Goal: Task Accomplishment & Management: Manage account settings

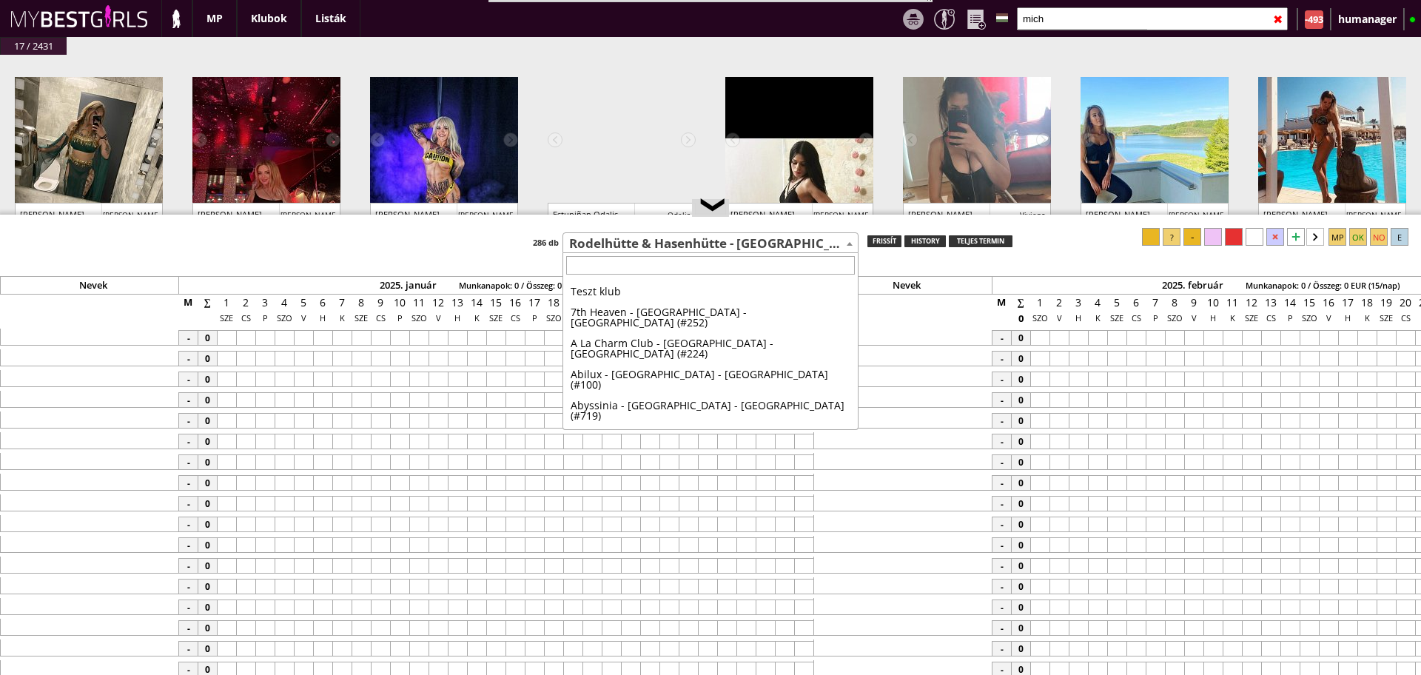
select select "107"
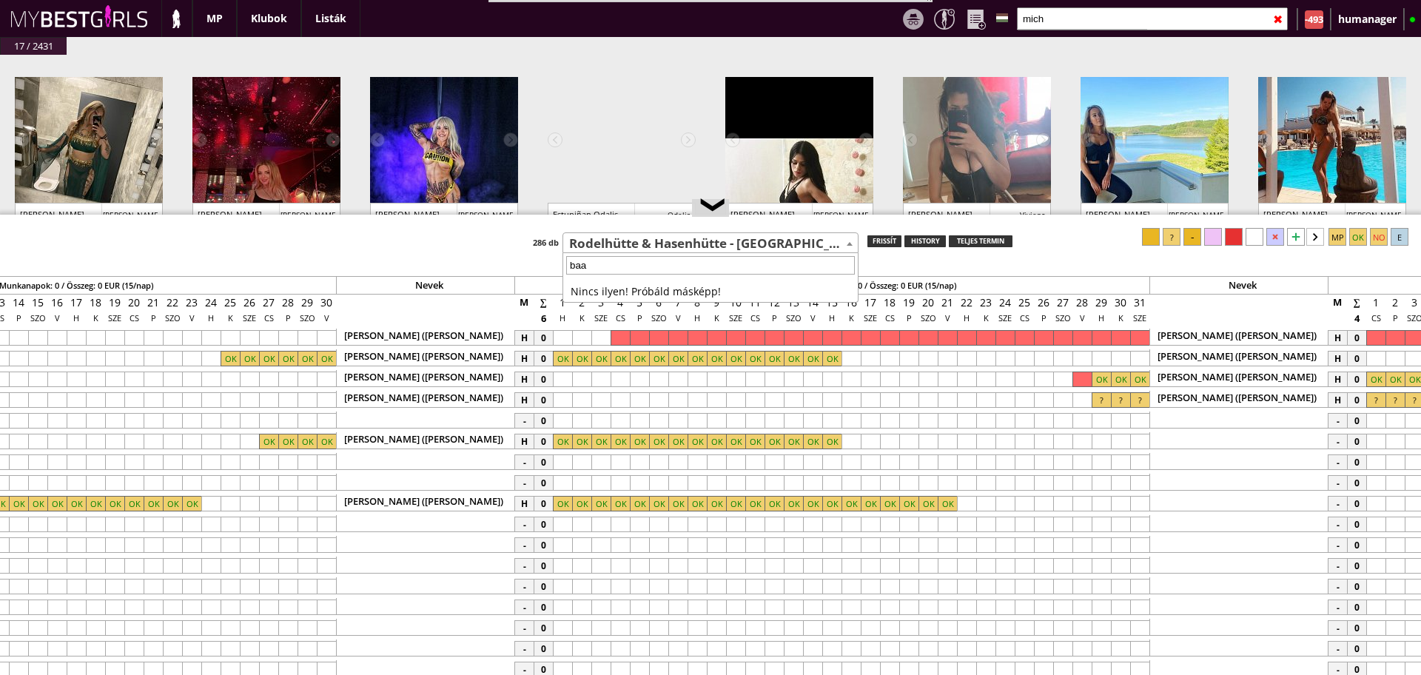
scroll to position [126, 0]
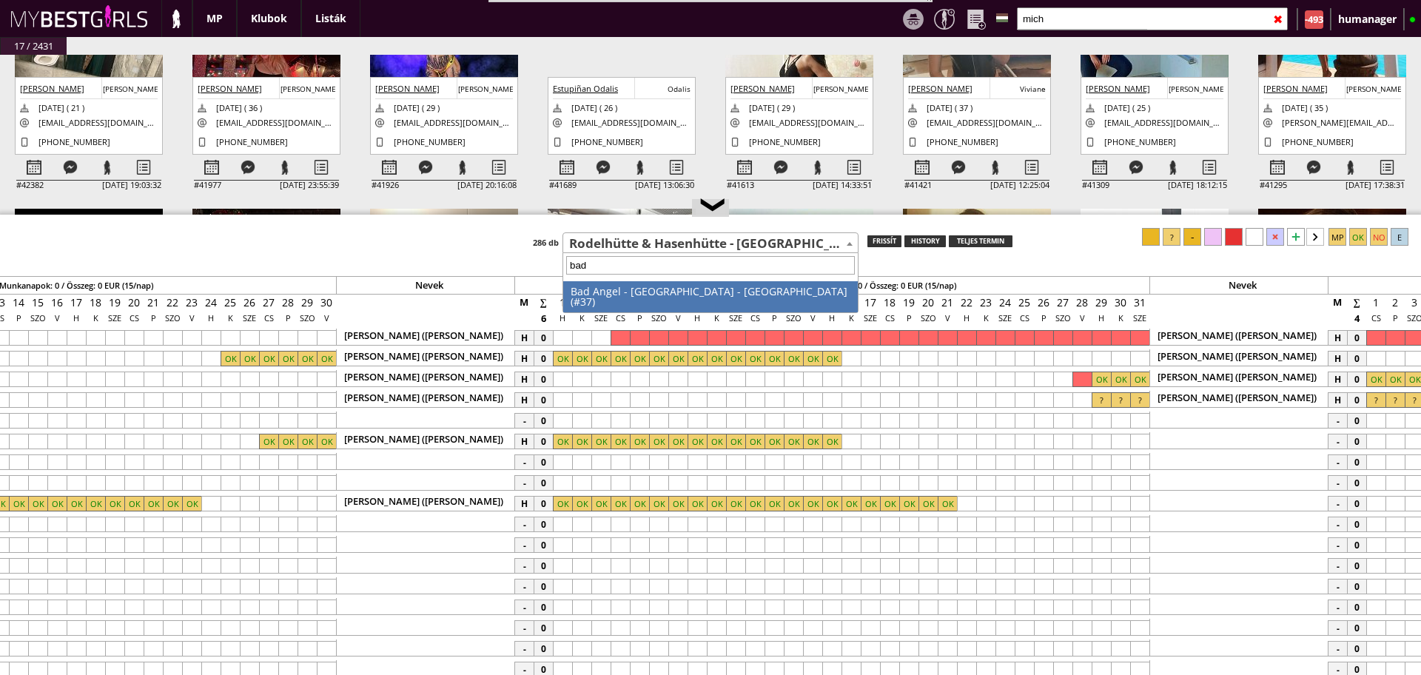
type input "bad a"
select select "37"
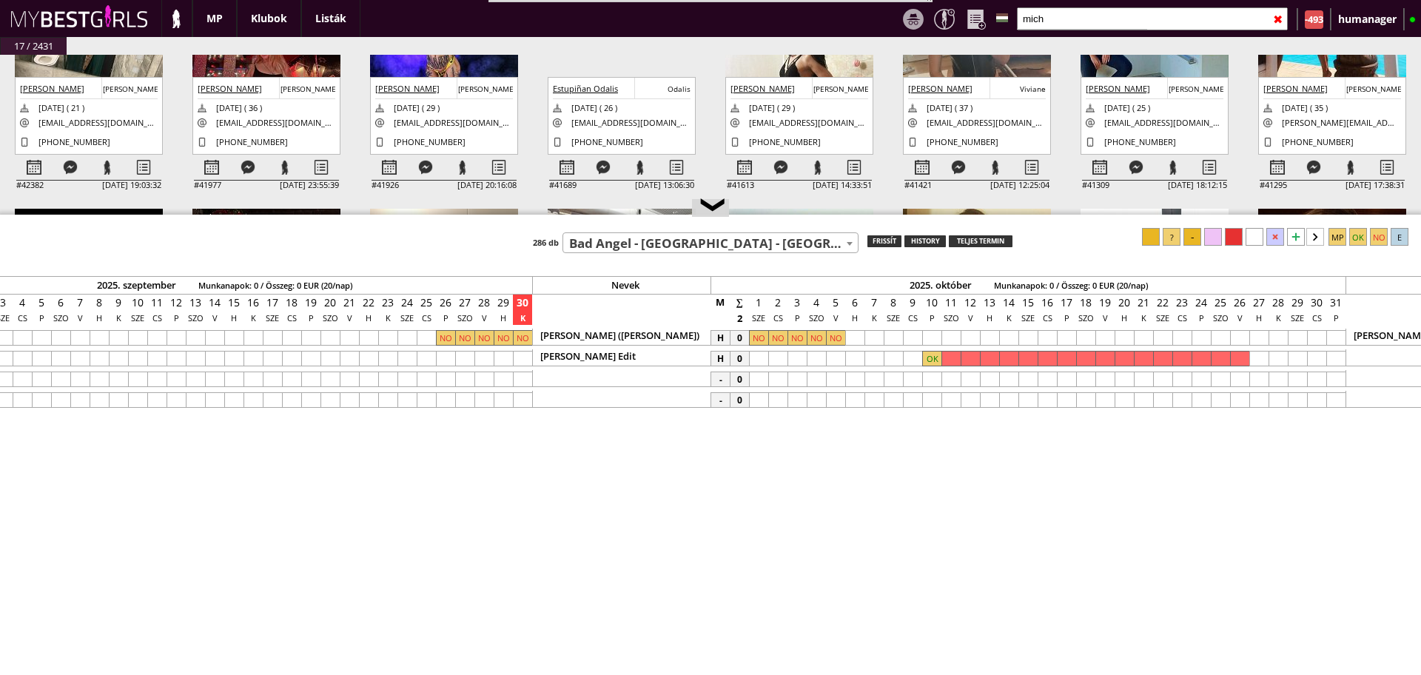
scroll to position [0, 6483]
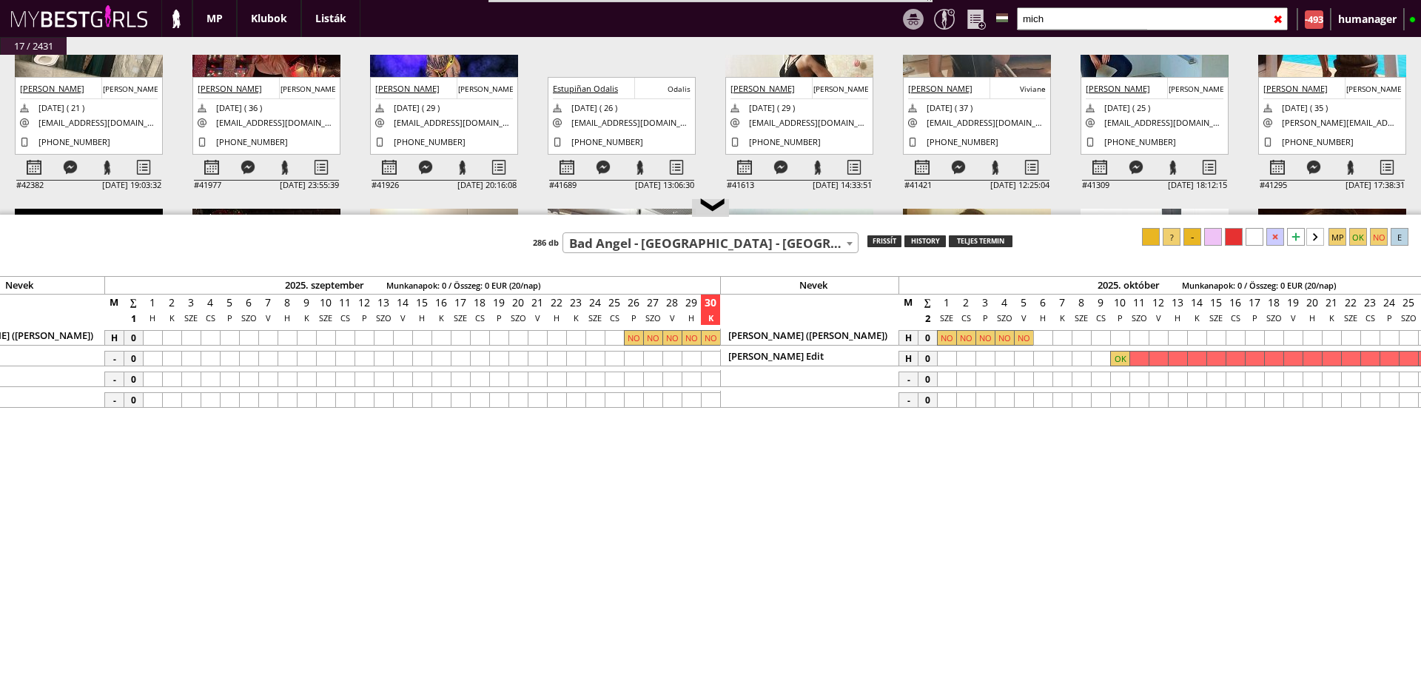
click at [1113, 363] on div at bounding box center [1119, 359] width 19 height 16
click at [1237, 240] on div at bounding box center [1234, 237] width 18 height 18
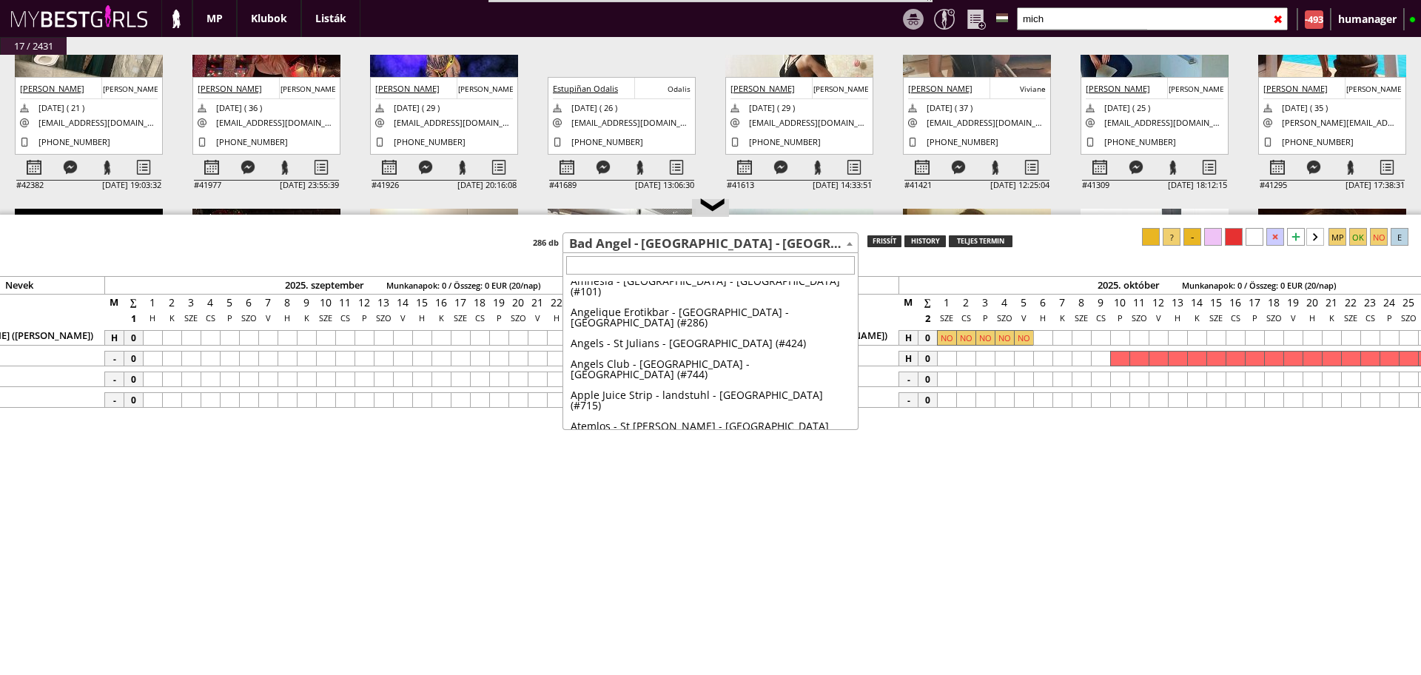
click at [636, 243] on span "Bad Angel - [GEOGRAPHIC_DATA] - [GEOGRAPHIC_DATA] (#37)" at bounding box center [710, 243] width 294 height 21
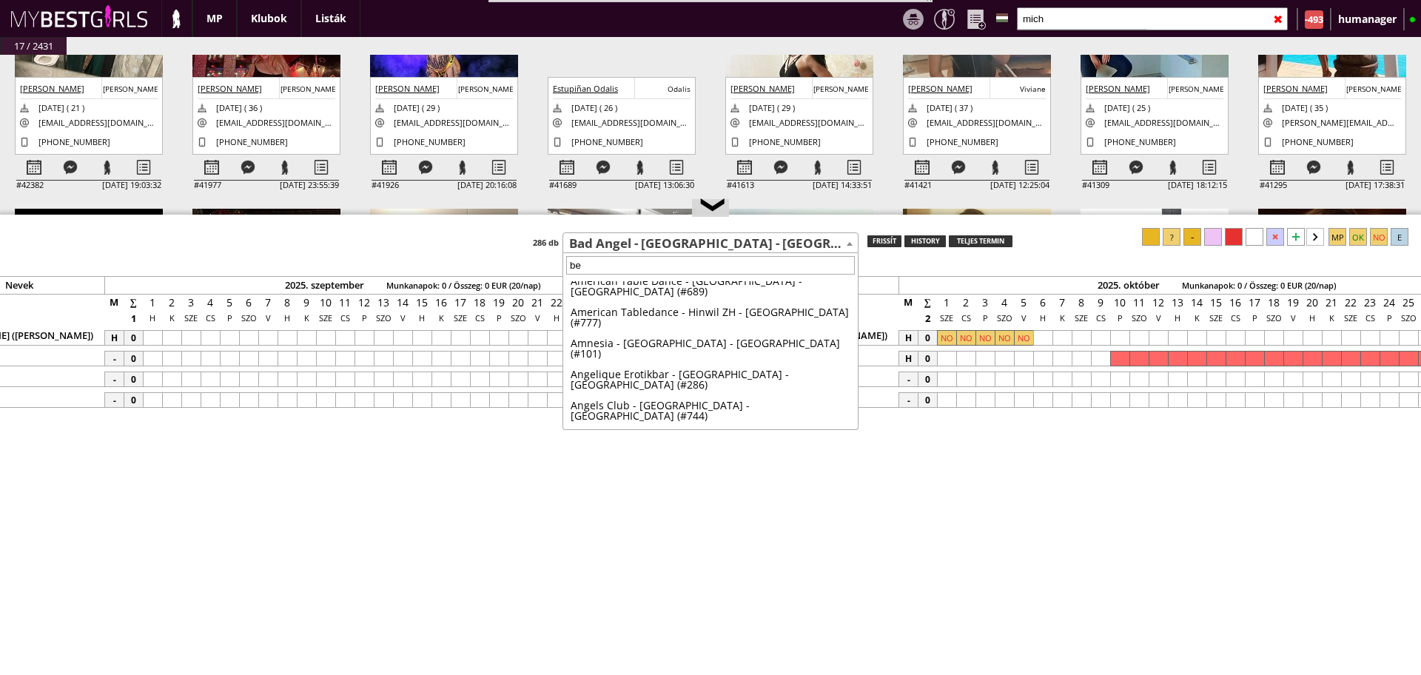
scroll to position [0, 0]
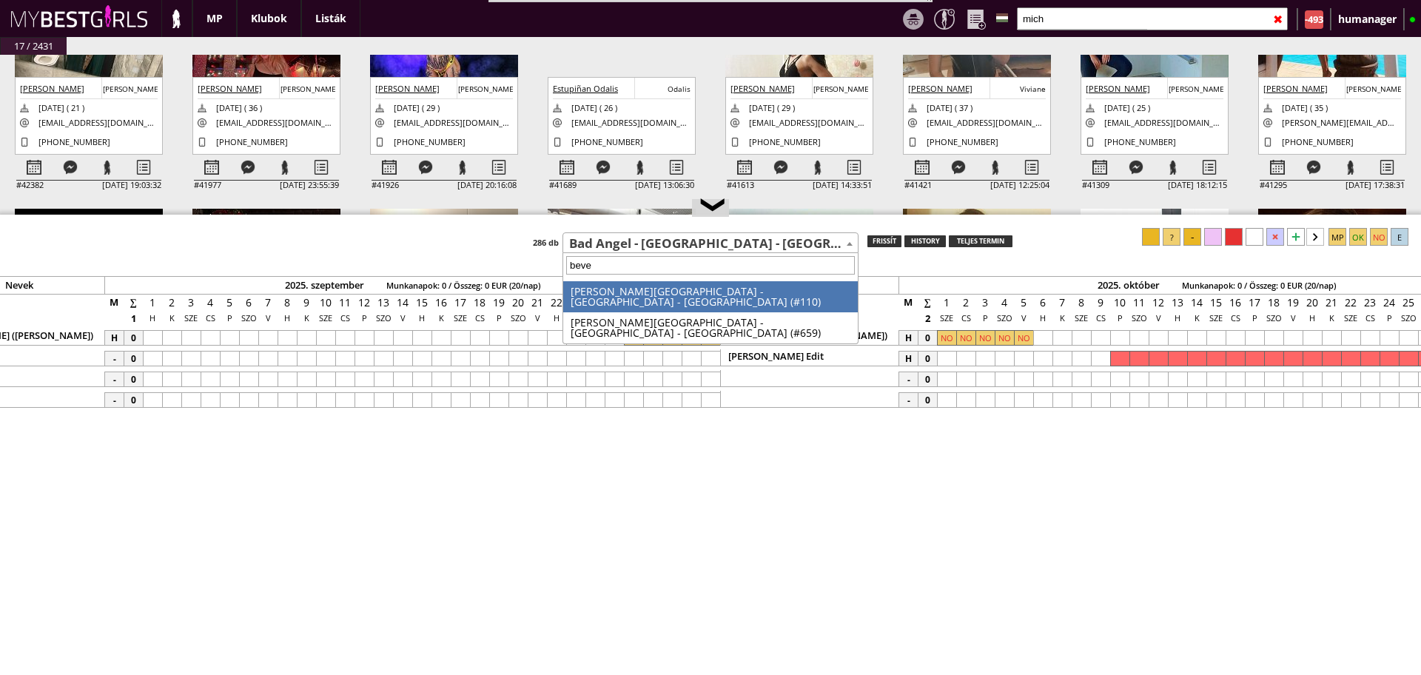
type input "[PERSON_NAME]"
select select "110"
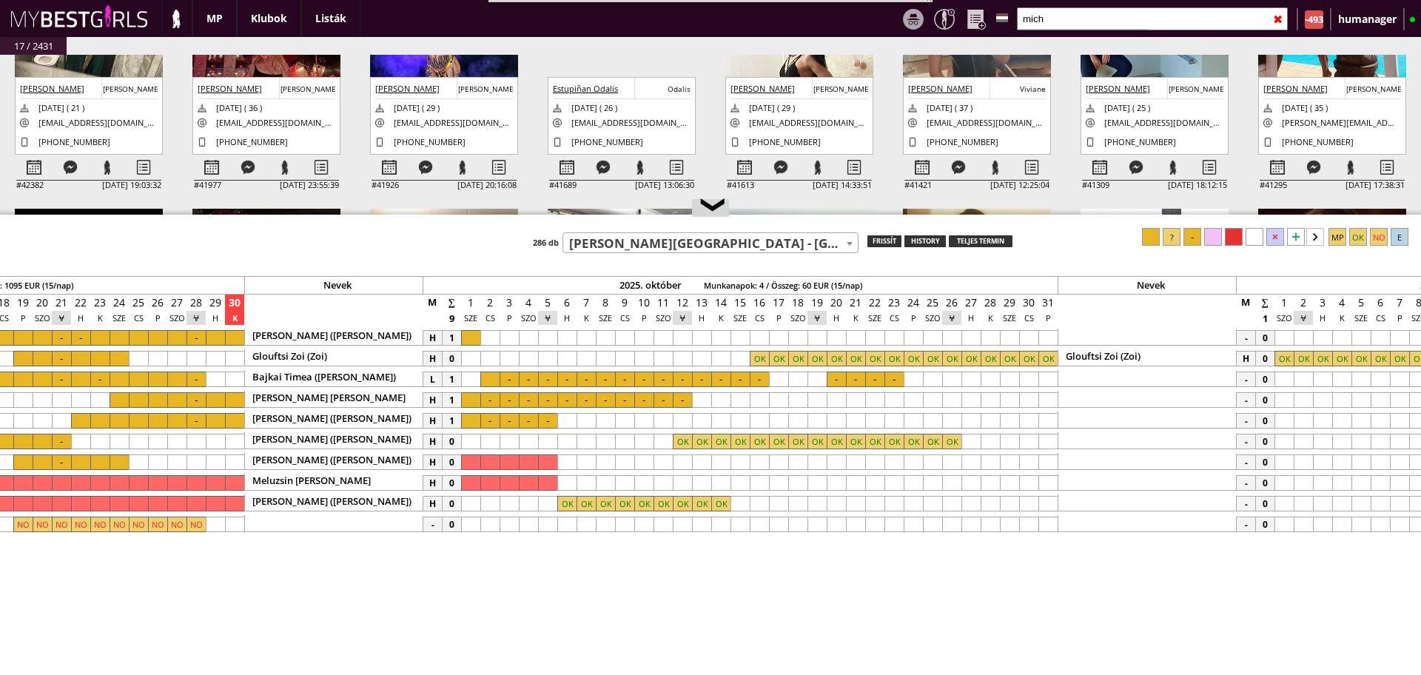
scroll to position [0, 6861]
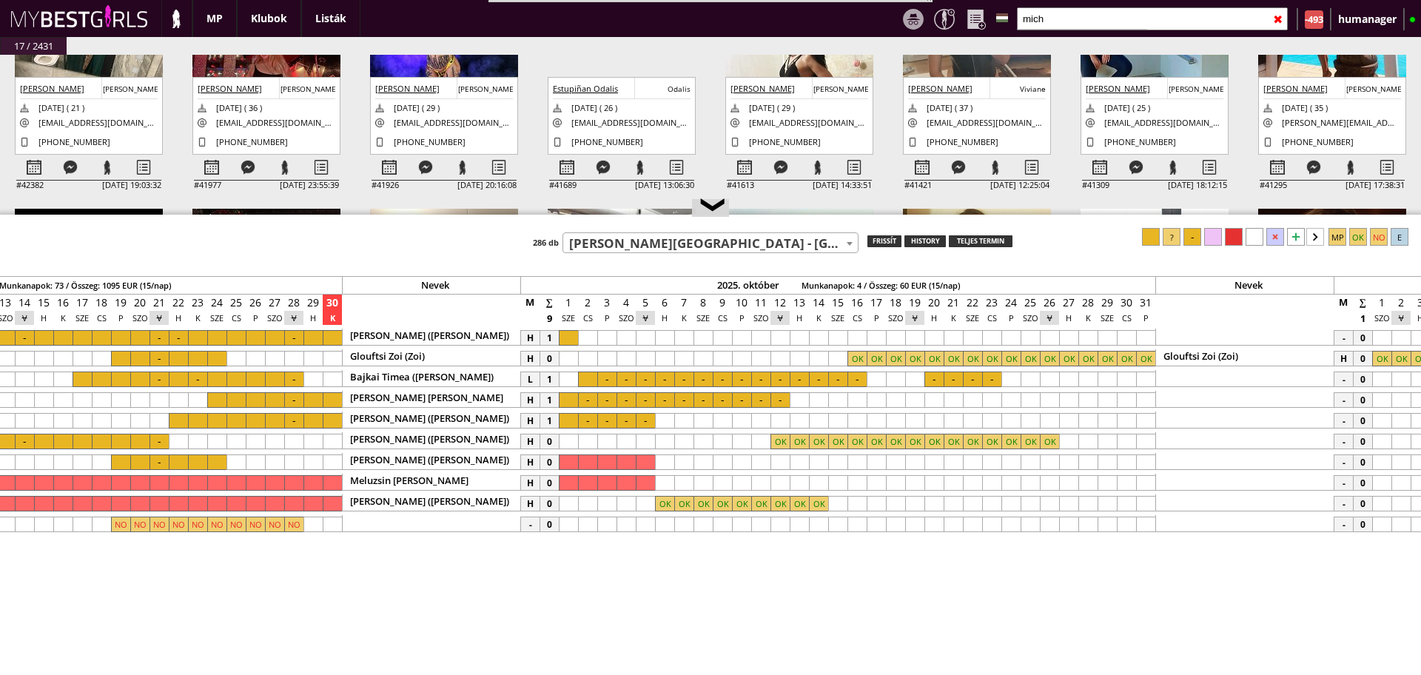
click at [590, 249] on span "[PERSON_NAME][GEOGRAPHIC_DATA] - [GEOGRAPHIC_DATA] - [GEOGRAPHIC_DATA] (#110)" at bounding box center [710, 243] width 294 height 21
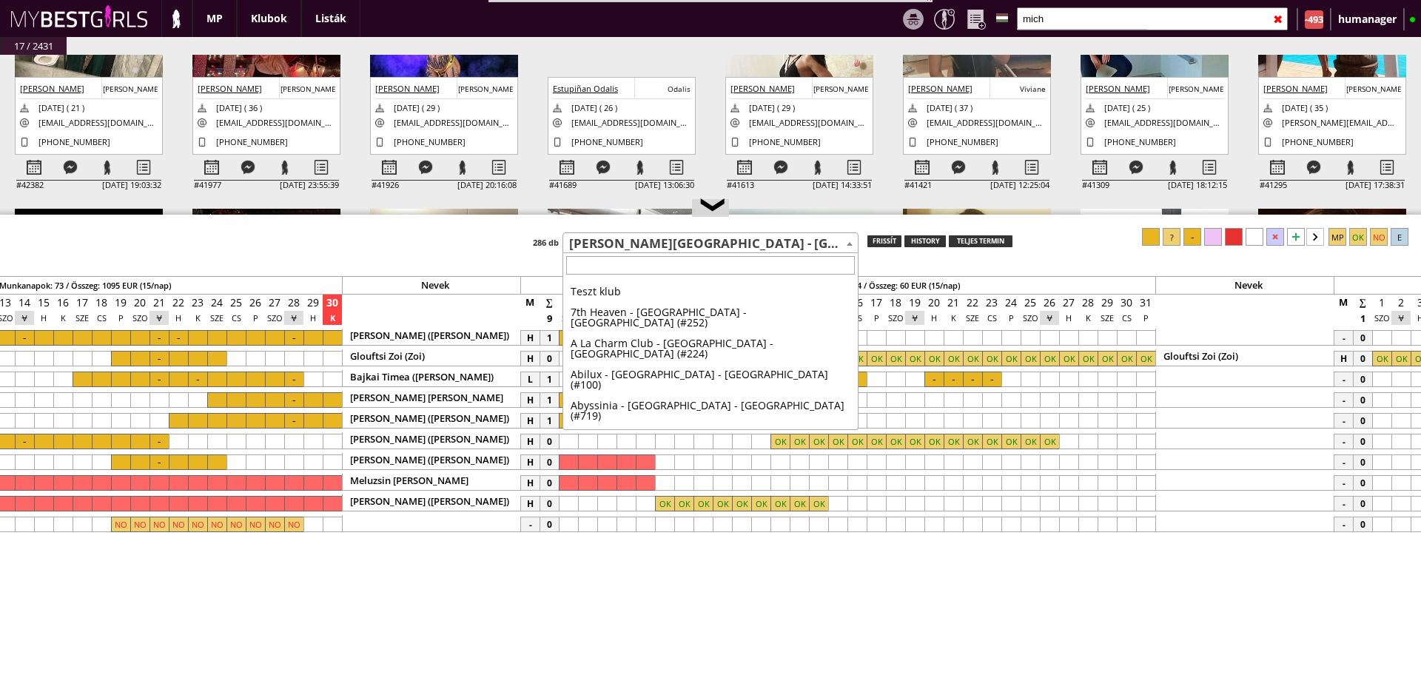
scroll to position [0, 0]
click at [590, 249] on span "[PERSON_NAME][GEOGRAPHIC_DATA] - [GEOGRAPHIC_DATA] - [GEOGRAPHIC_DATA] (#110)" at bounding box center [710, 243] width 294 height 21
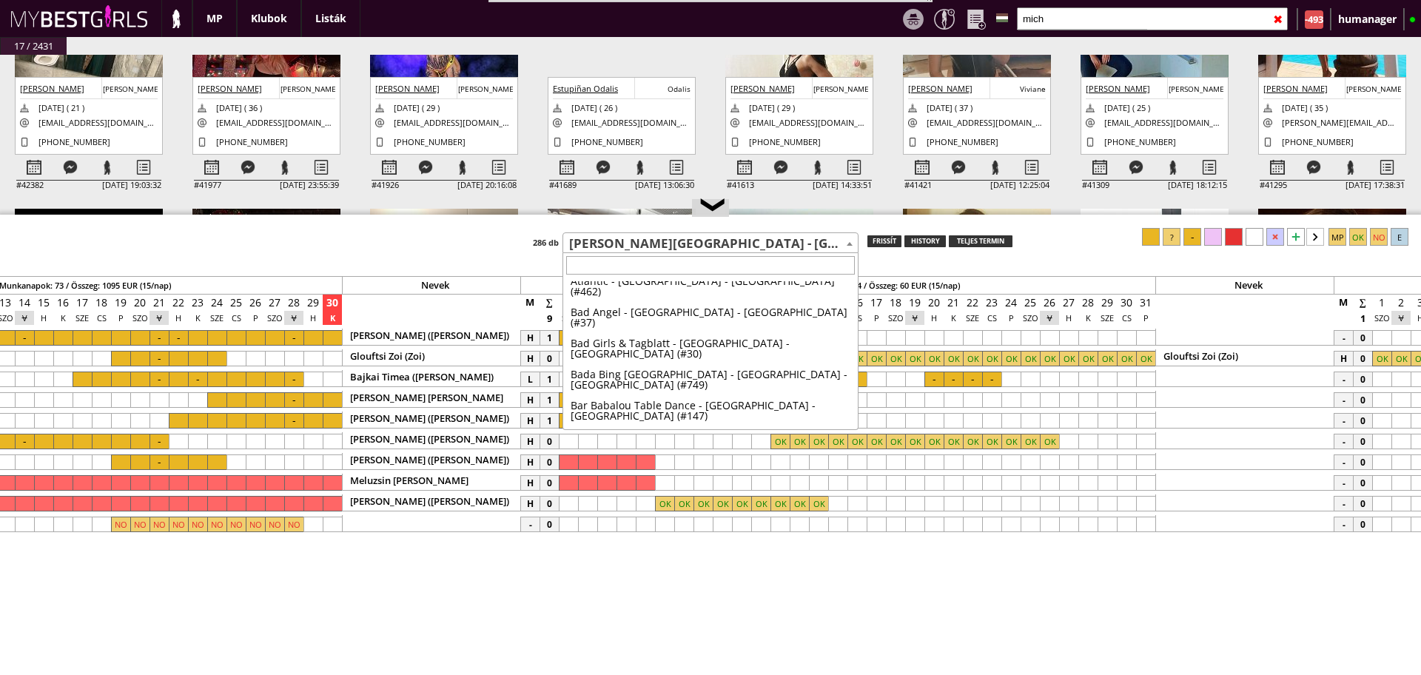
click at [590, 249] on span "[PERSON_NAME][GEOGRAPHIC_DATA] - [GEOGRAPHIC_DATA] - [GEOGRAPHIC_DATA] (#110)" at bounding box center [710, 243] width 294 height 21
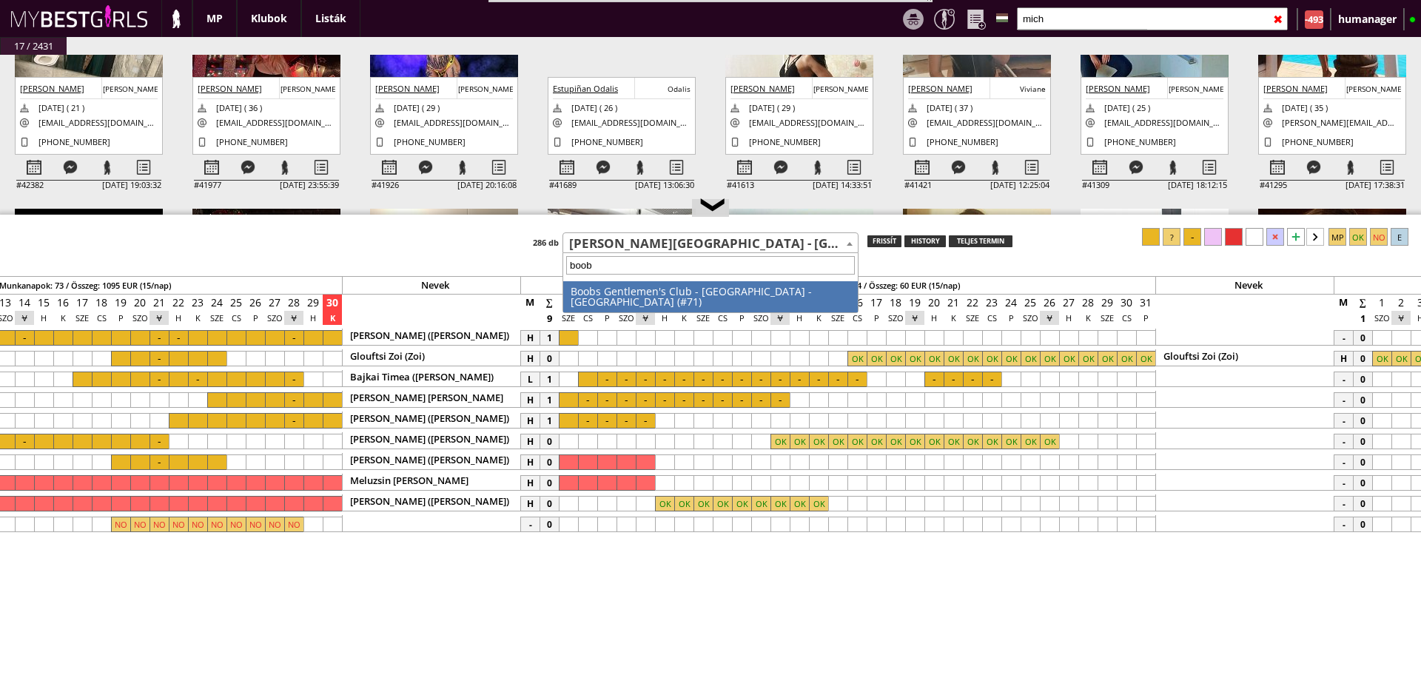
type input "boobs"
select select "71"
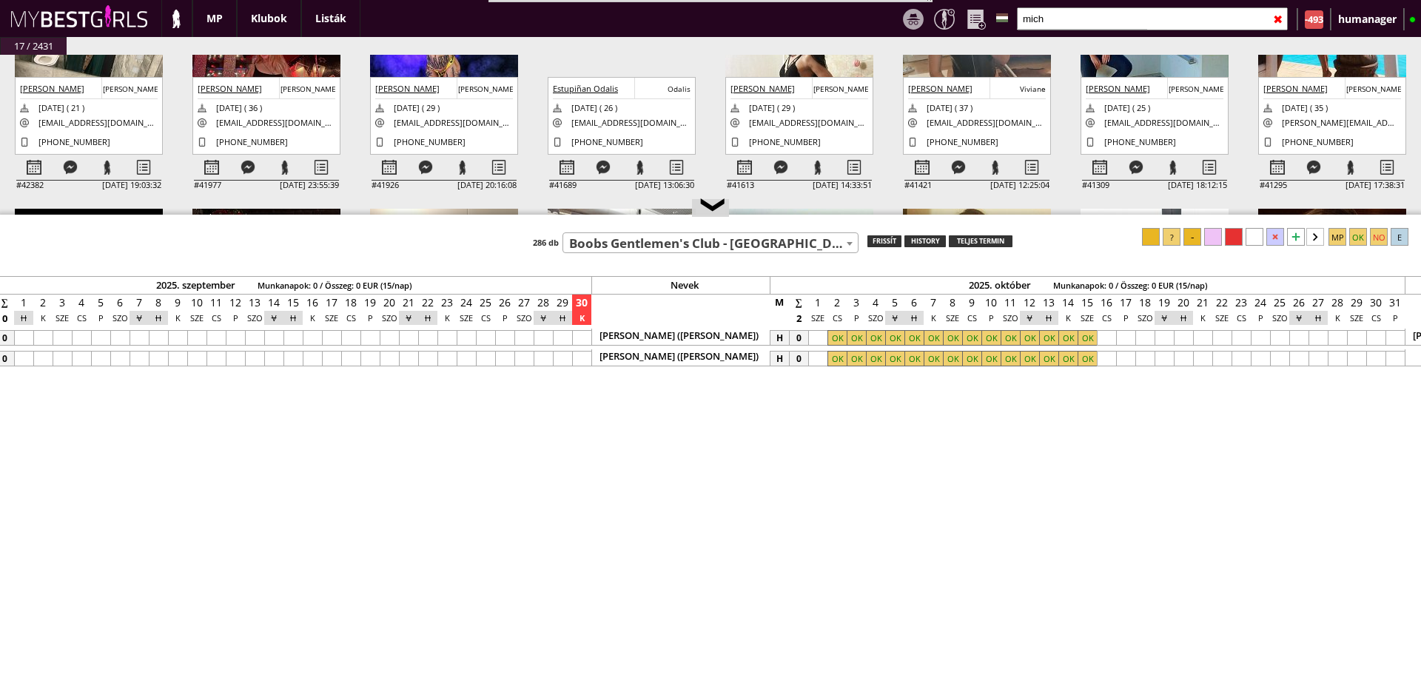
scroll to position [0, 6613]
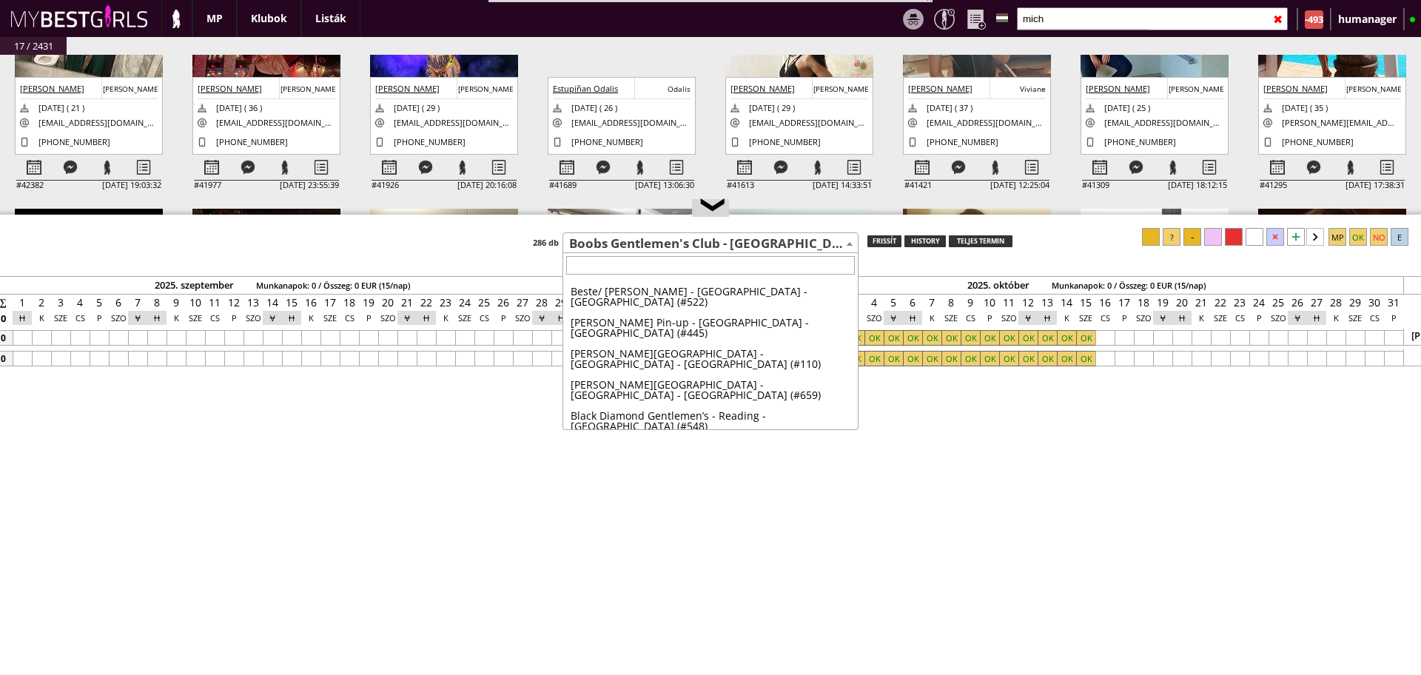
click at [627, 244] on span "Boobs Gentlemen's Club - [GEOGRAPHIC_DATA] - [GEOGRAPHIC_DATA] (#71)" at bounding box center [710, 243] width 294 height 21
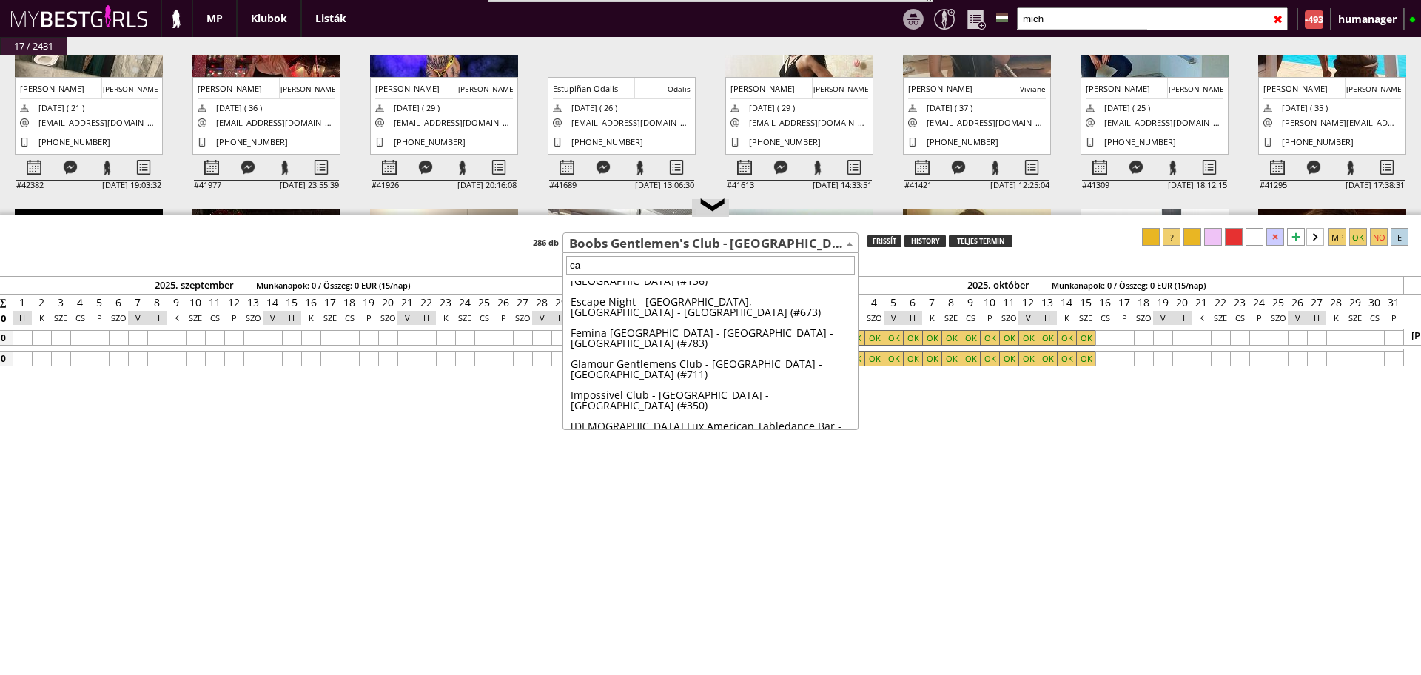
scroll to position [0, 0]
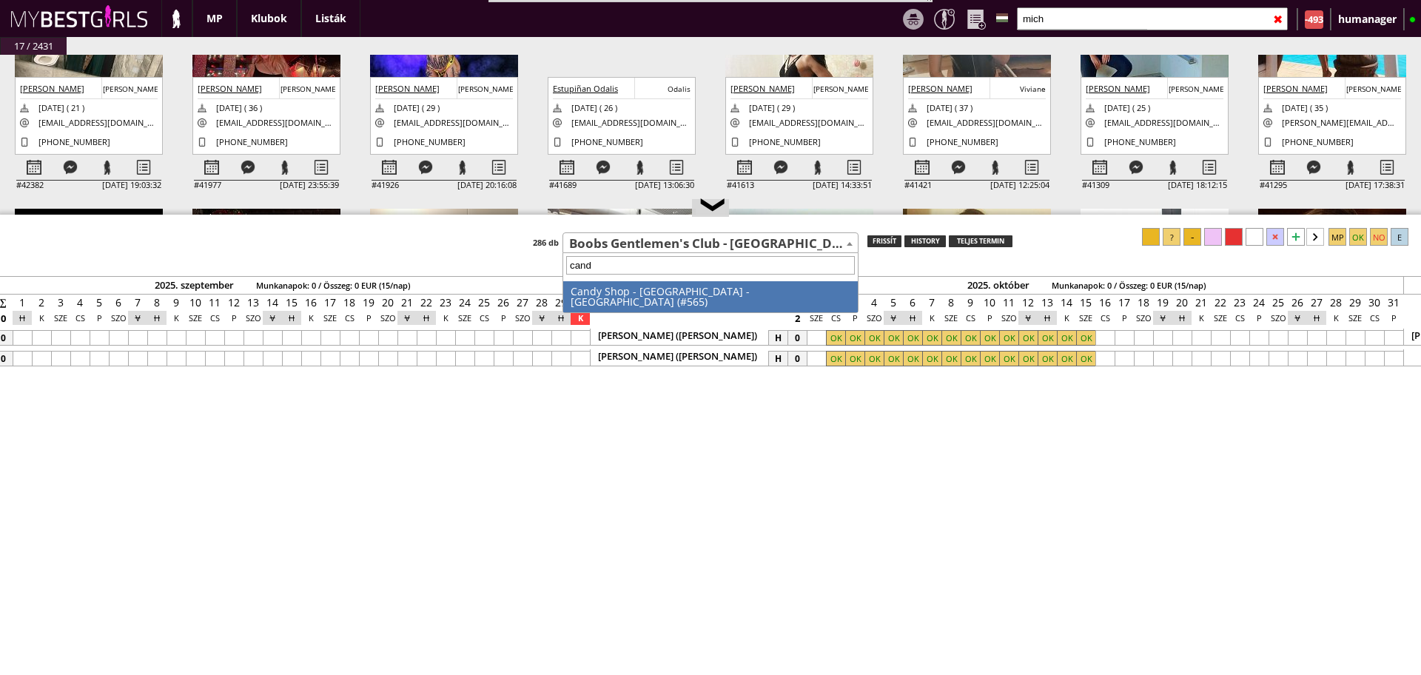
type input "candy"
select select "565"
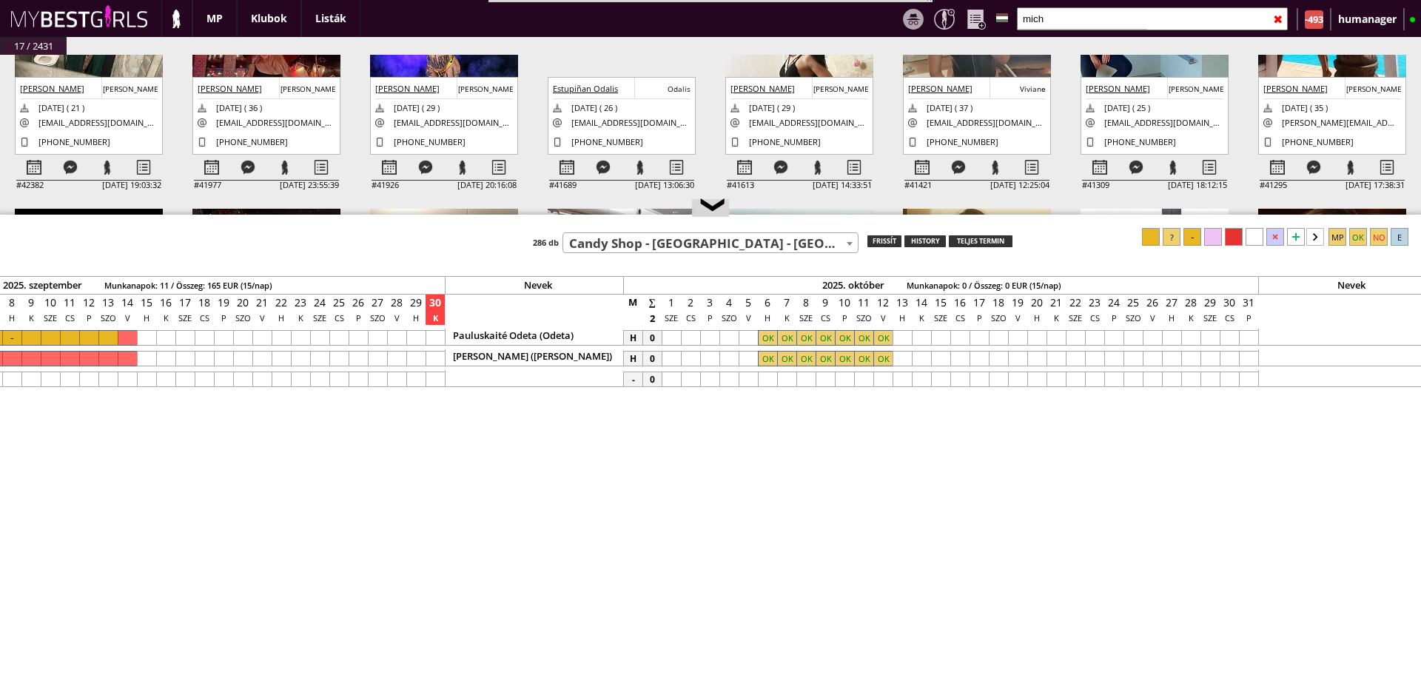
scroll to position [0, 6766]
drag, startPoint x: 568, startPoint y: 231, endPoint x: 586, endPoint y: 238, distance: 19.2
click at [586, 238] on div "Teszt klub 7th Heaven - [GEOGRAPHIC_DATA] - [GEOGRAPHIC_DATA] (#252) A La Charm…" at bounding box center [710, 240] width 1421 height 25
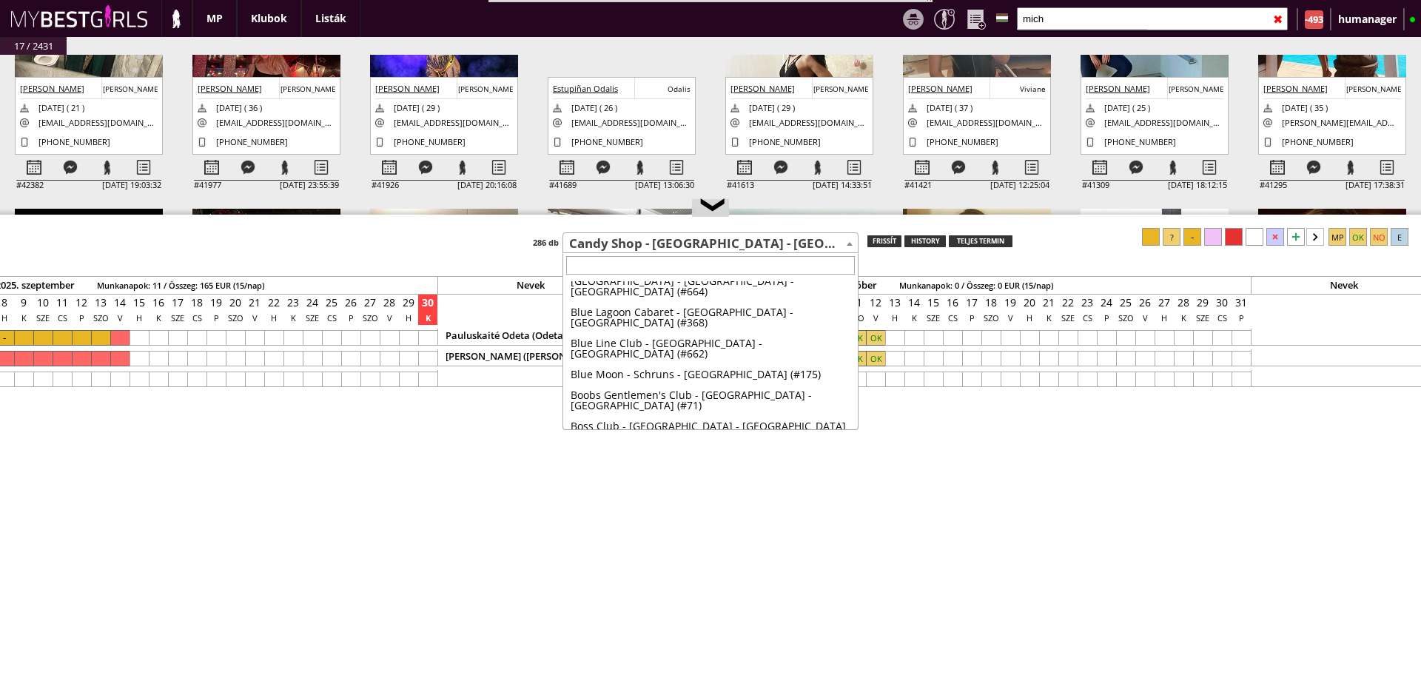
click at [586, 238] on span "Candy Shop - [GEOGRAPHIC_DATA] - [GEOGRAPHIC_DATA] (#565)" at bounding box center [710, 243] width 294 height 21
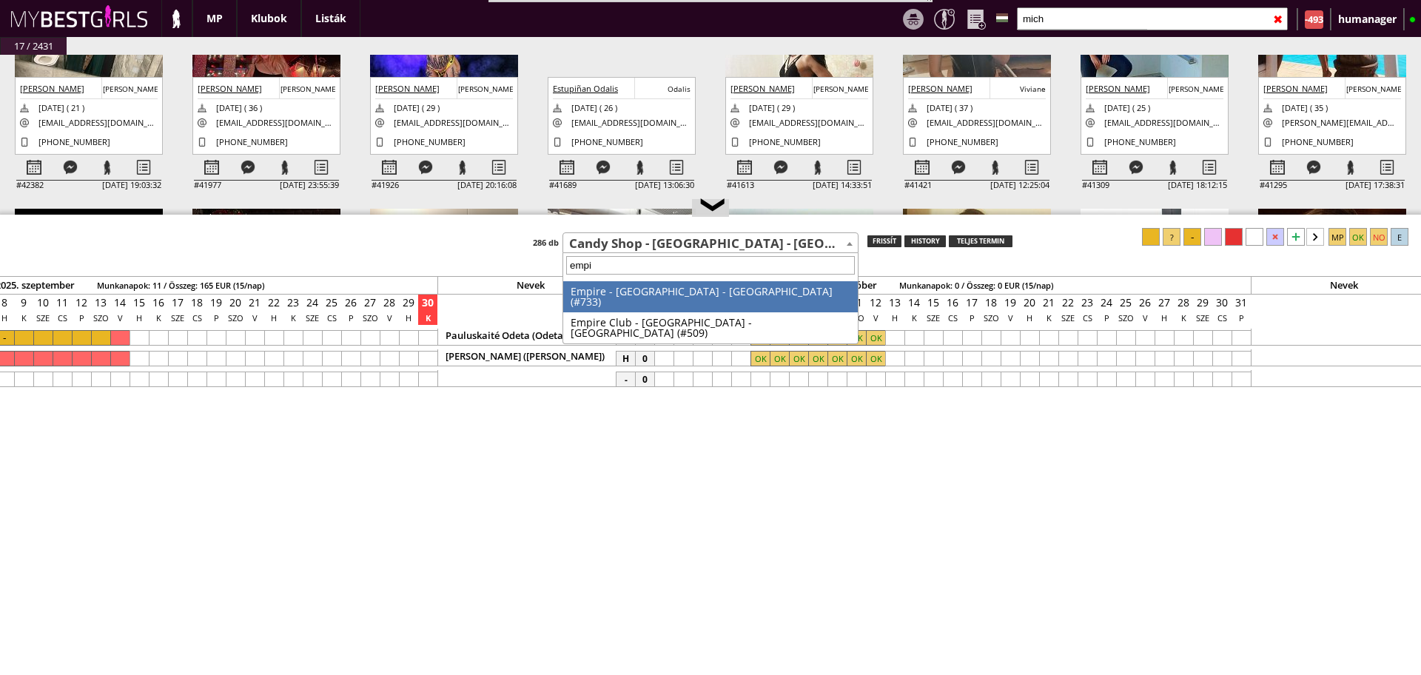
type input "empir"
select select "509"
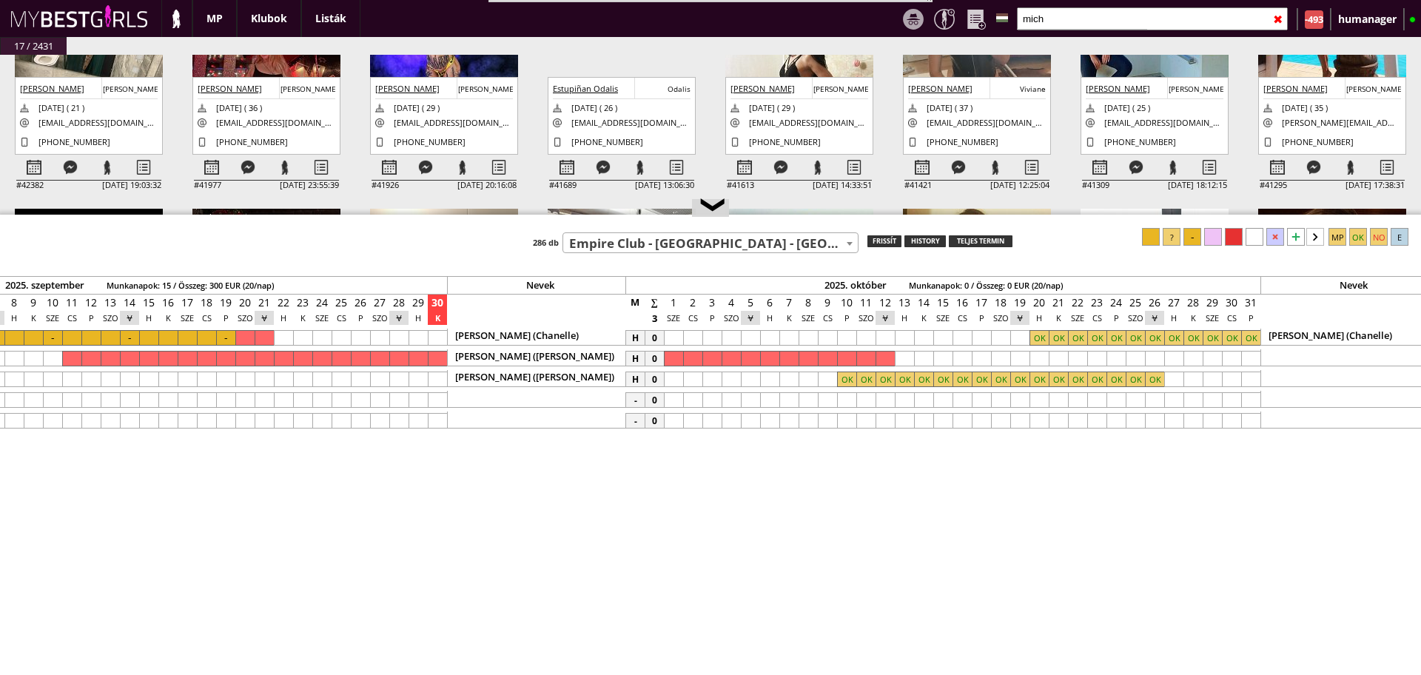
scroll to position [0, 6762]
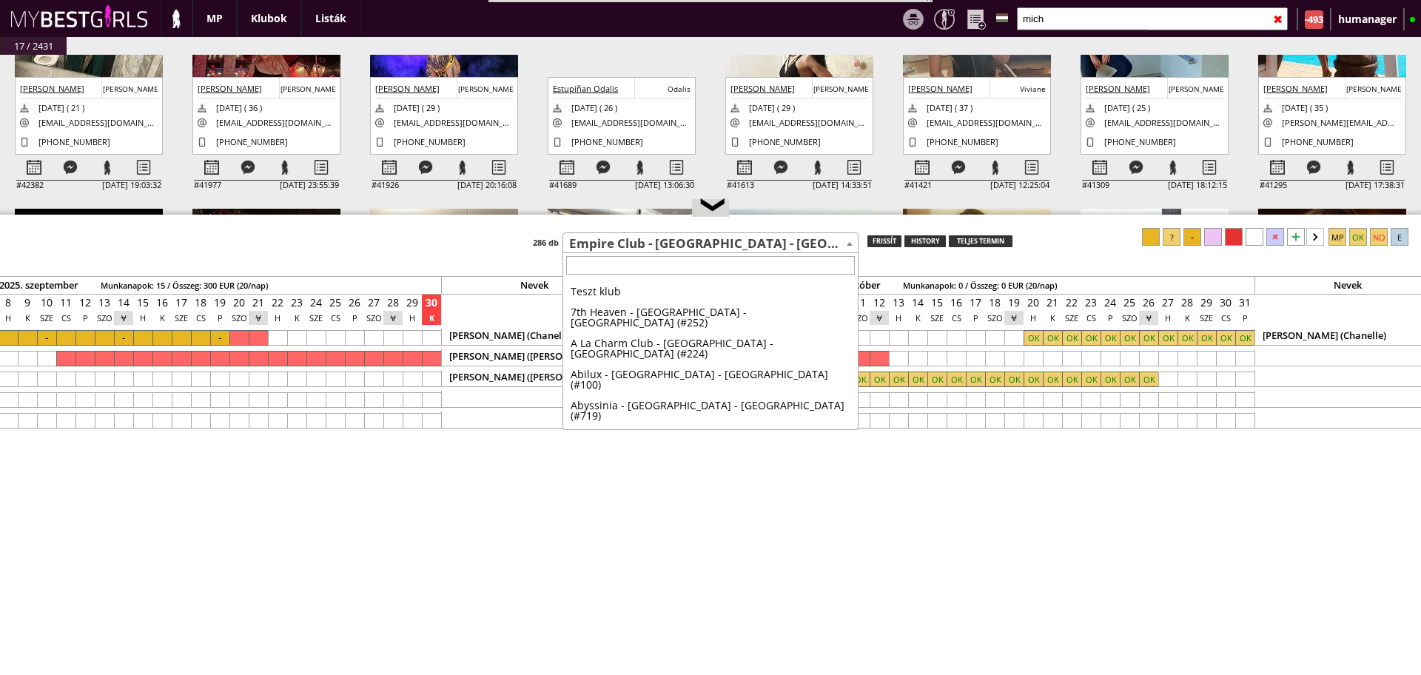
click at [662, 238] on span "Empire Club - [GEOGRAPHIC_DATA] - [GEOGRAPHIC_DATA] (#509)" at bounding box center [710, 243] width 294 height 21
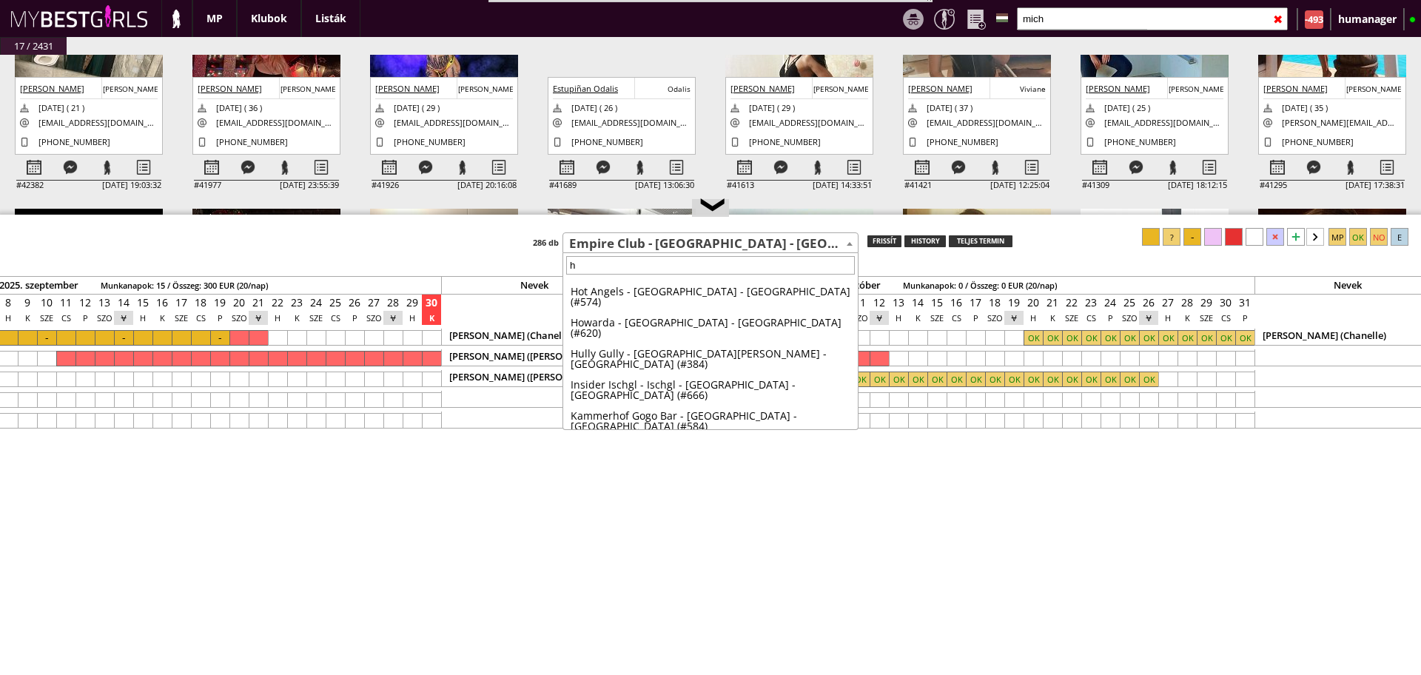
scroll to position [0, 0]
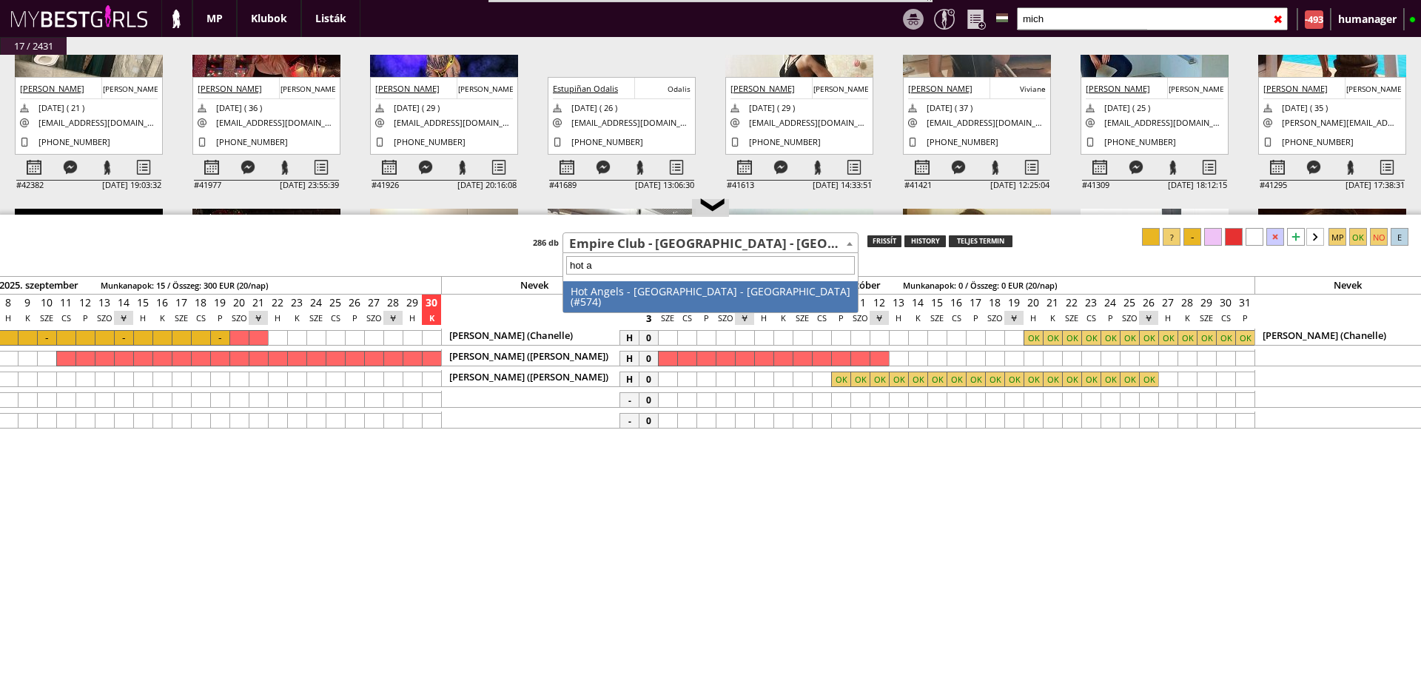
type input "hot an"
select select "574"
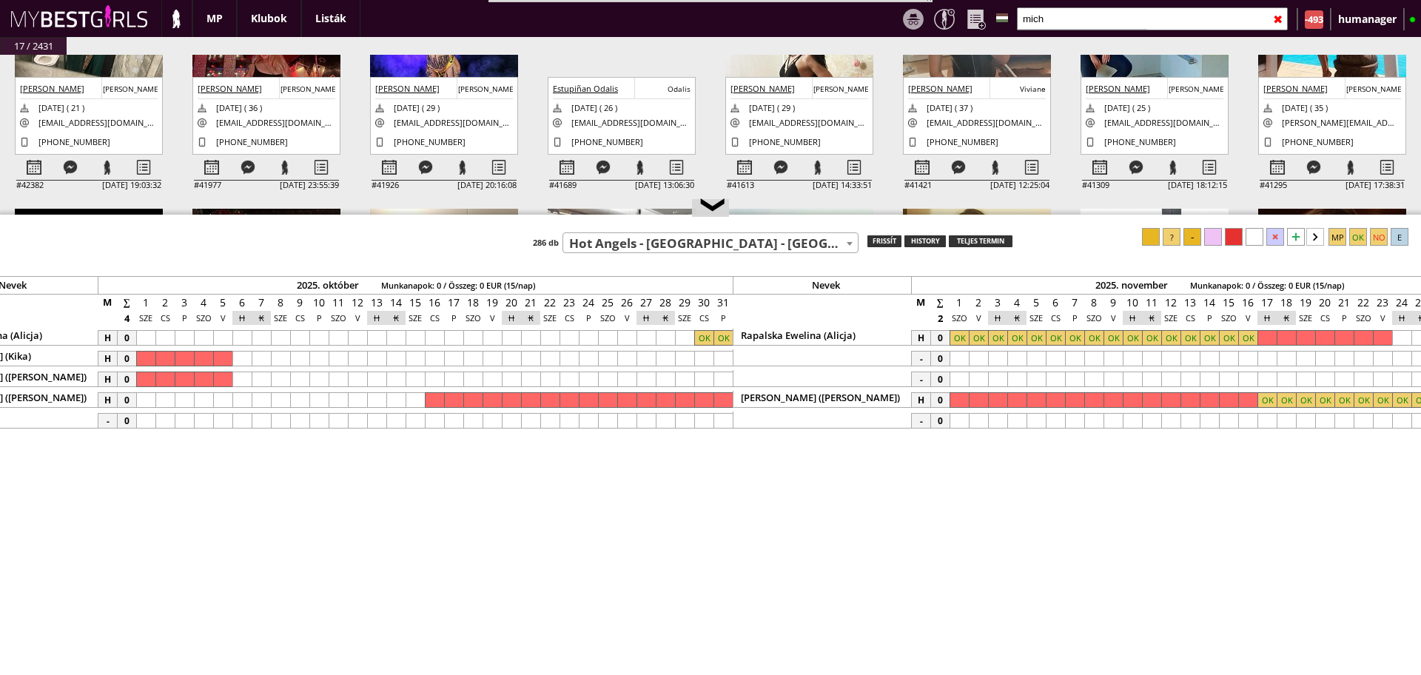
scroll to position [0, 7289]
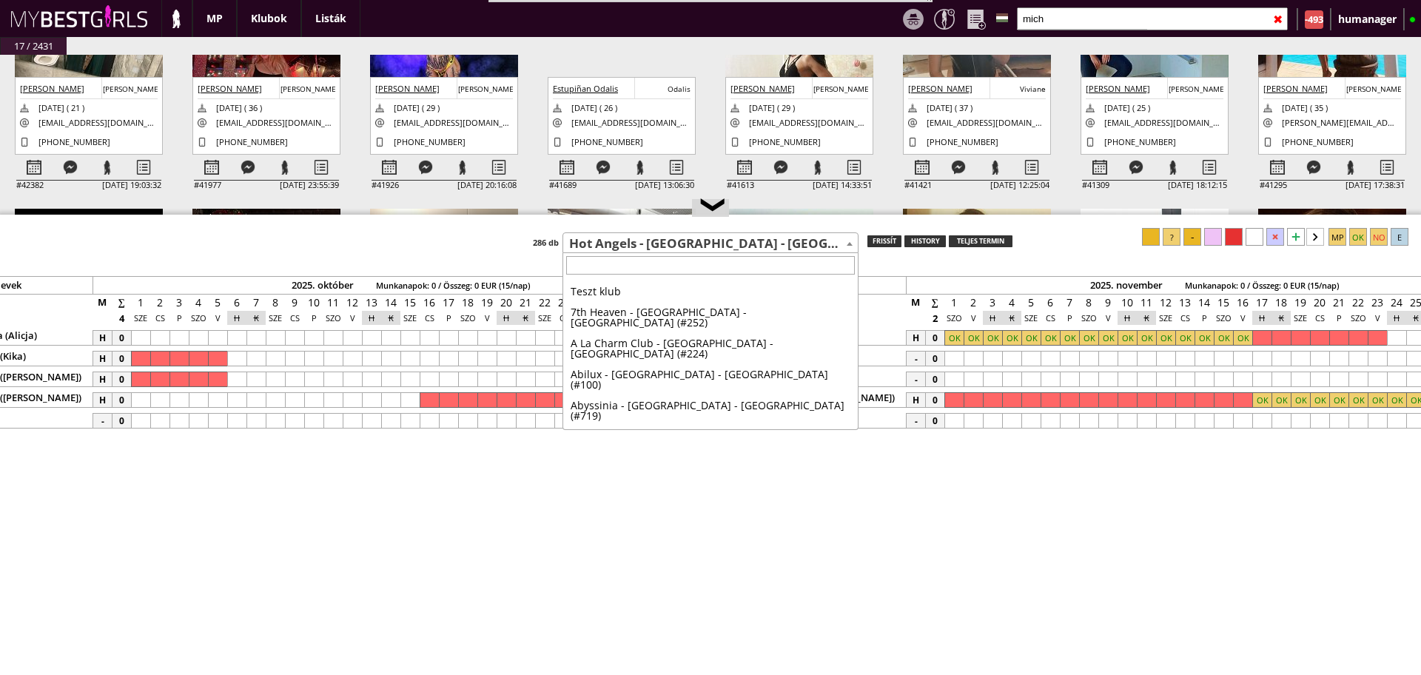
click at [658, 233] on span "Hot Angels - [GEOGRAPHIC_DATA] - [GEOGRAPHIC_DATA] (#574)" at bounding box center [710, 243] width 294 height 21
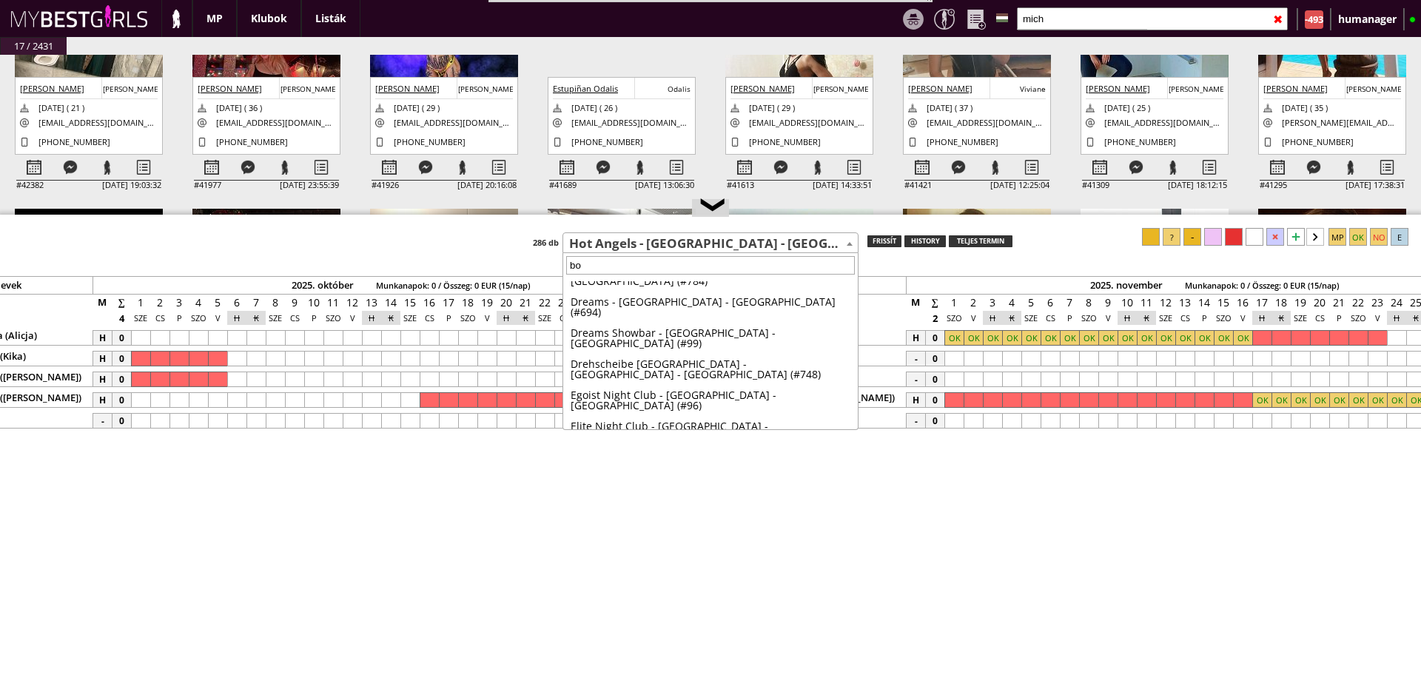
scroll to position [0, 0]
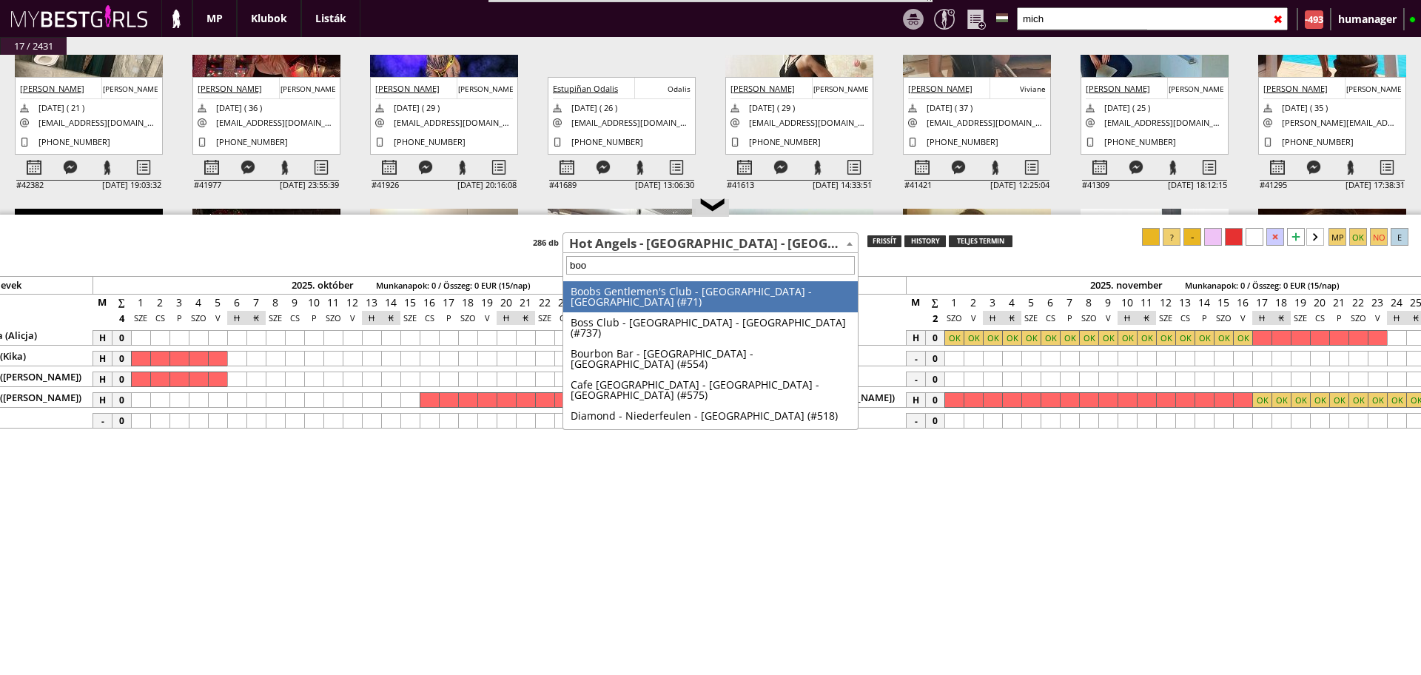
type input "boob"
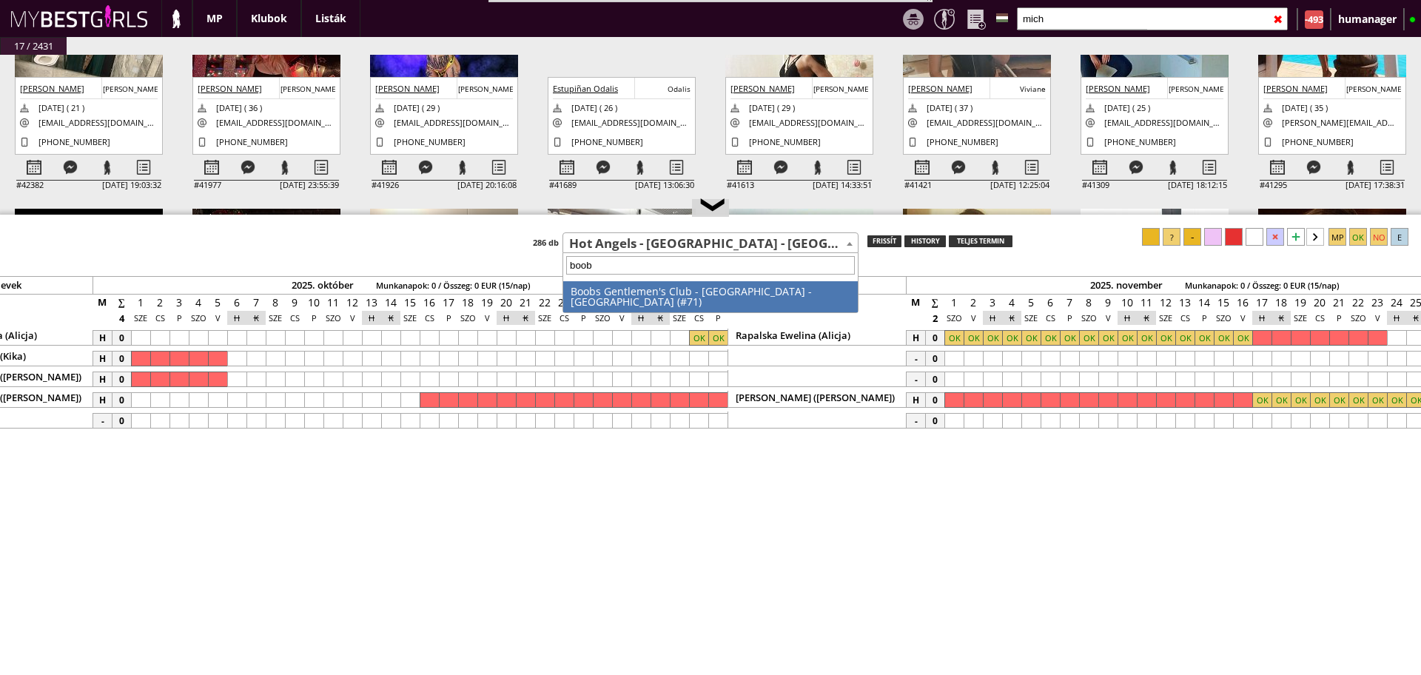
select select "71"
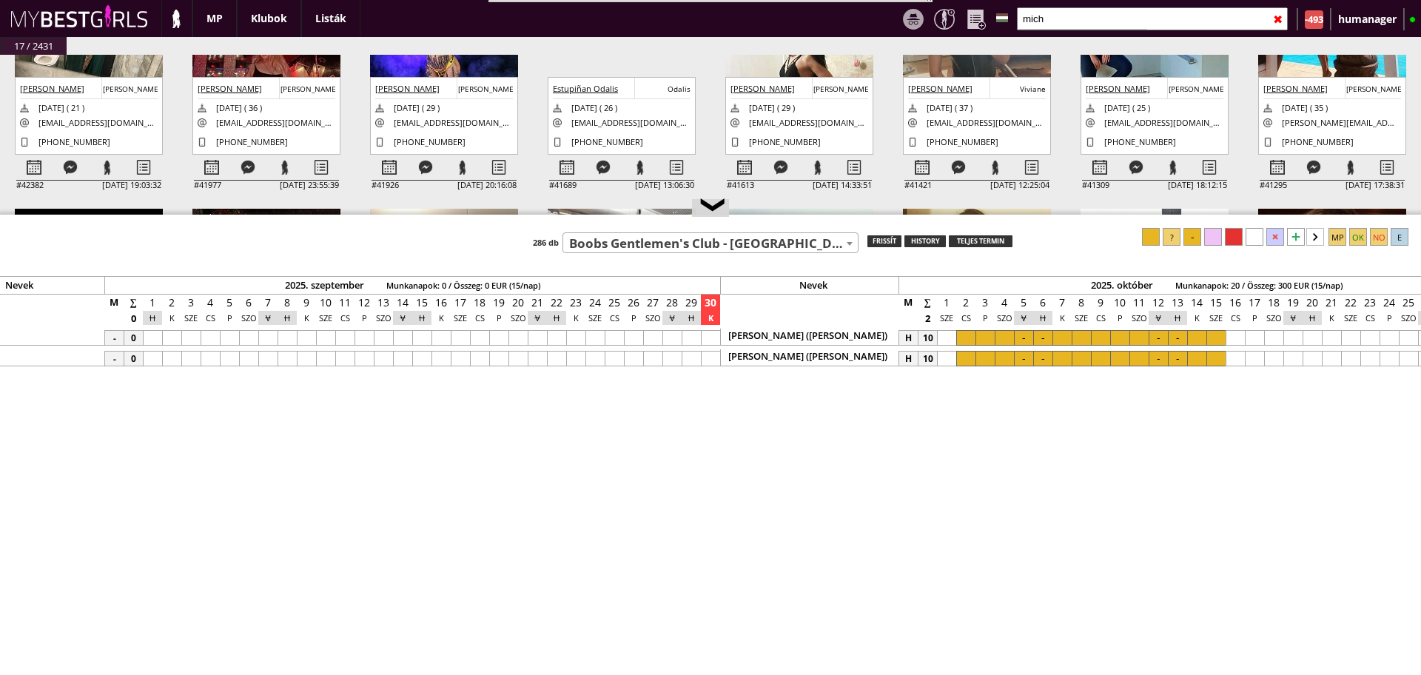
scroll to position [0, 6772]
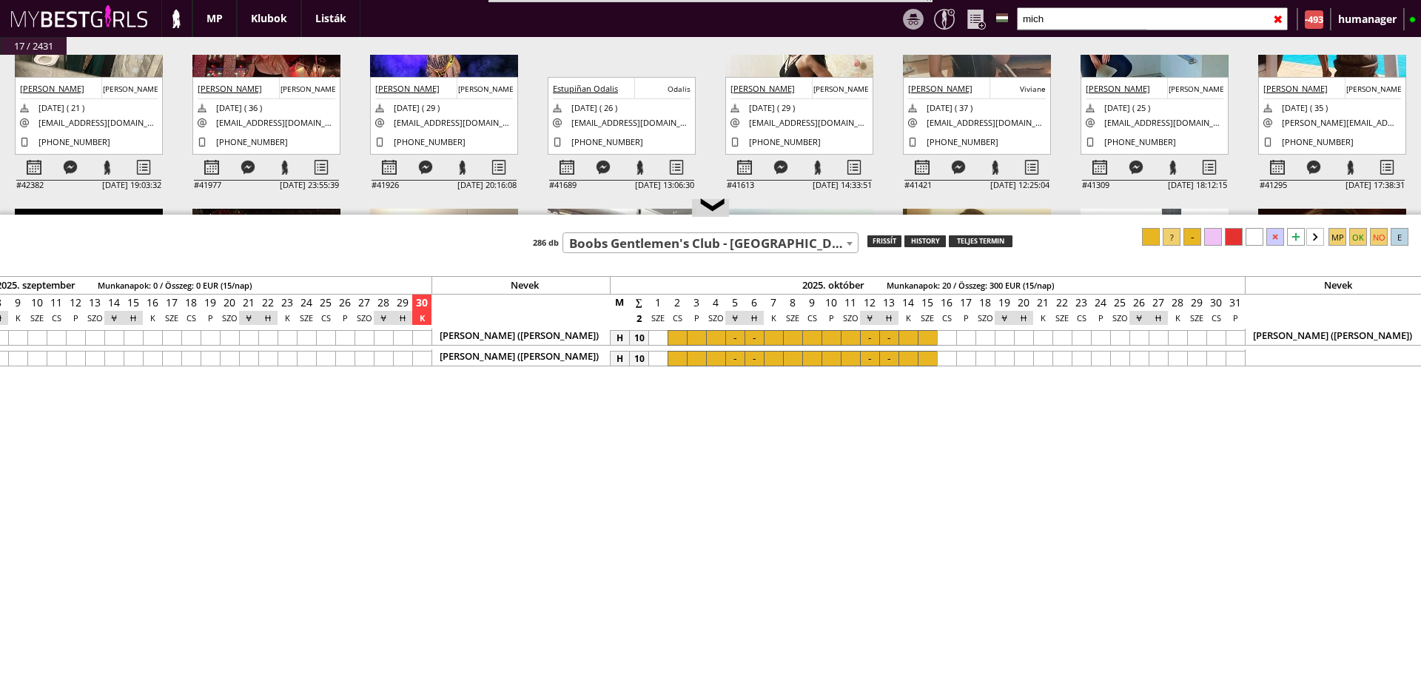
click at [701, 340] on div at bounding box center [696, 338] width 19 height 16
click at [692, 334] on div at bounding box center [696, 338] width 19 height 16
click at [679, 334] on div at bounding box center [676, 338] width 19 height 16
click at [1193, 239] on div at bounding box center [1192, 237] width 18 height 18
click at [667, 358] on div at bounding box center [676, 359] width 19 height 16
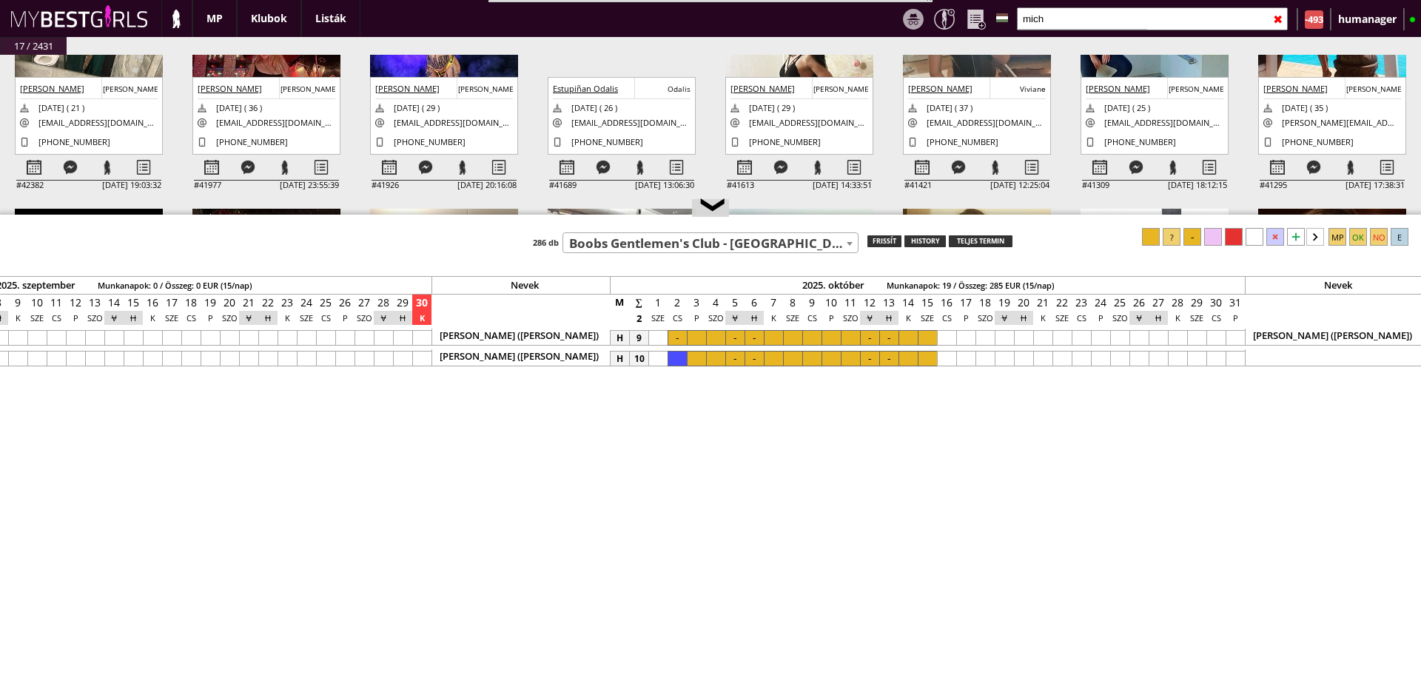
click at [1195, 242] on div at bounding box center [1192, 237] width 18 height 18
click at [718, 337] on div at bounding box center [715, 338] width 19 height 16
click at [926, 336] on div at bounding box center [926, 338] width 19 height 16
click at [1196, 231] on div at bounding box center [1192, 237] width 18 height 18
click at [715, 360] on div at bounding box center [715, 359] width 19 height 16
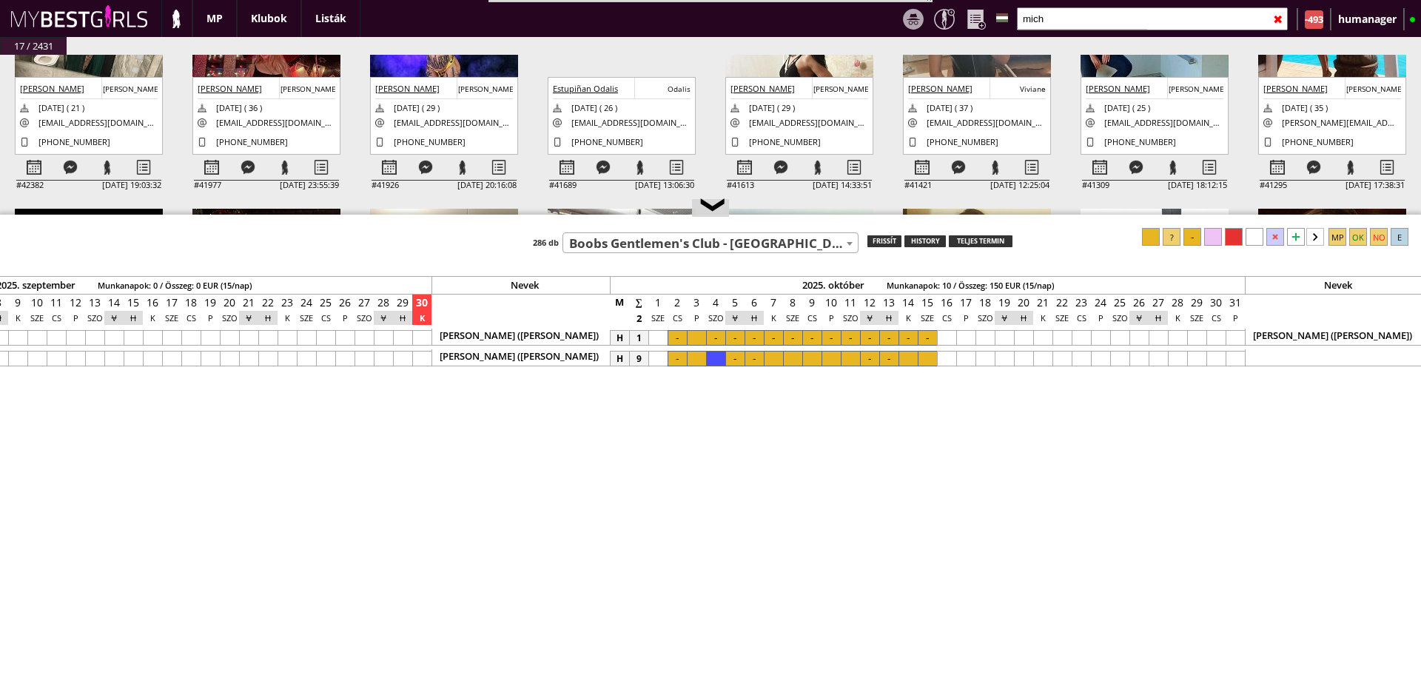
click at [925, 359] on div at bounding box center [926, 359] width 19 height 16
click at [1193, 237] on div at bounding box center [1192, 237] width 18 height 18
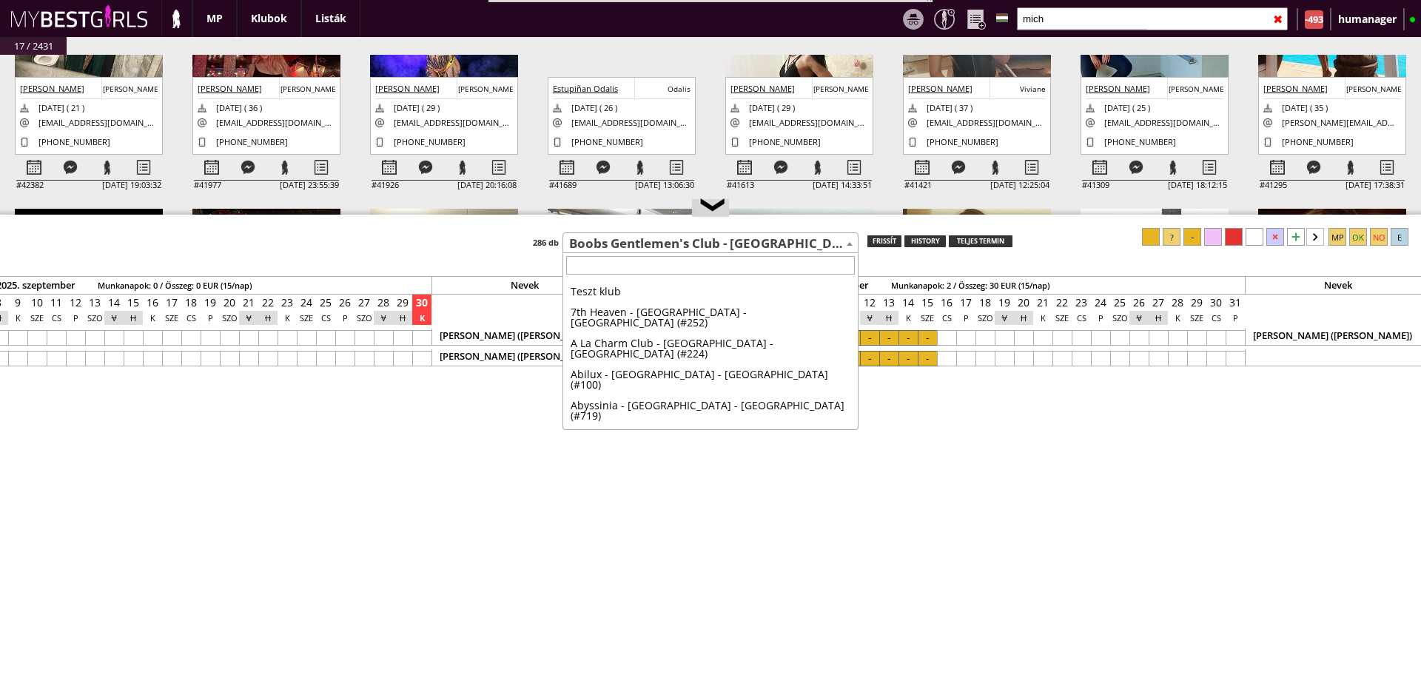
click at [639, 243] on span "Boobs Gentlemen's Club - [GEOGRAPHIC_DATA] - [GEOGRAPHIC_DATA] (#71)" at bounding box center [710, 243] width 294 height 21
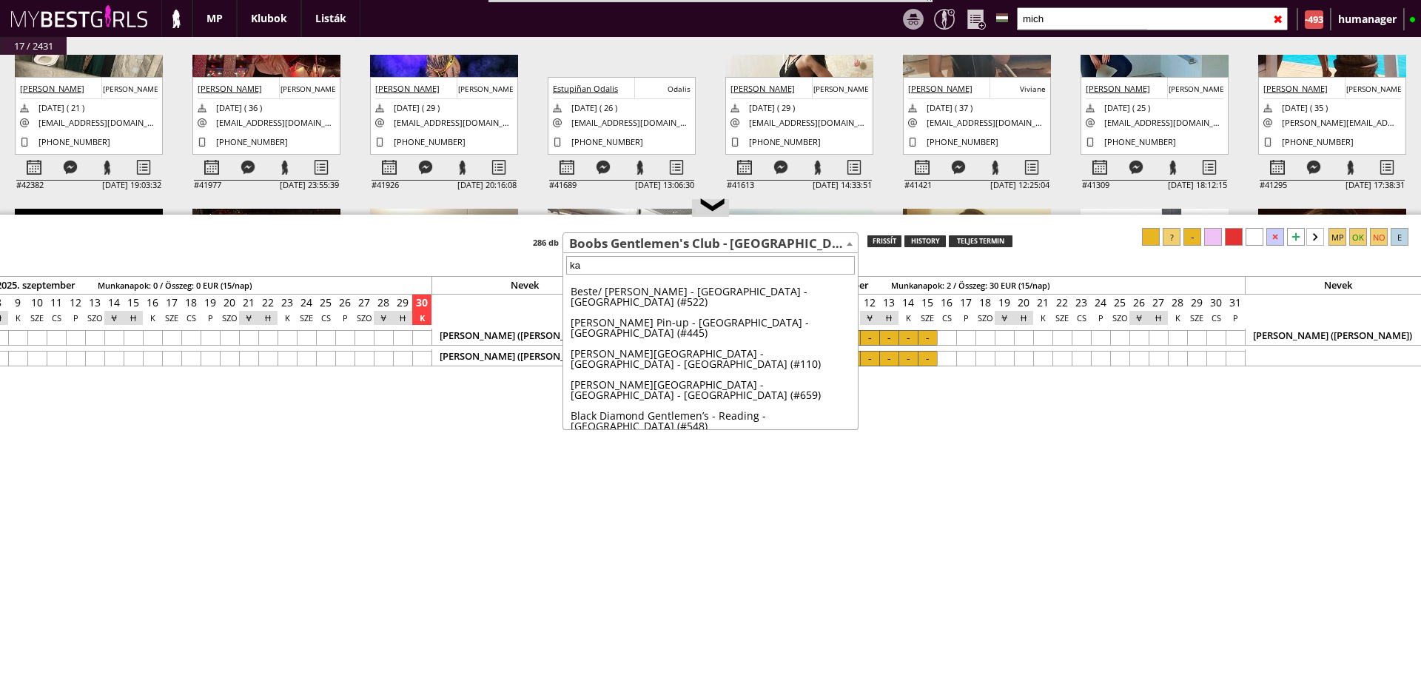
scroll to position [0, 0]
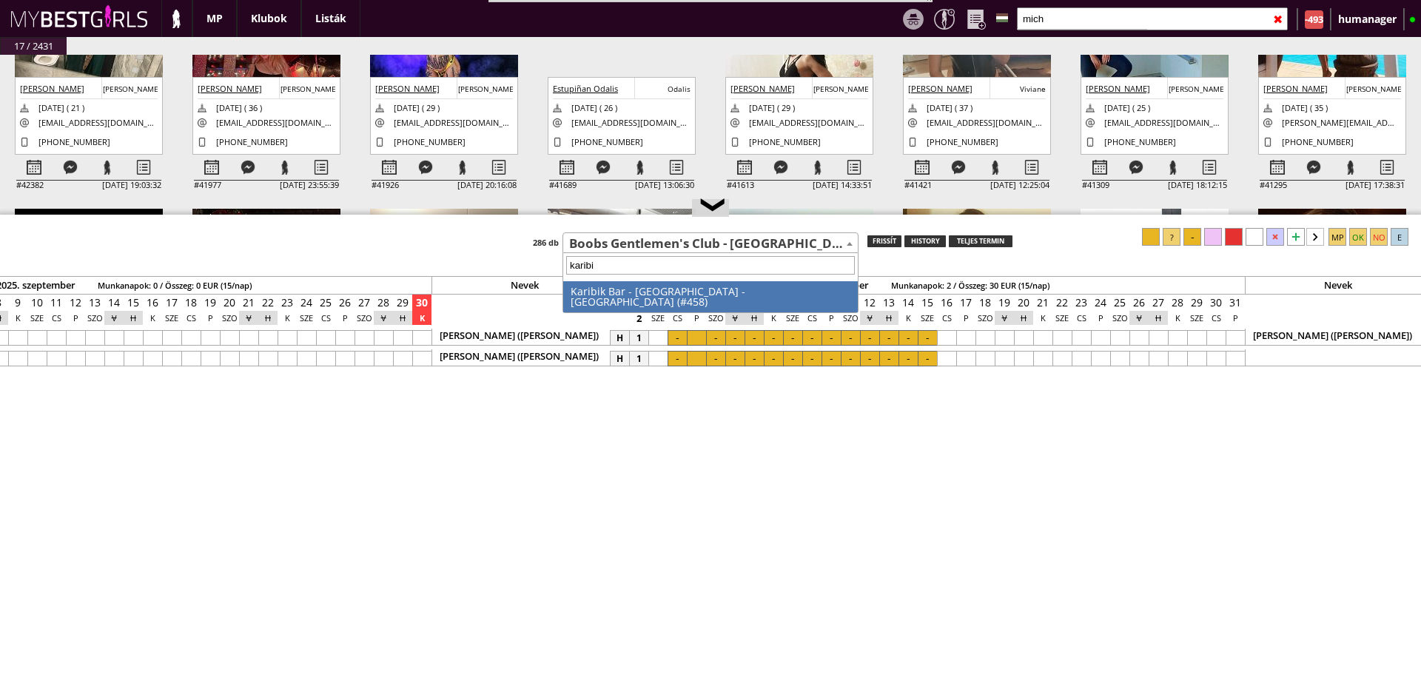
type input "karibik"
select select "458"
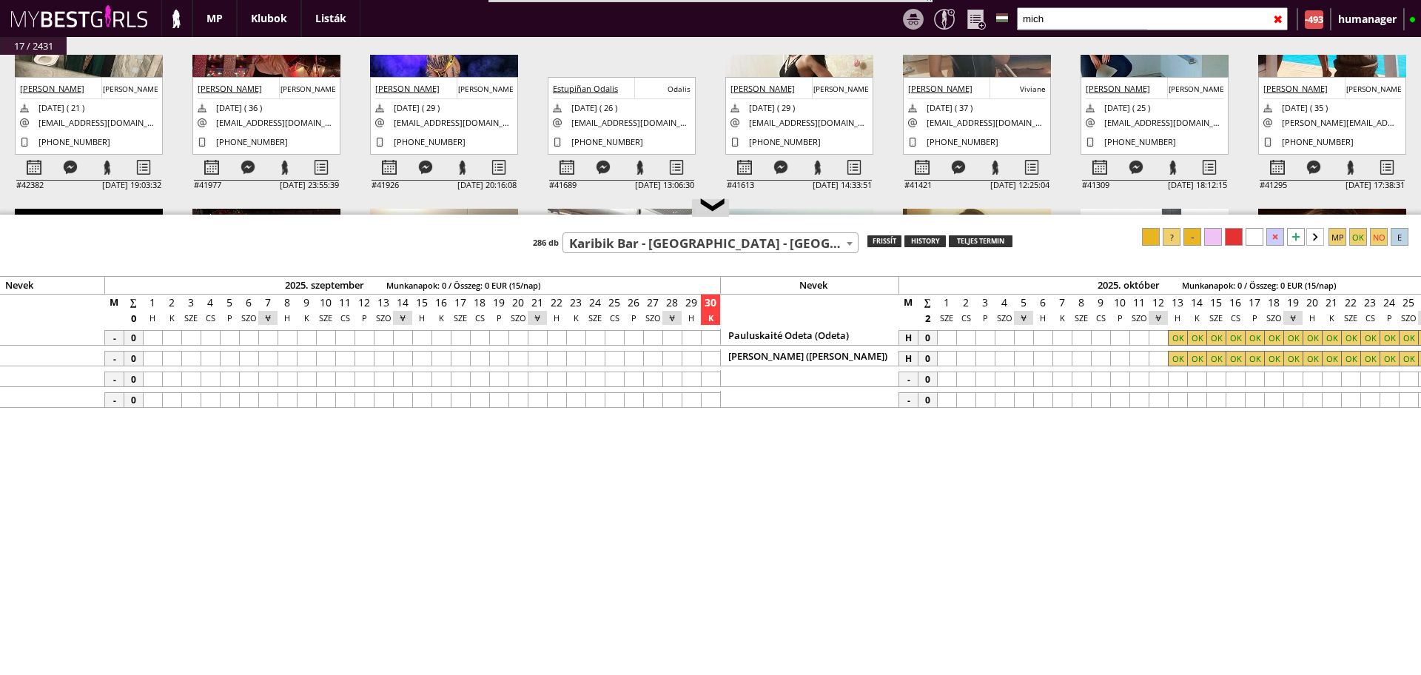
scroll to position [0, 6801]
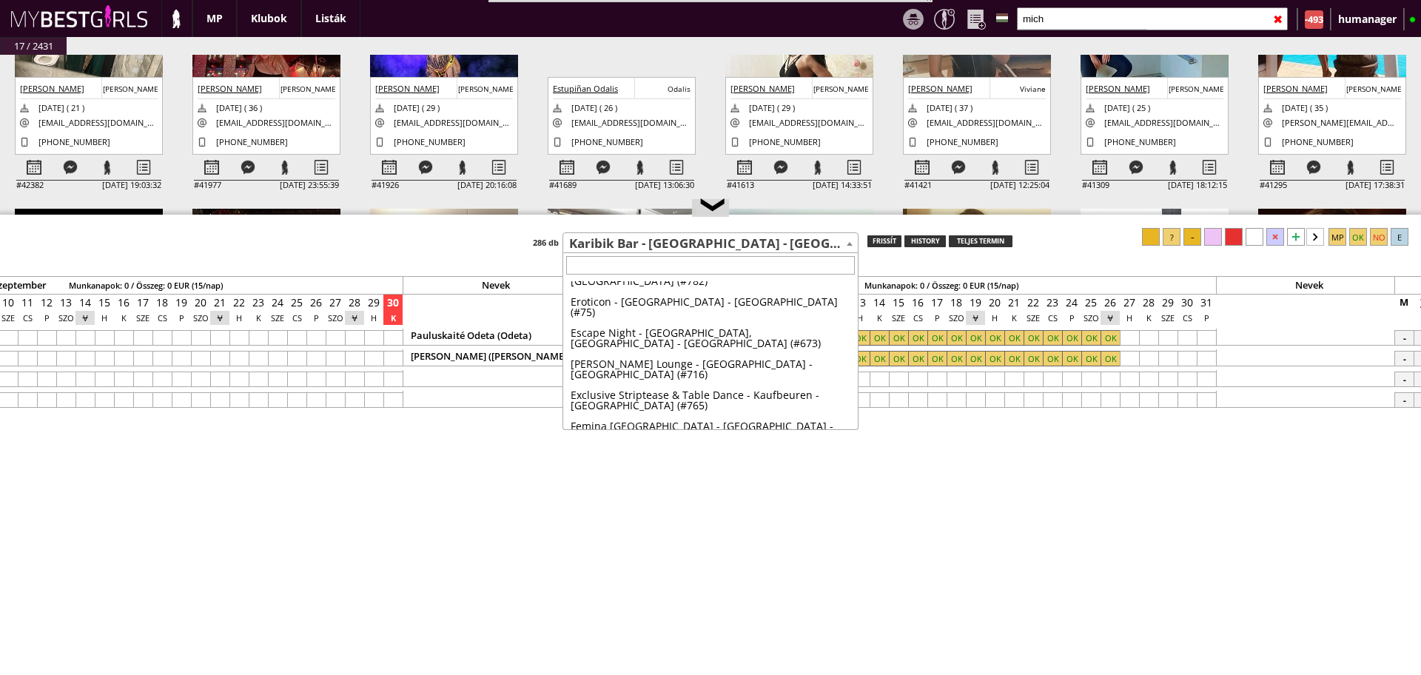
click at [622, 253] on body "Bestof képek letöltése Összes kép letöltése RESET MENTÉS updatezve bemutatás ta…" at bounding box center [710, 337] width 1421 height 675
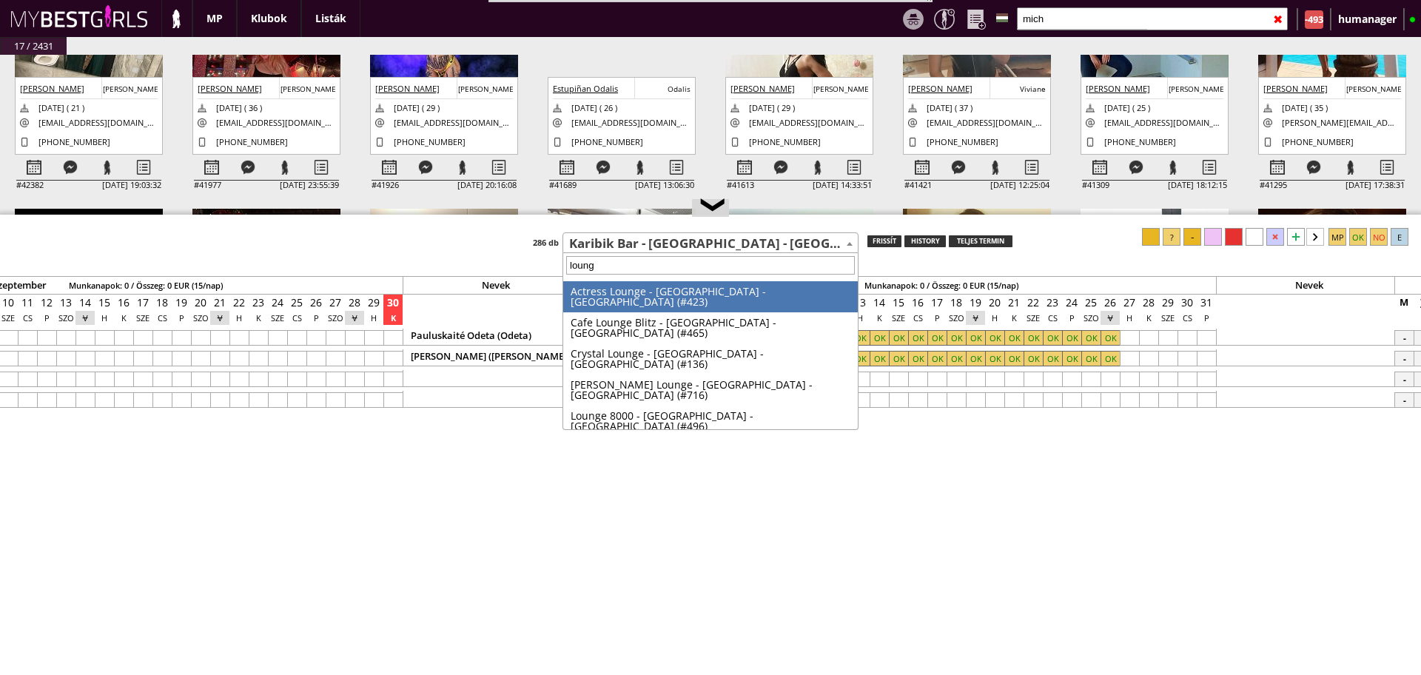
type input "lounge"
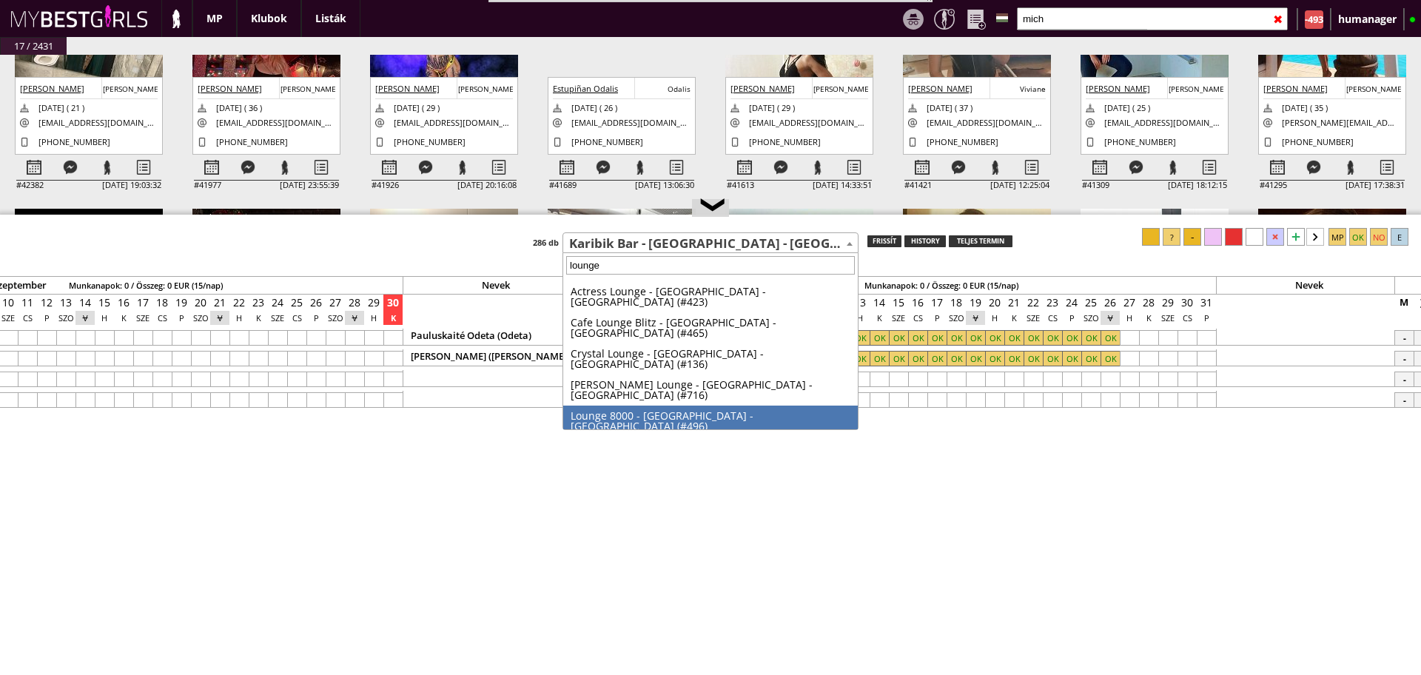
select select "496"
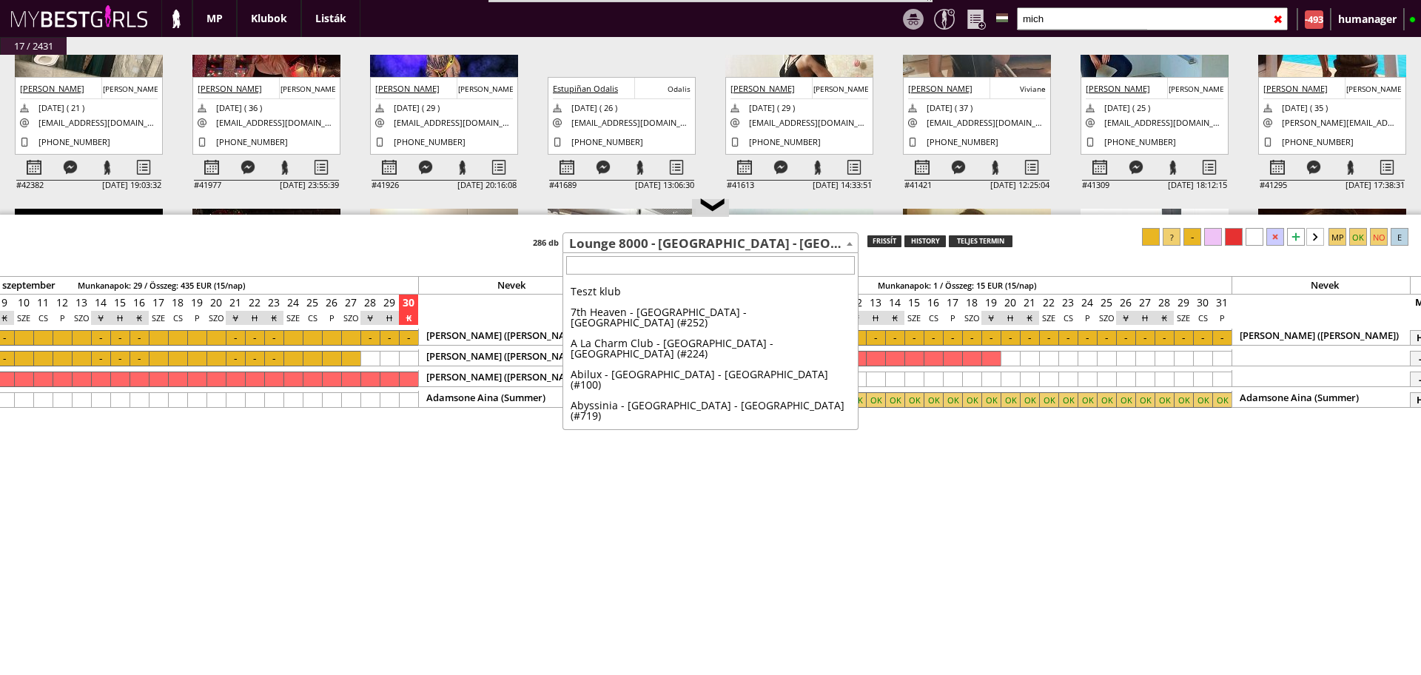
scroll to position [3387, 0]
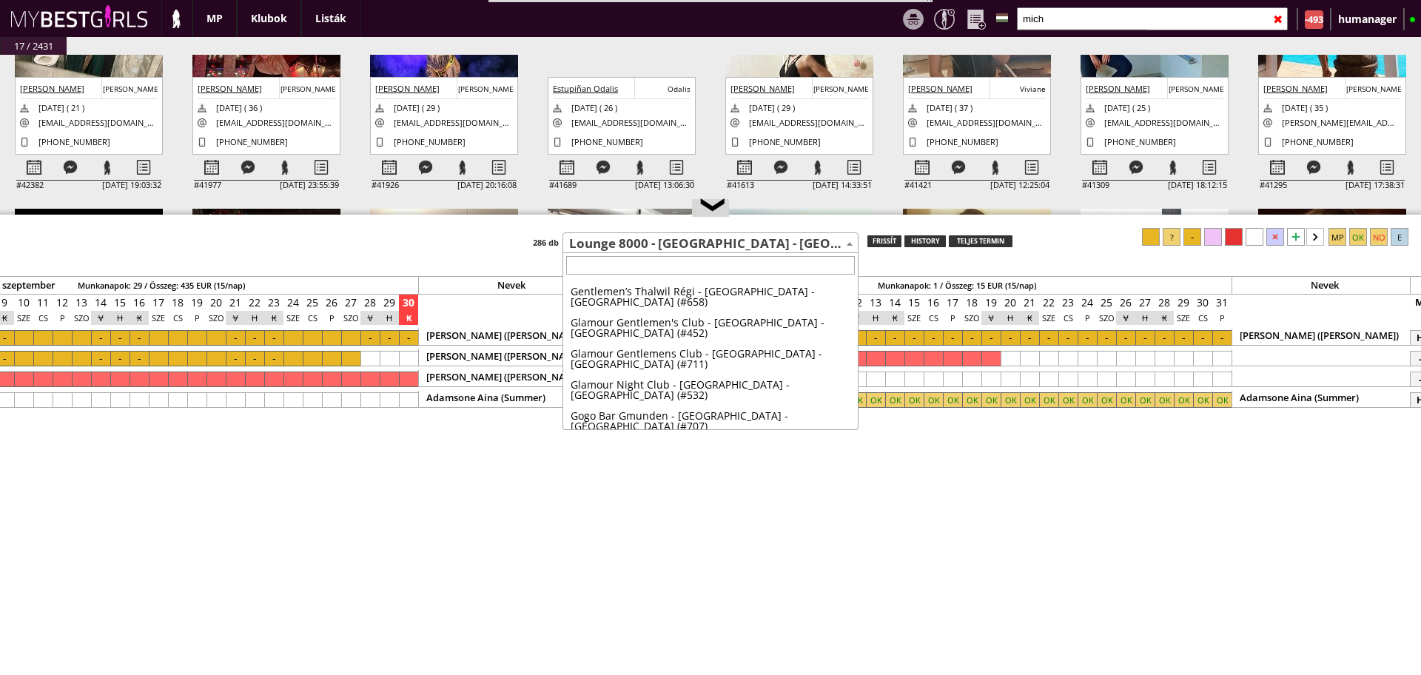
click at [661, 238] on span "Lounge 8000 - [GEOGRAPHIC_DATA] - [GEOGRAPHIC_DATA] (#496)" at bounding box center [710, 243] width 294 height 21
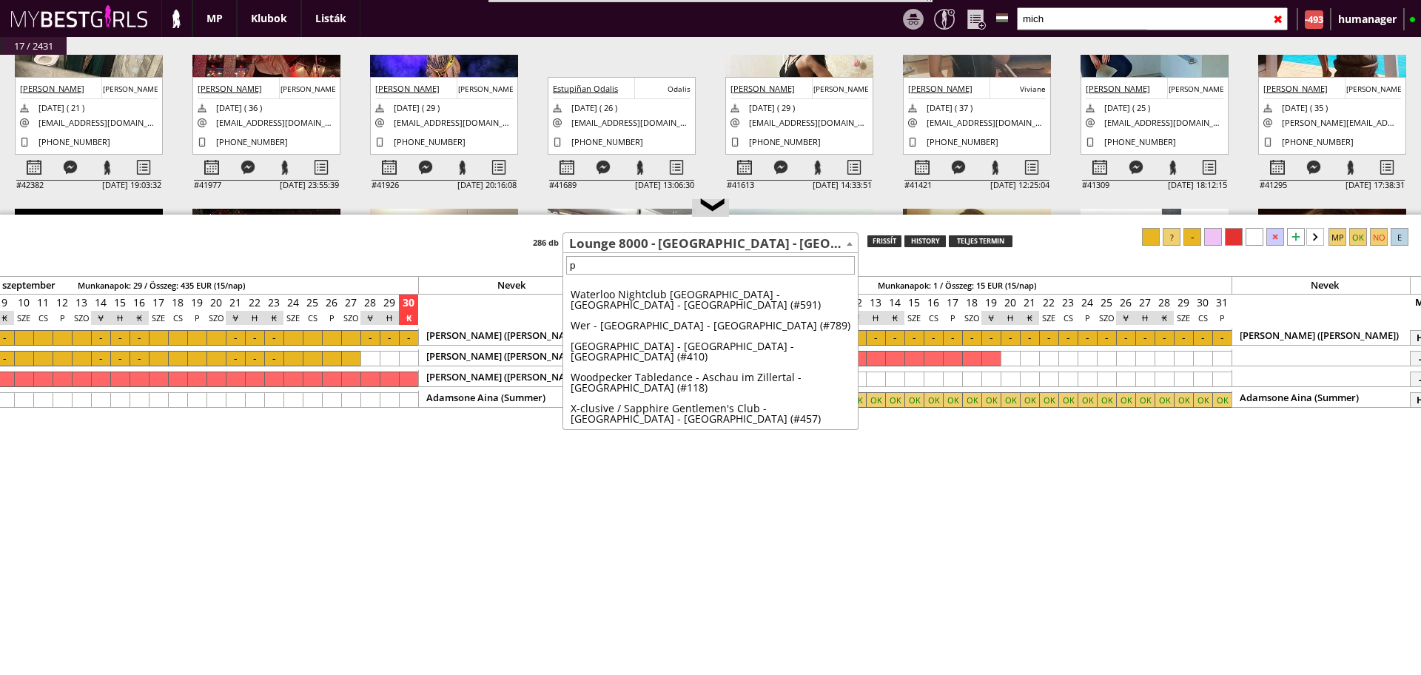
scroll to position [0, 0]
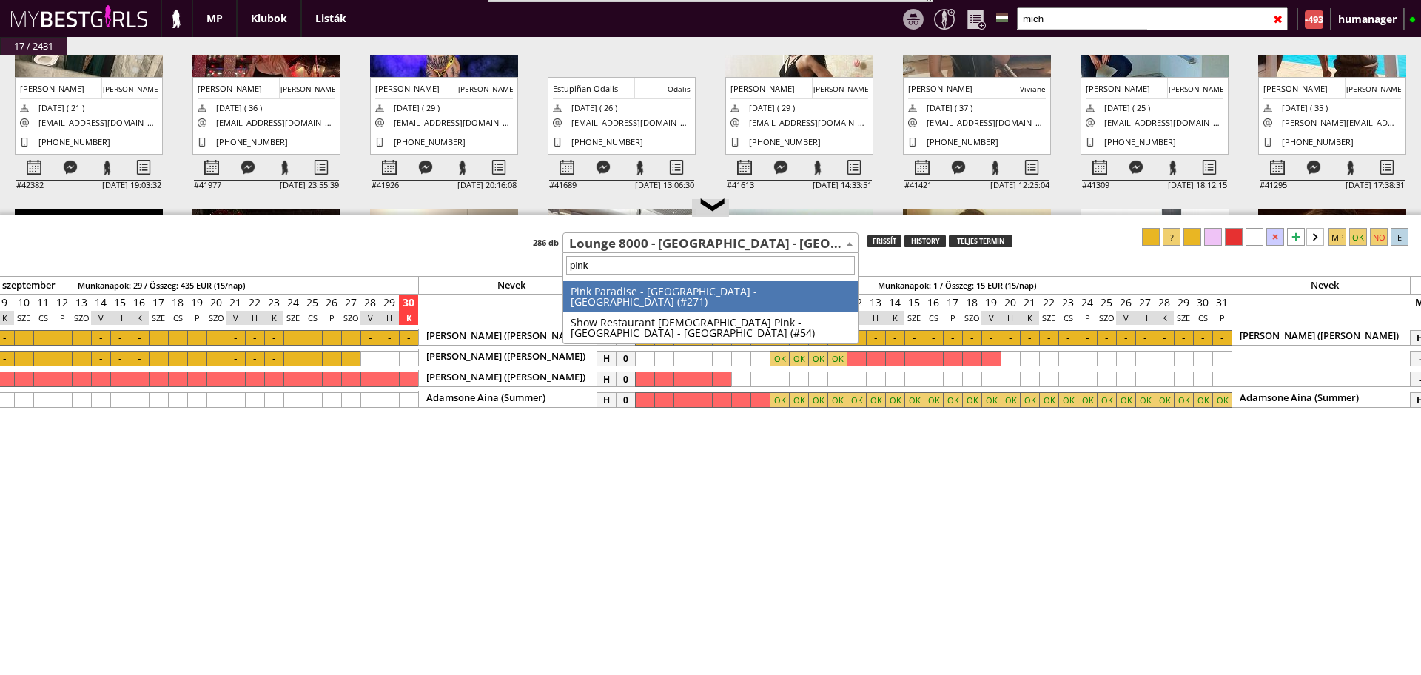
type input "pink p"
select select "271"
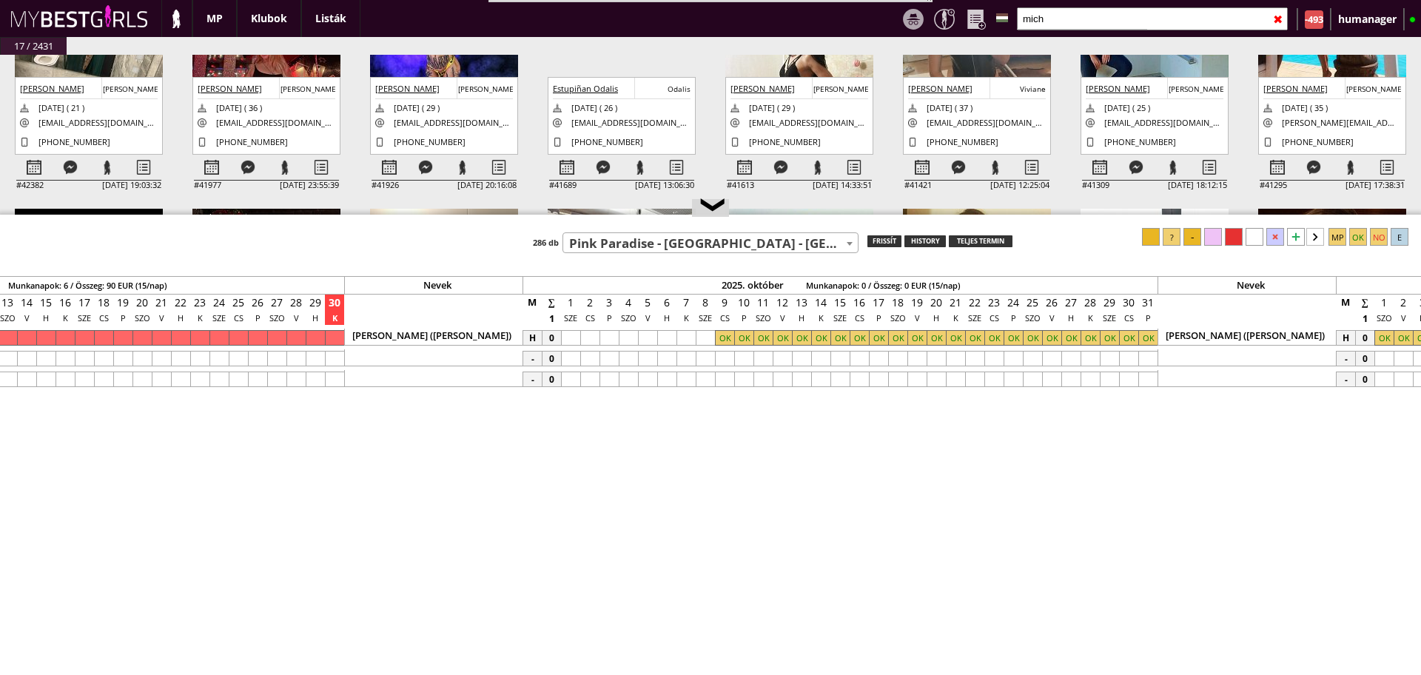
scroll to position [0, 6862]
click at [632, 255] on div "Nevek 2025. január Munkanapok: 0 / Összeg: 0 EUR (15/nap) Nevek 2025. február M…" at bounding box center [710, 458] width 1421 height 460
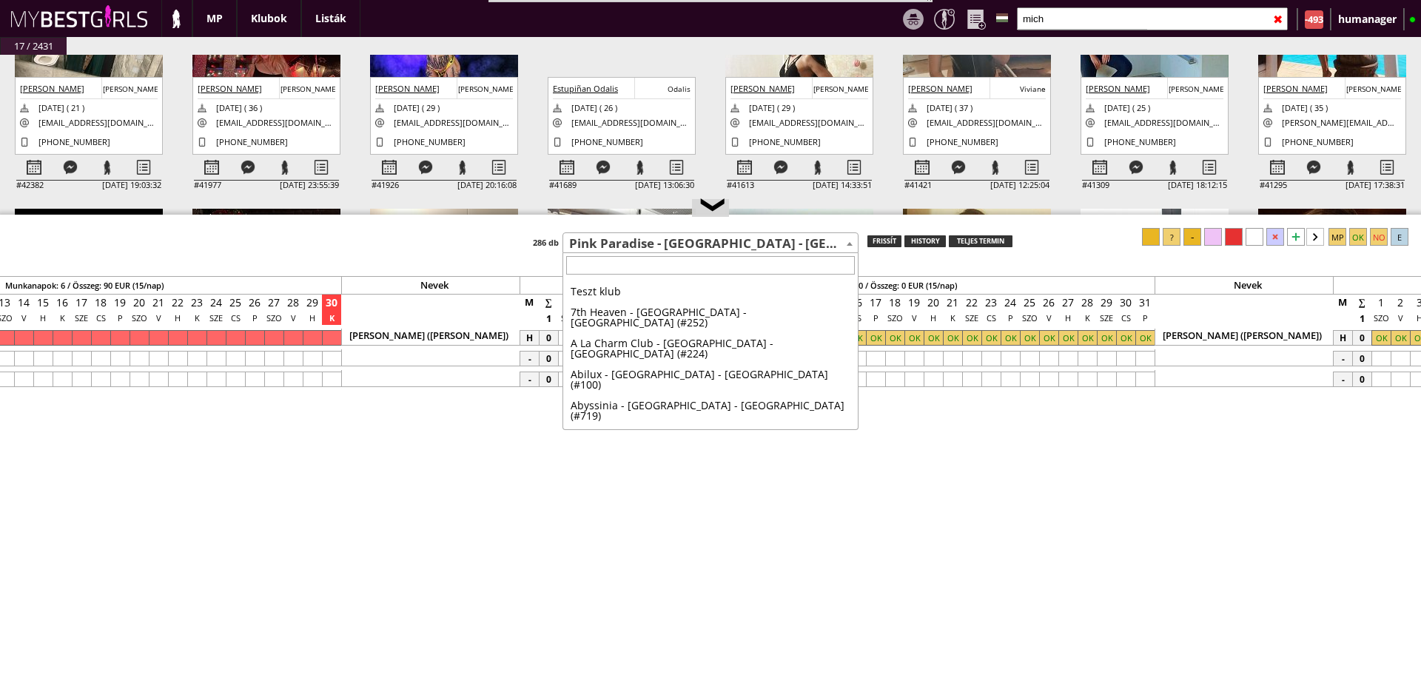
scroll to position [4133, 0]
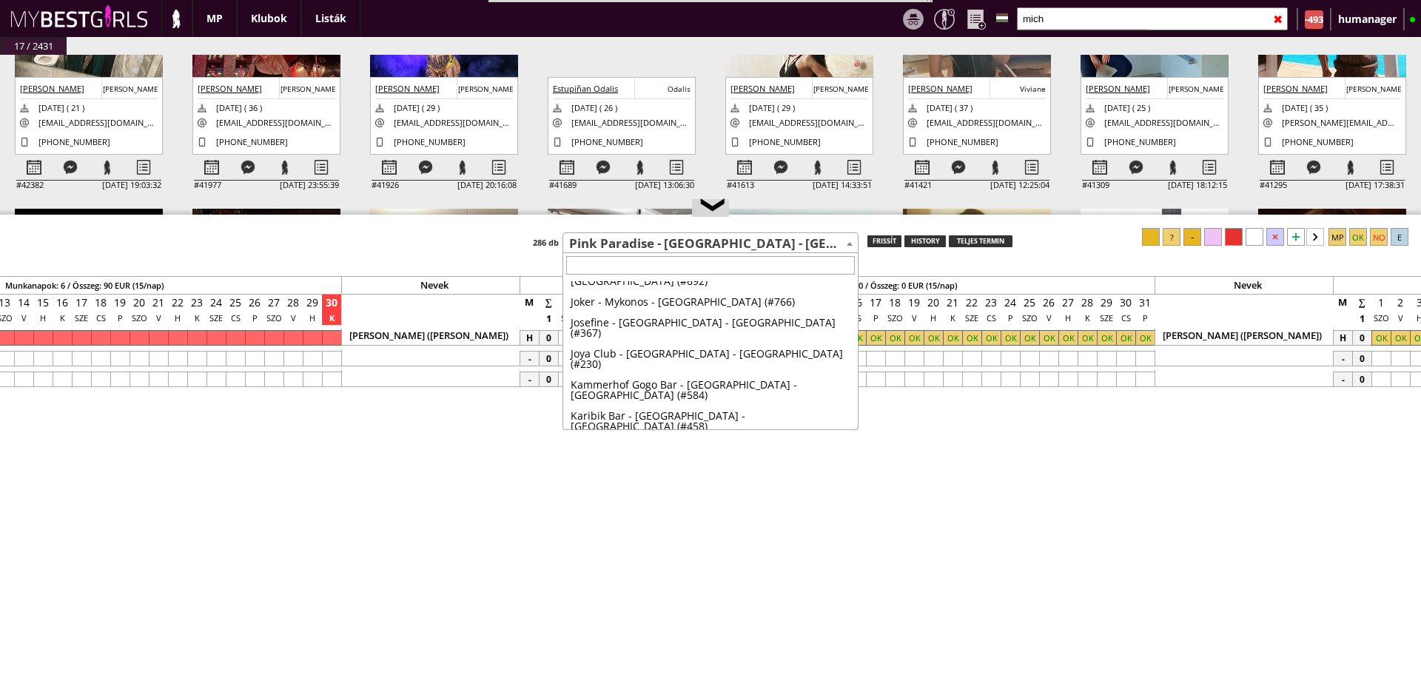
click at [616, 245] on span "Pink Paradise - [GEOGRAPHIC_DATA] - [GEOGRAPHIC_DATA] (#271)" at bounding box center [710, 243] width 294 height 21
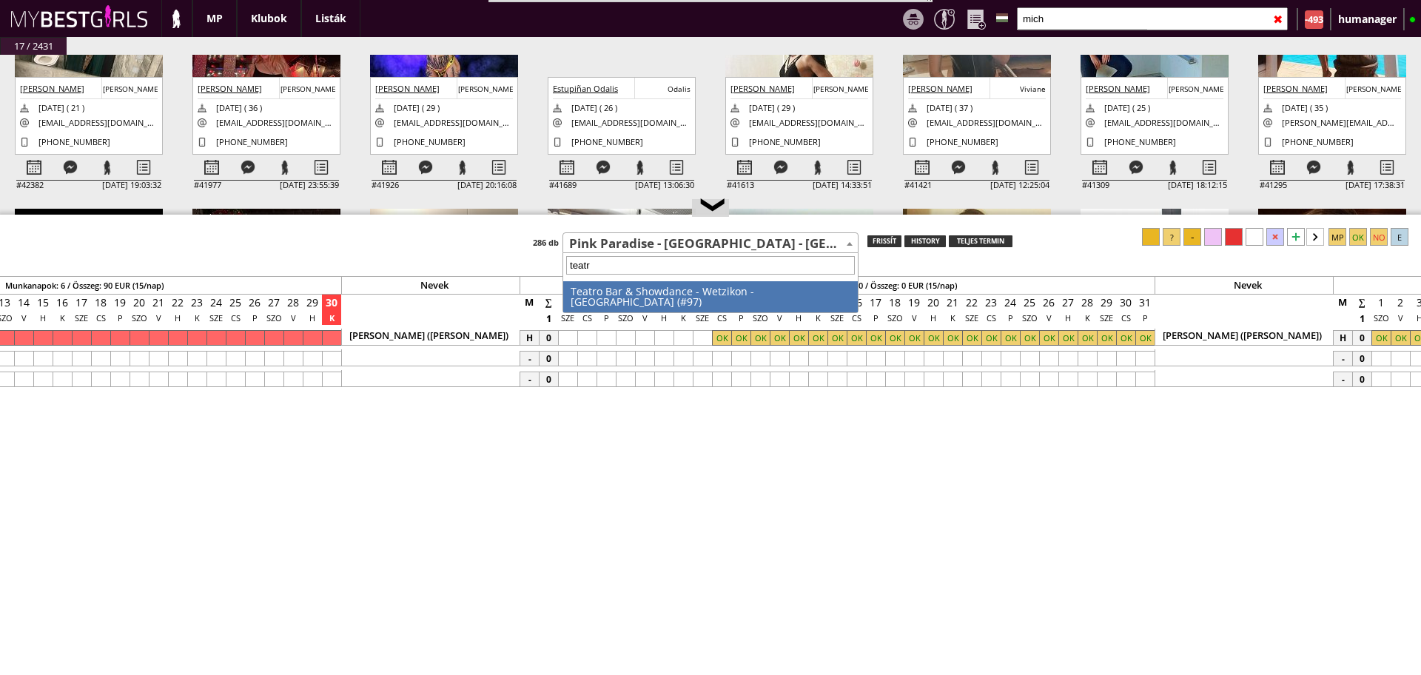
type input "teatro"
select select "97"
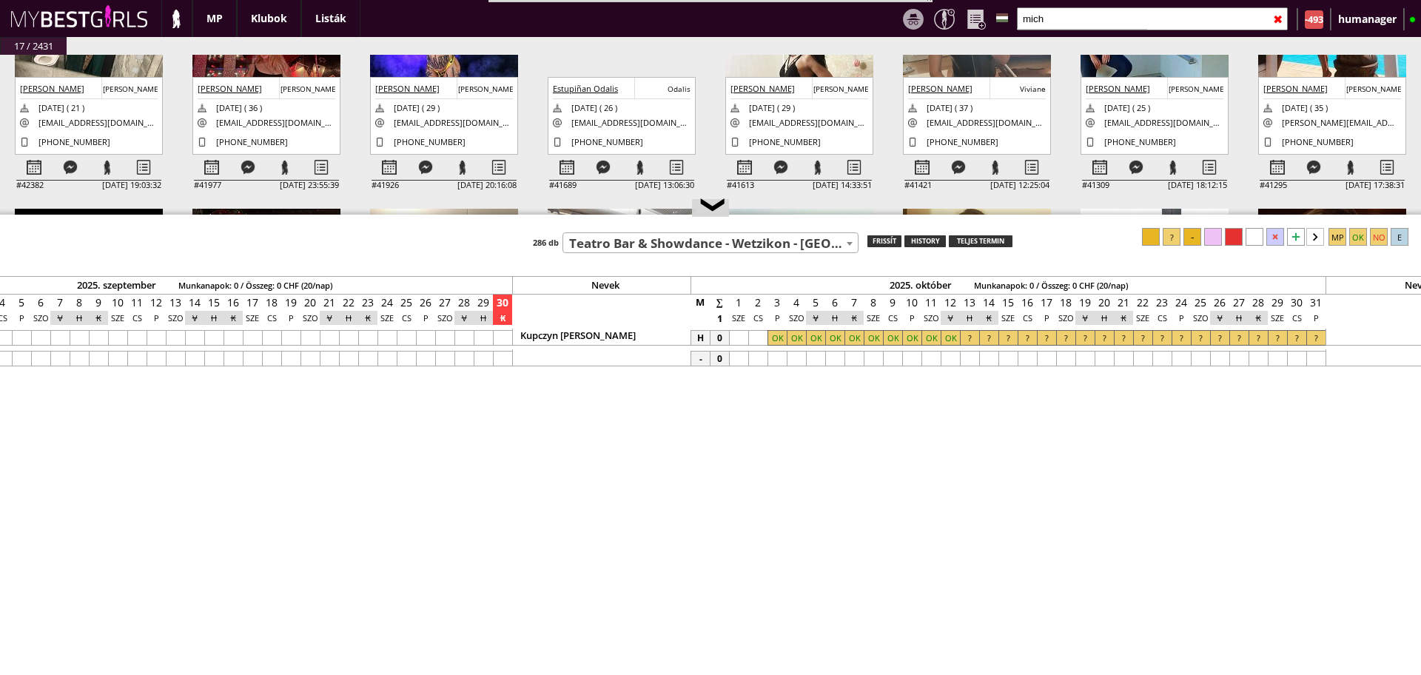
scroll to position [0, 6693]
click at [858, 343] on div at bounding box center [851, 338] width 19 height 16
click at [775, 337] on div at bounding box center [774, 338] width 19 height 16
click at [1235, 237] on div at bounding box center [1234, 237] width 18 height 18
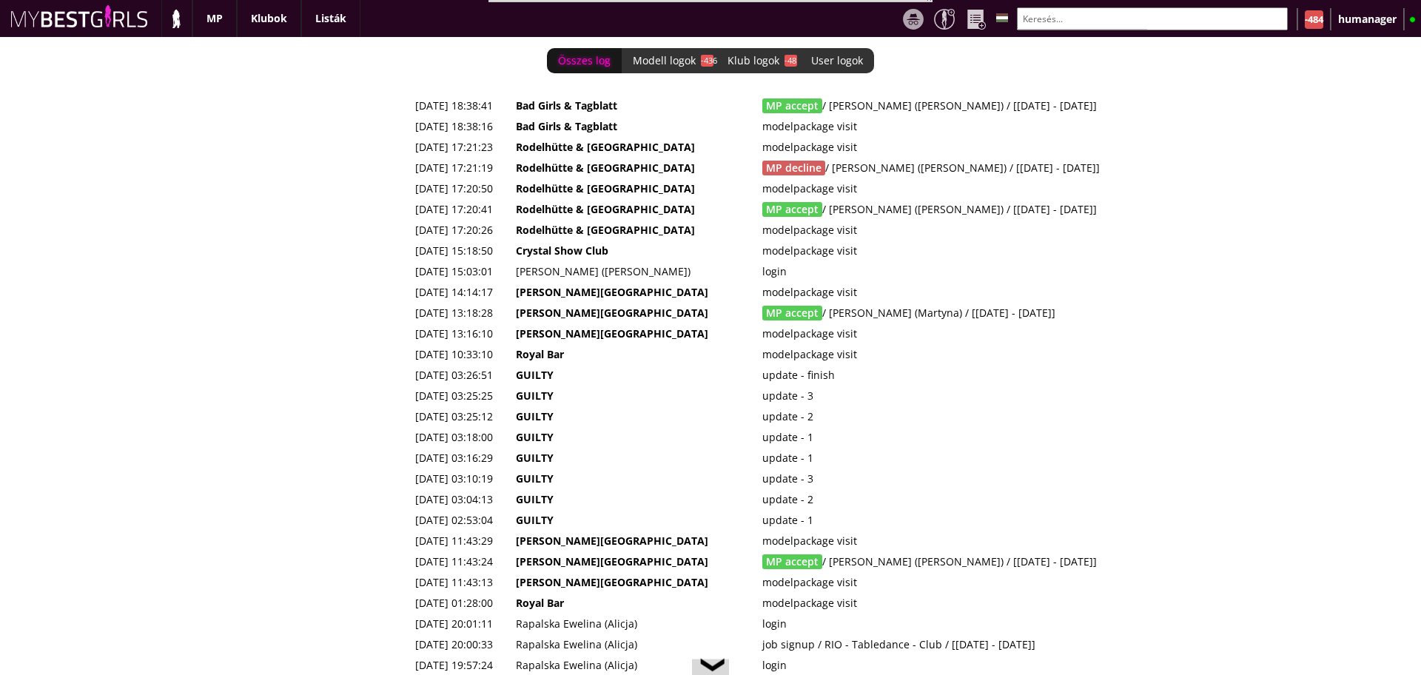
scroll to position [0, 5925]
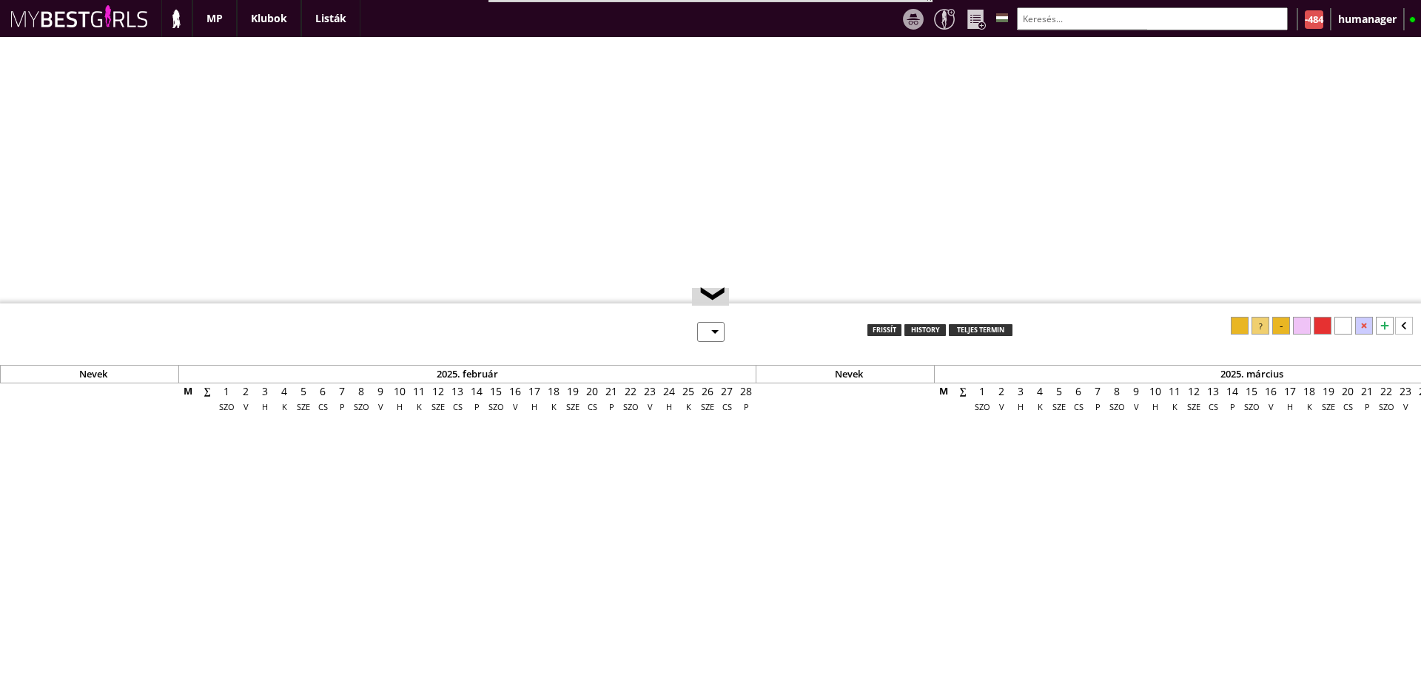
select select "0"
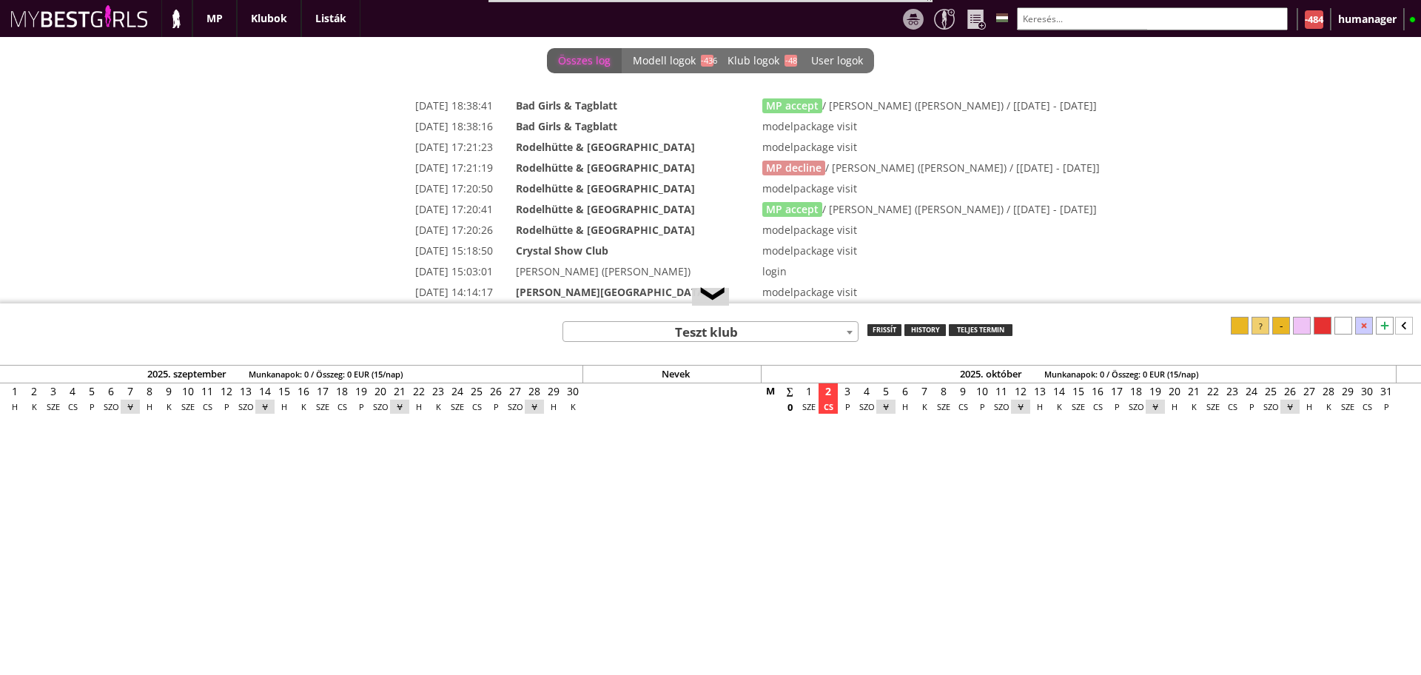
scroll to position [0, 5925]
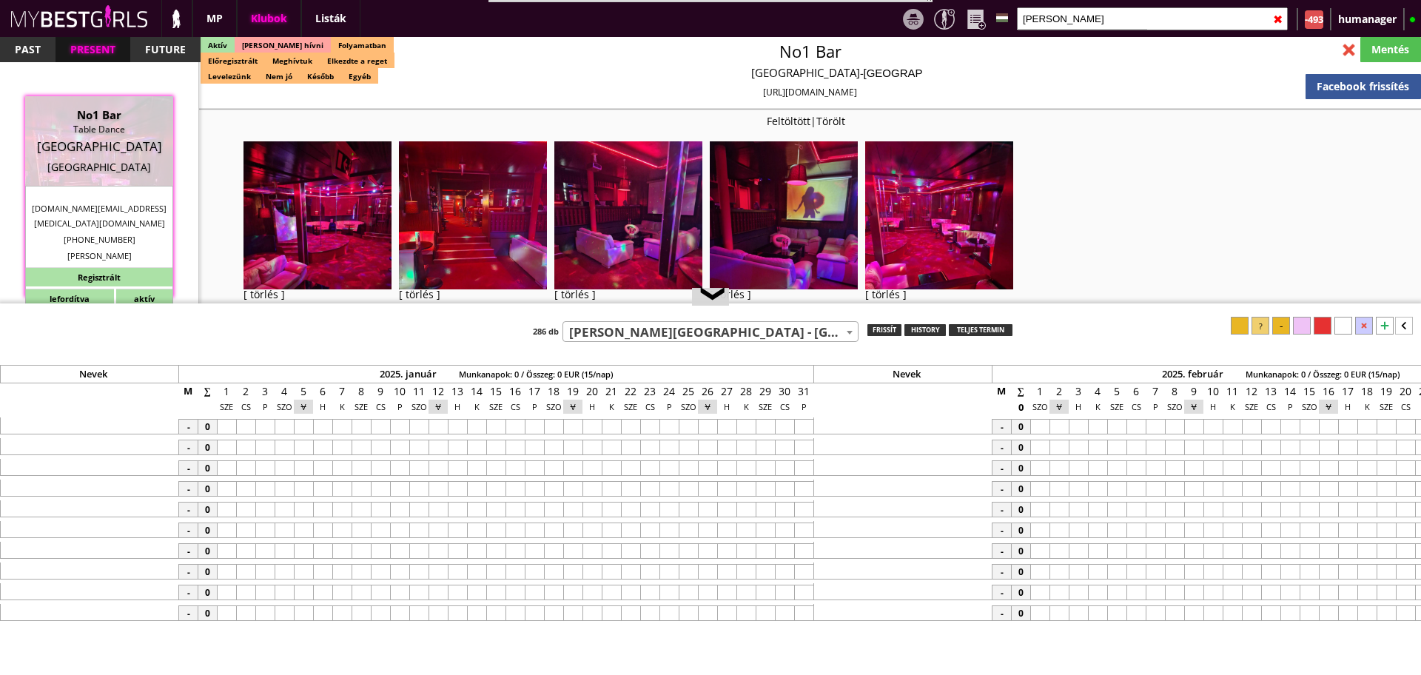
select select "110"
select select "reg"
select select "months"
select select "weeks"
select select "0"
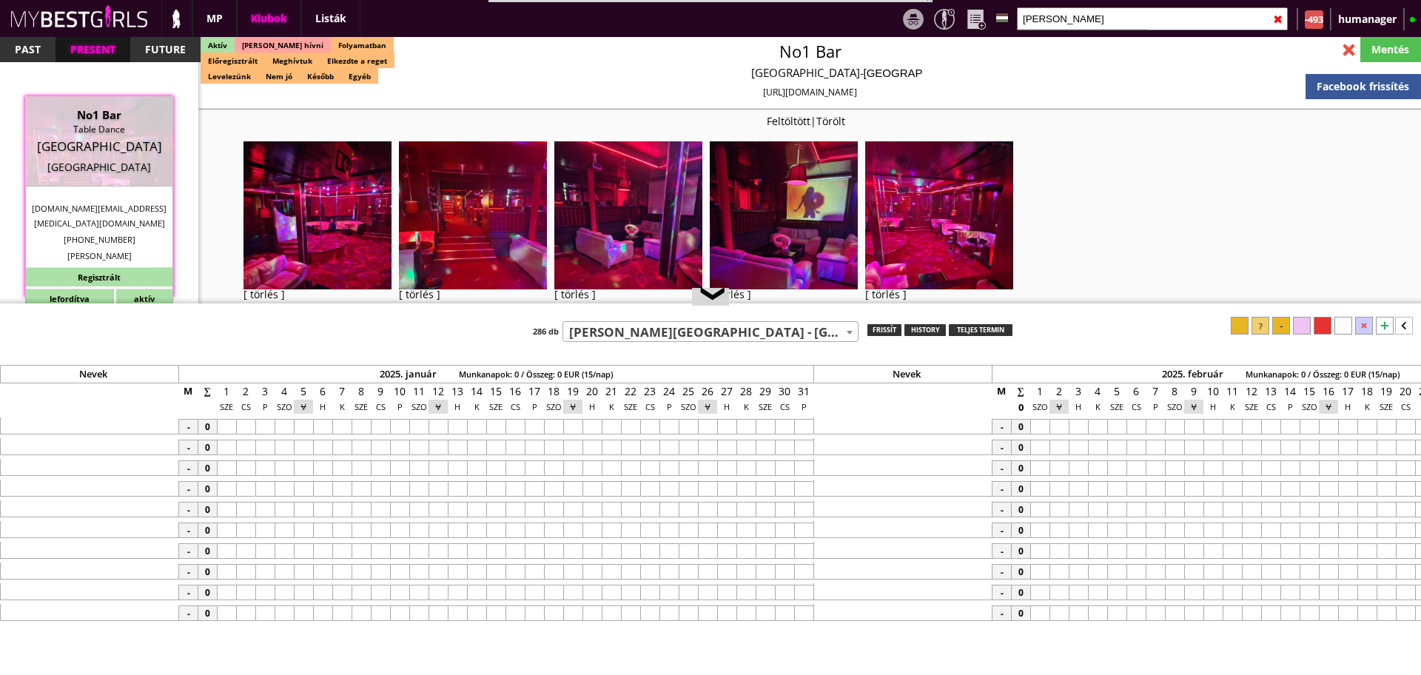
select select "0"
select select "weekly"
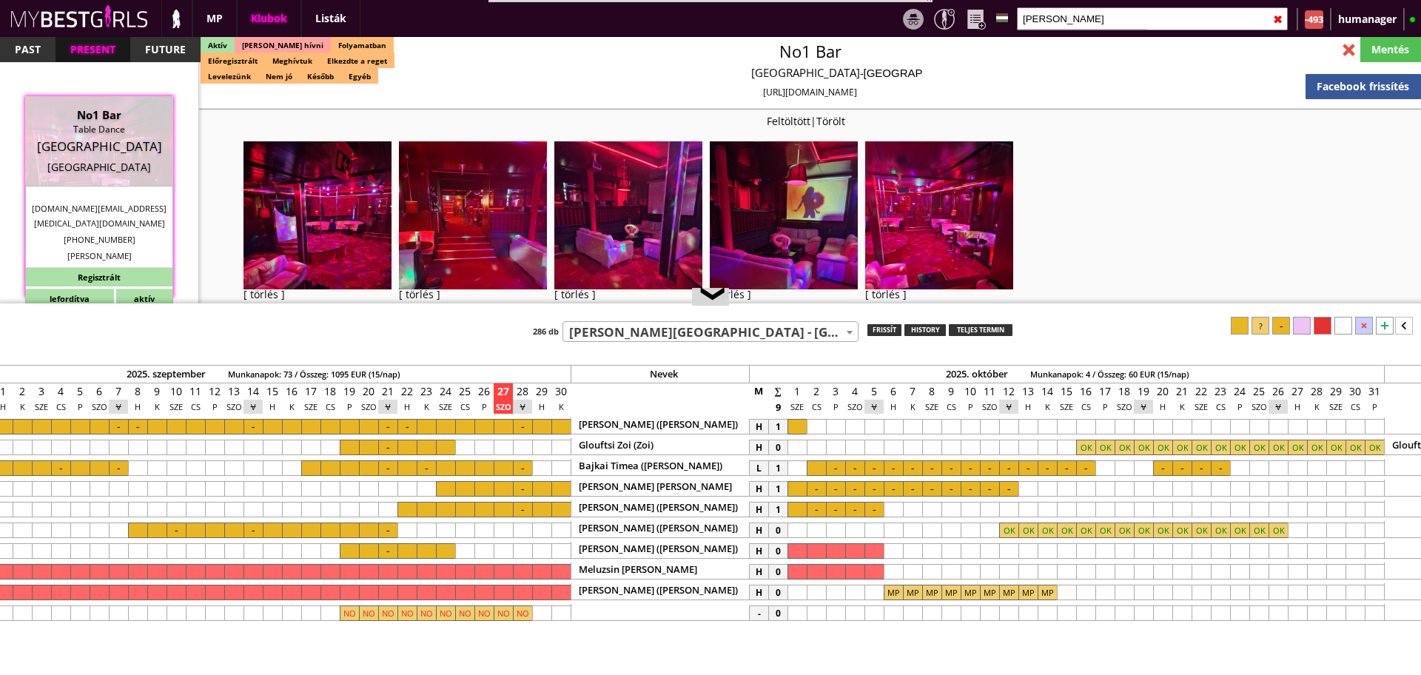
scroll to position [909, 0]
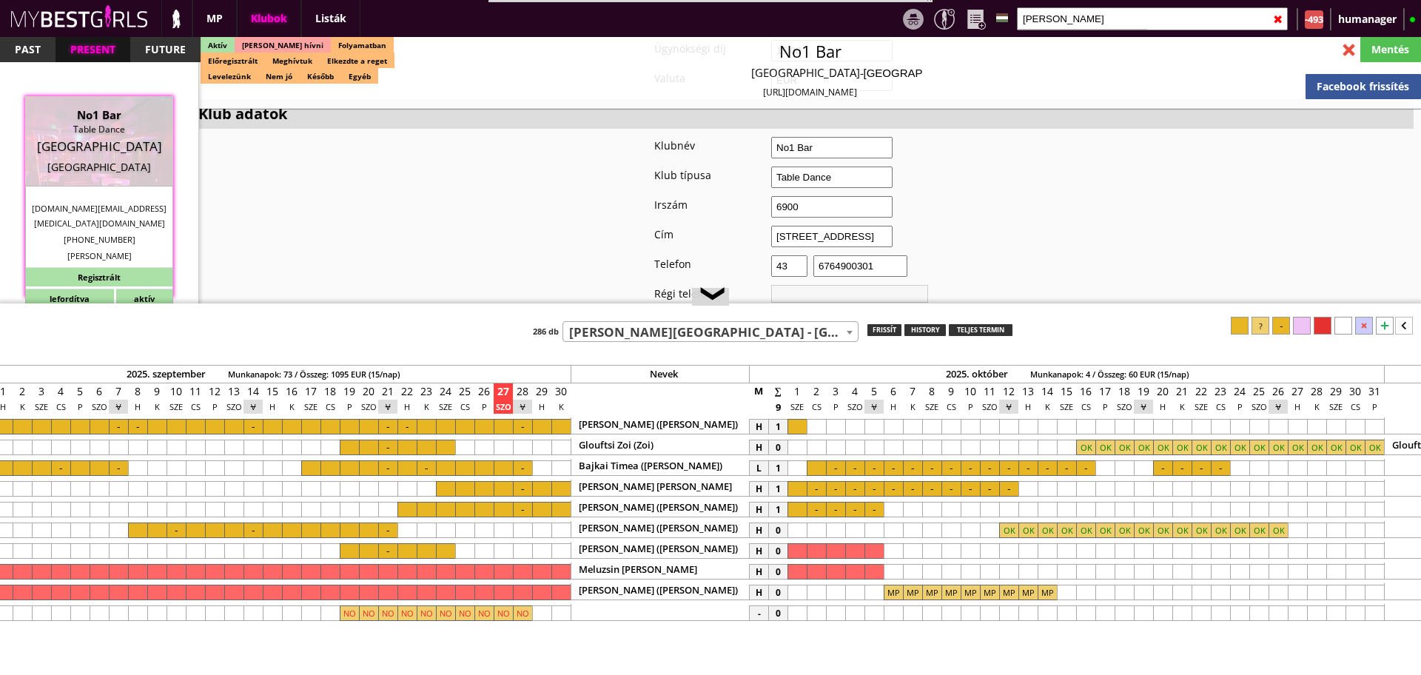
click at [1062, 11] on input "valentina" at bounding box center [1152, 18] width 271 height 23
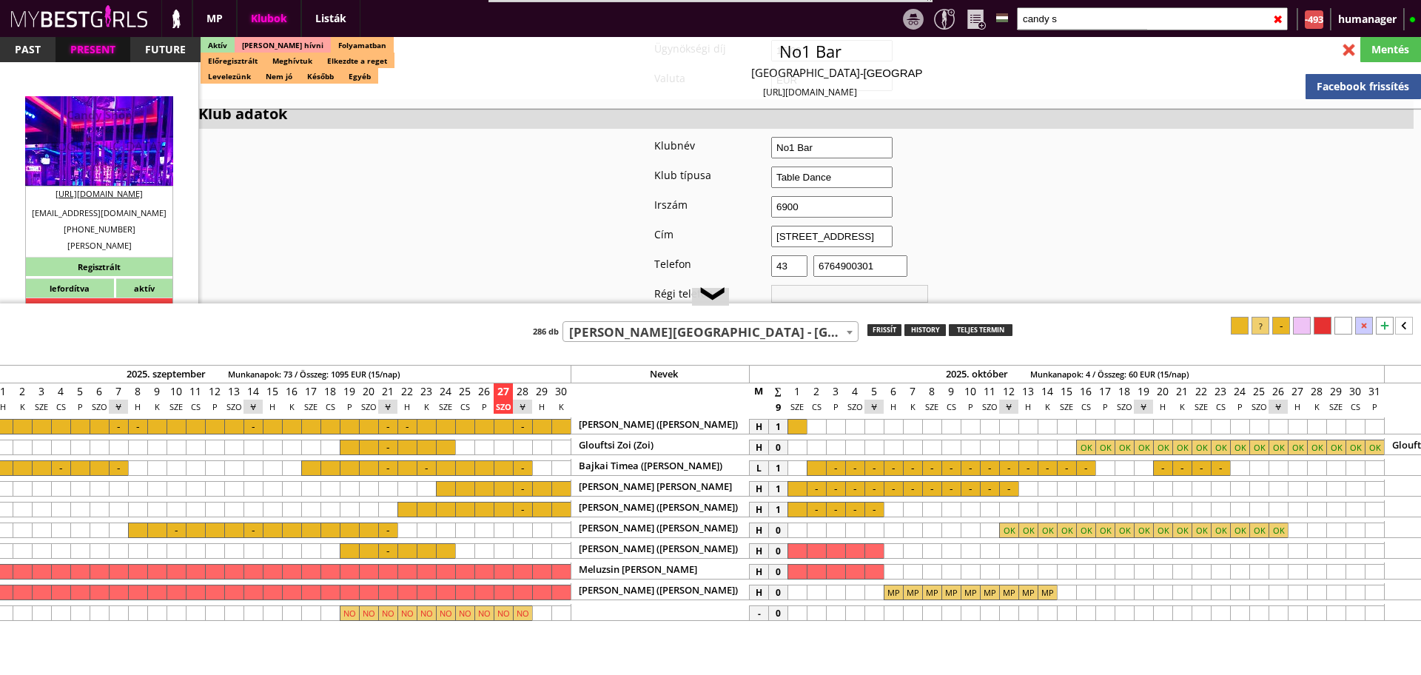
type input "candy s"
click at [78, 120] on div "Candy Shop" at bounding box center [99, 114] width 126 height 15
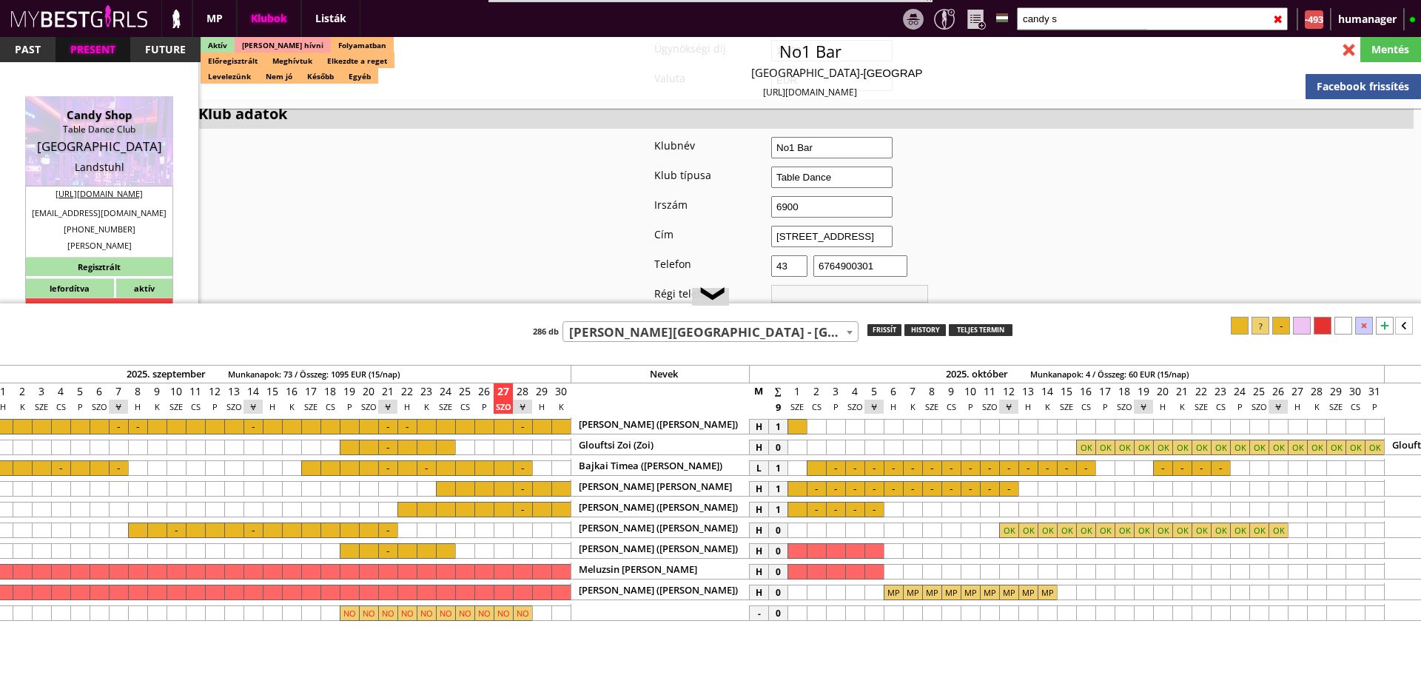
type input "Landstuhl"
checkbox input "false"
type textarea "2020.04.16. Booty Club bezárt Azt mondta Eva Whatsappon hogy 2020. majus 4 előt…"
type input "15.00"
type input "EUR"
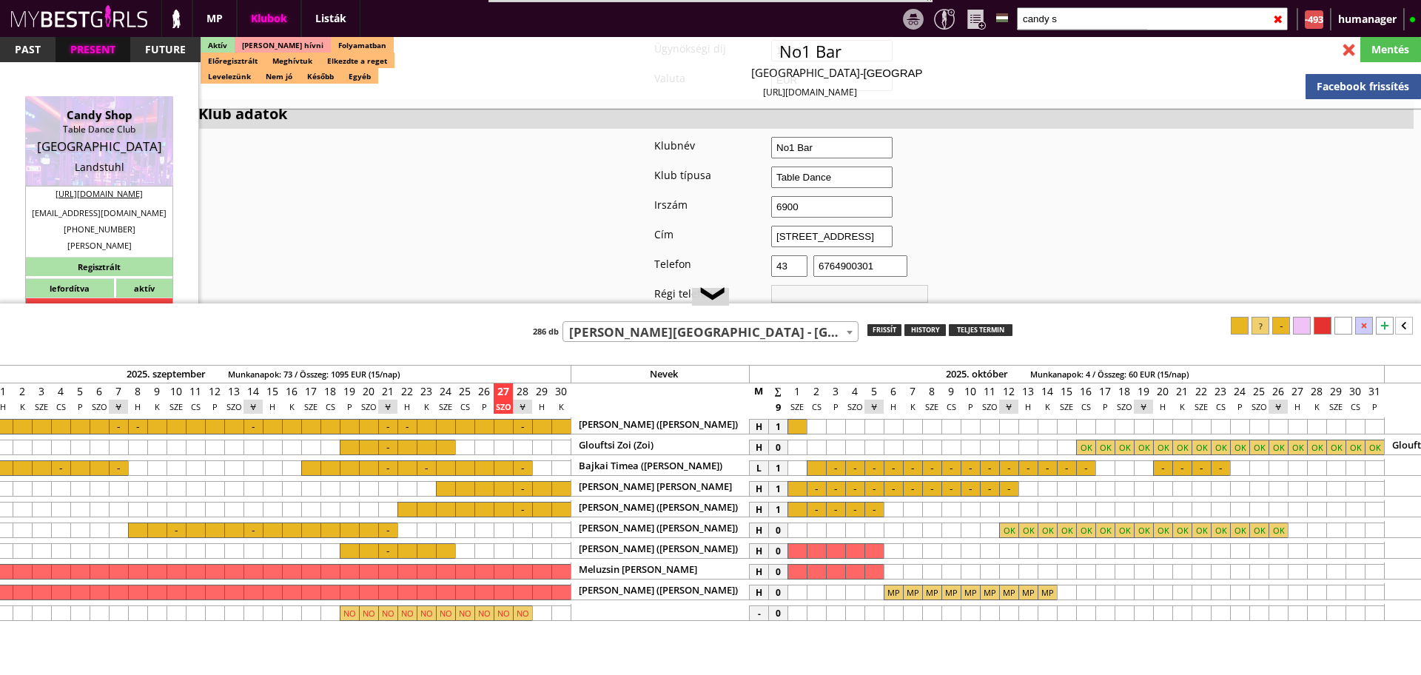
type input "Candy Shop"
type input "Table Dance Club"
type input "66849"
type input "Eisenbahnstrasse 3"
type input "49"
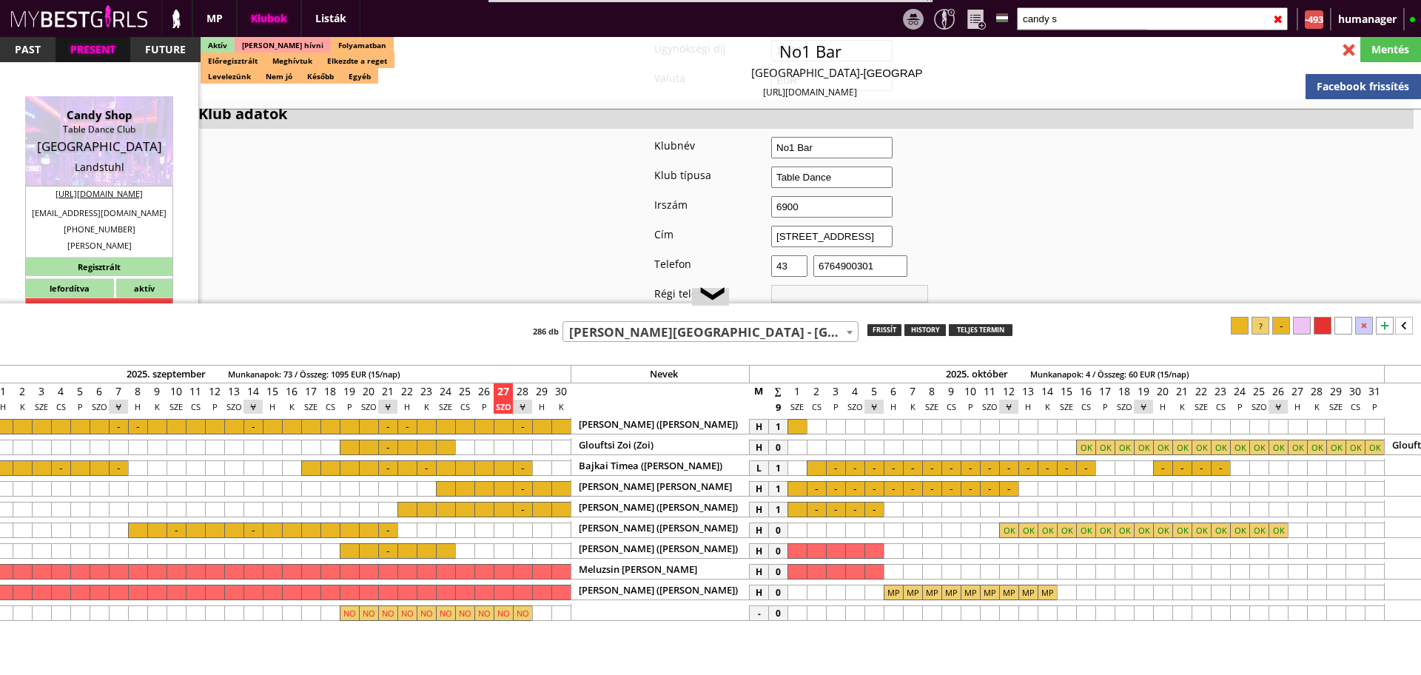
type input "176 20104832"
type input "+49 176 20104832"
type input "evag981@googlemail.com"
type input "https://www.facebook.com/pages/category/Pub/TENNEZZEE-LANDST"
type textarea "Landstuhl Day & Night GmbH DE319932886 66849 Landstuhl Eisenbahnstrasse 3"
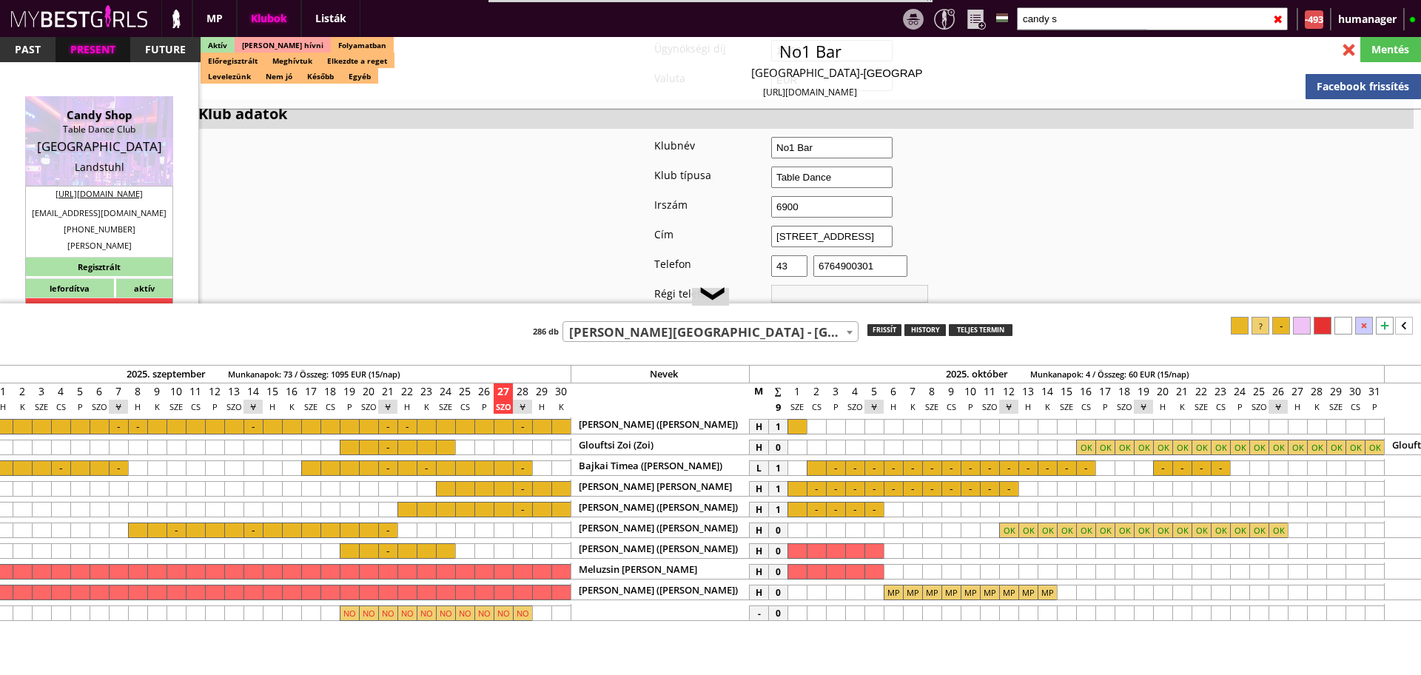
type input "Landstuhl Day & Night GmbH"
type input "DE319932886"
type input "66849"
type input "Landstuhl"
type input "Eisenbahnstrasse 3"
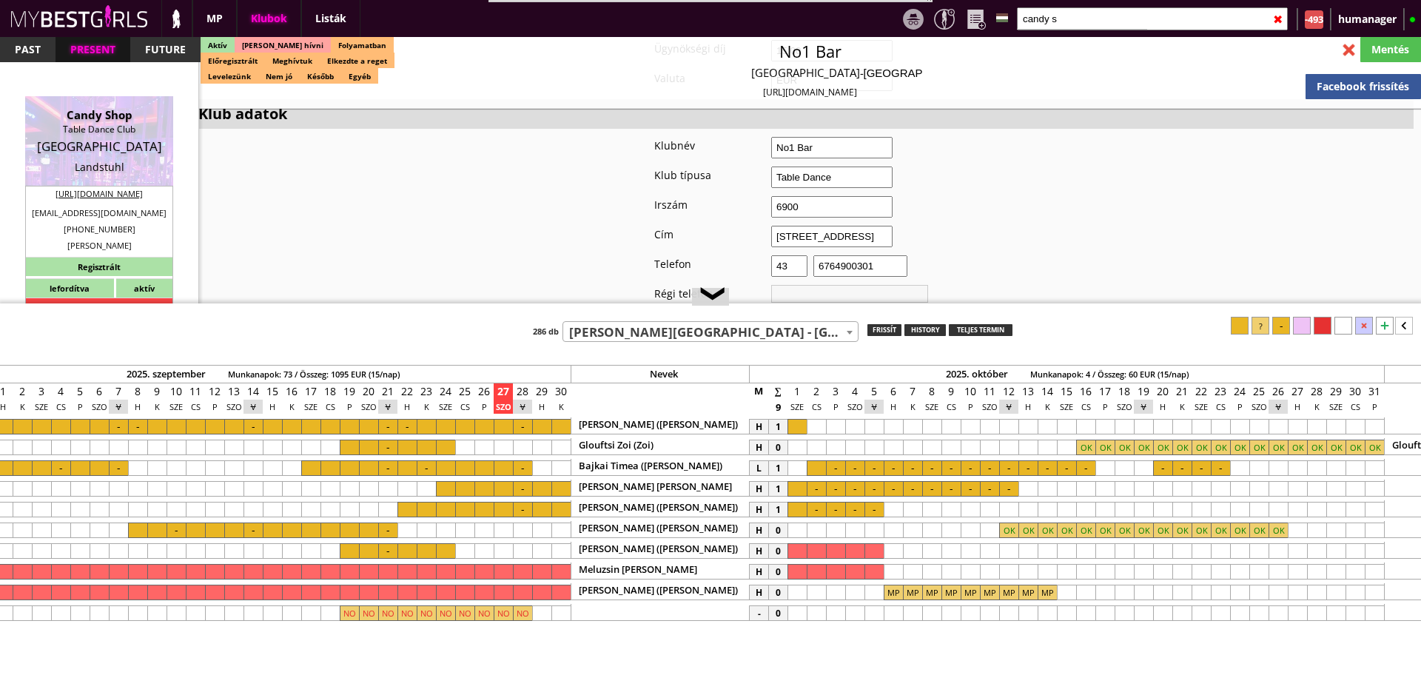
type input "Eva"
type input "Gallé"
type input "49"
type input "176 20104832"
type input "evag981@googlemail.com"
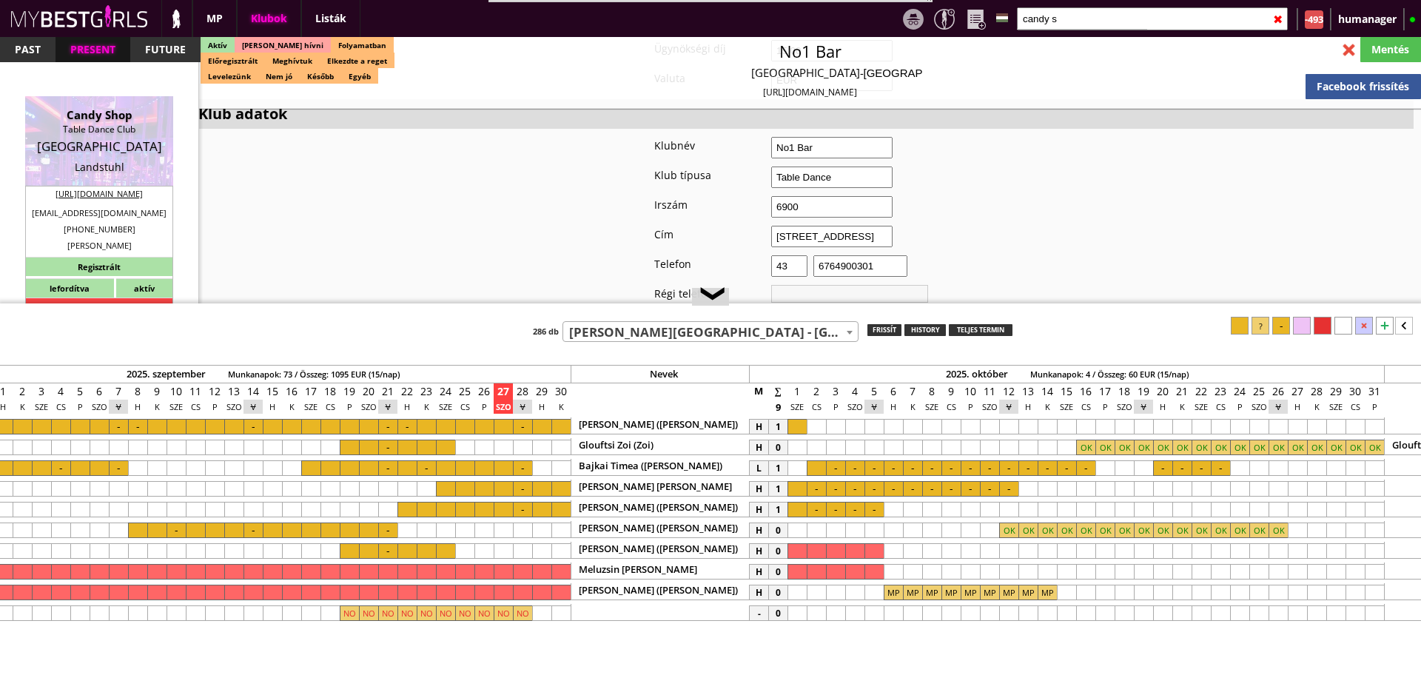
type input "Anna Lina"
type input "Hantz"
type input "49"
type input "176 20104832"
type input "evag981@googlemail.com"
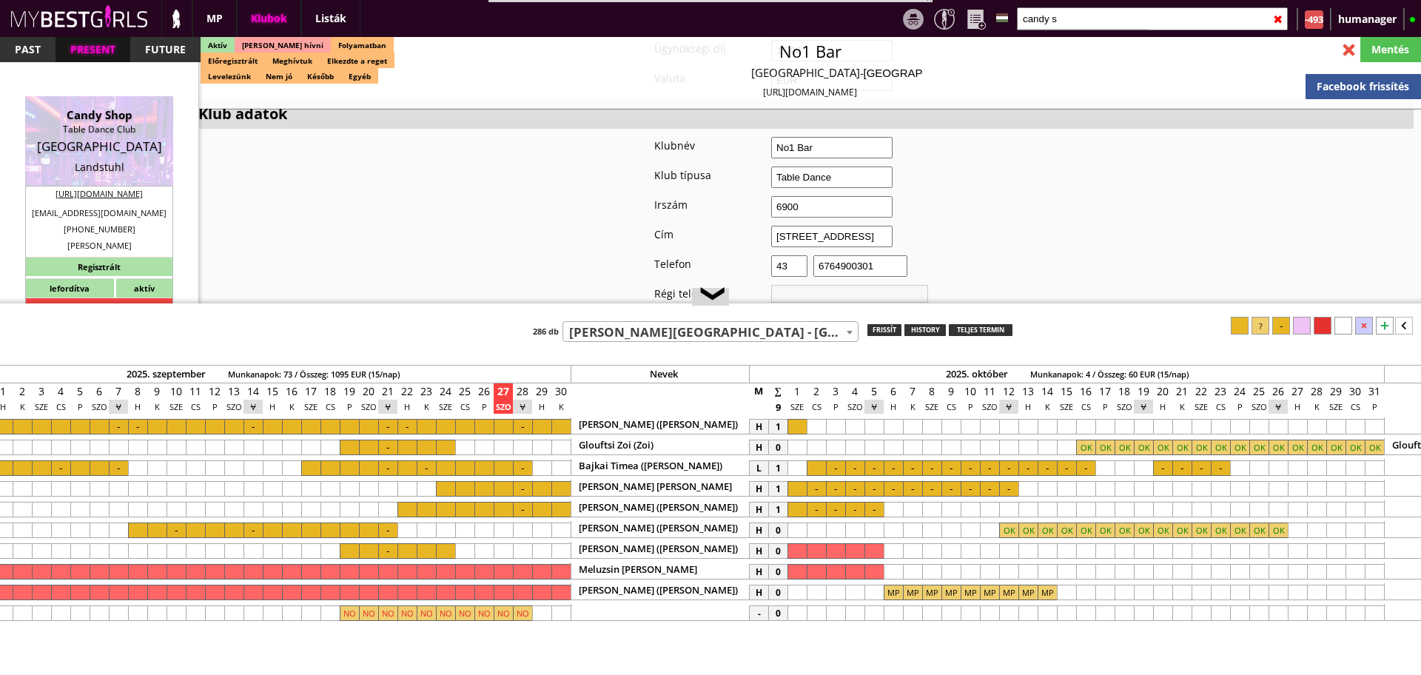
type input "6-9"
type input "3"
type input "1"
type input "2"
type input "9.00"
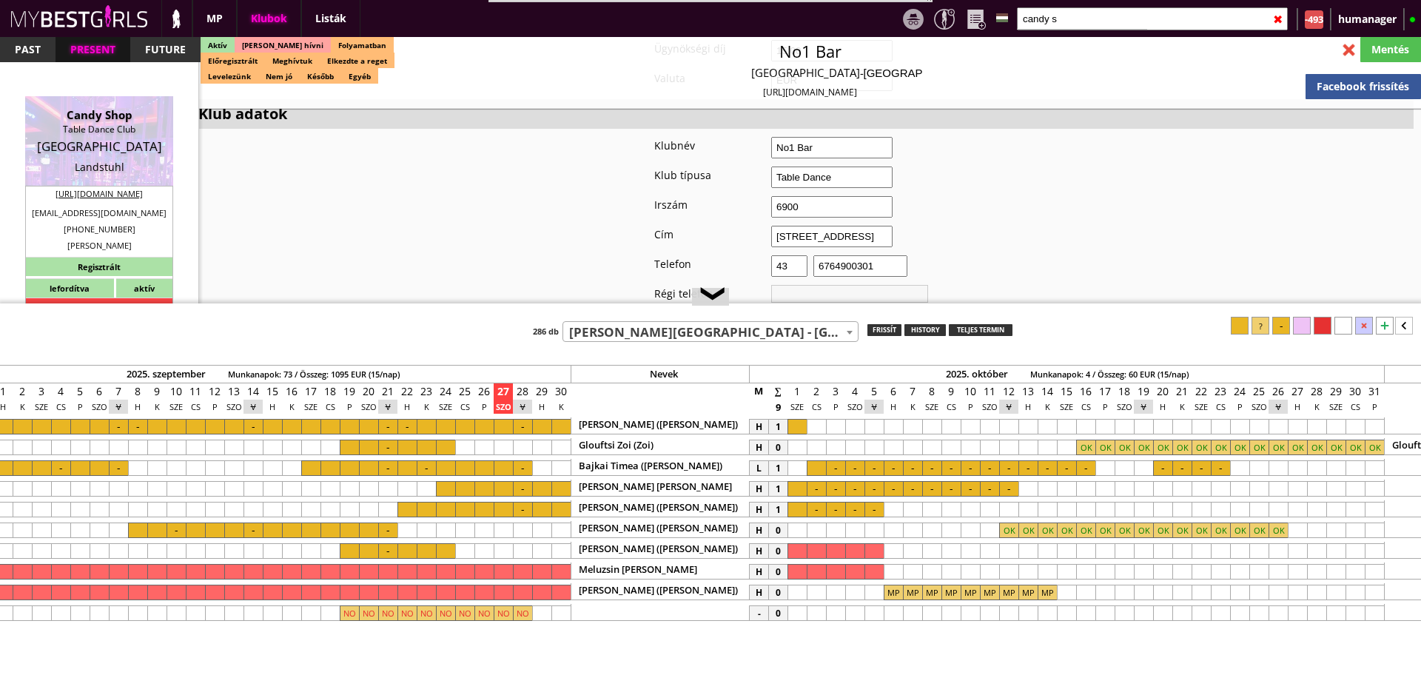
type input "1-2"
checkbox input "true"
checkbox input "false"
checkbox input "true"
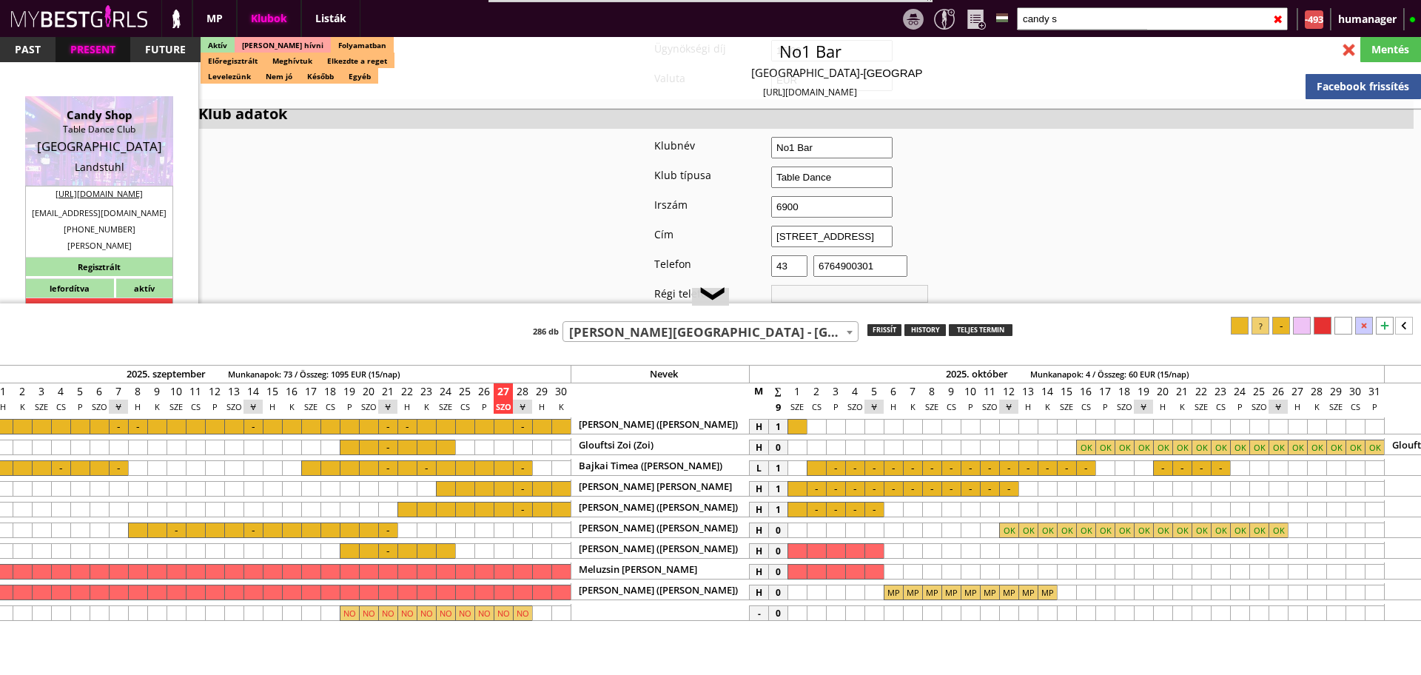
checkbox input "true"
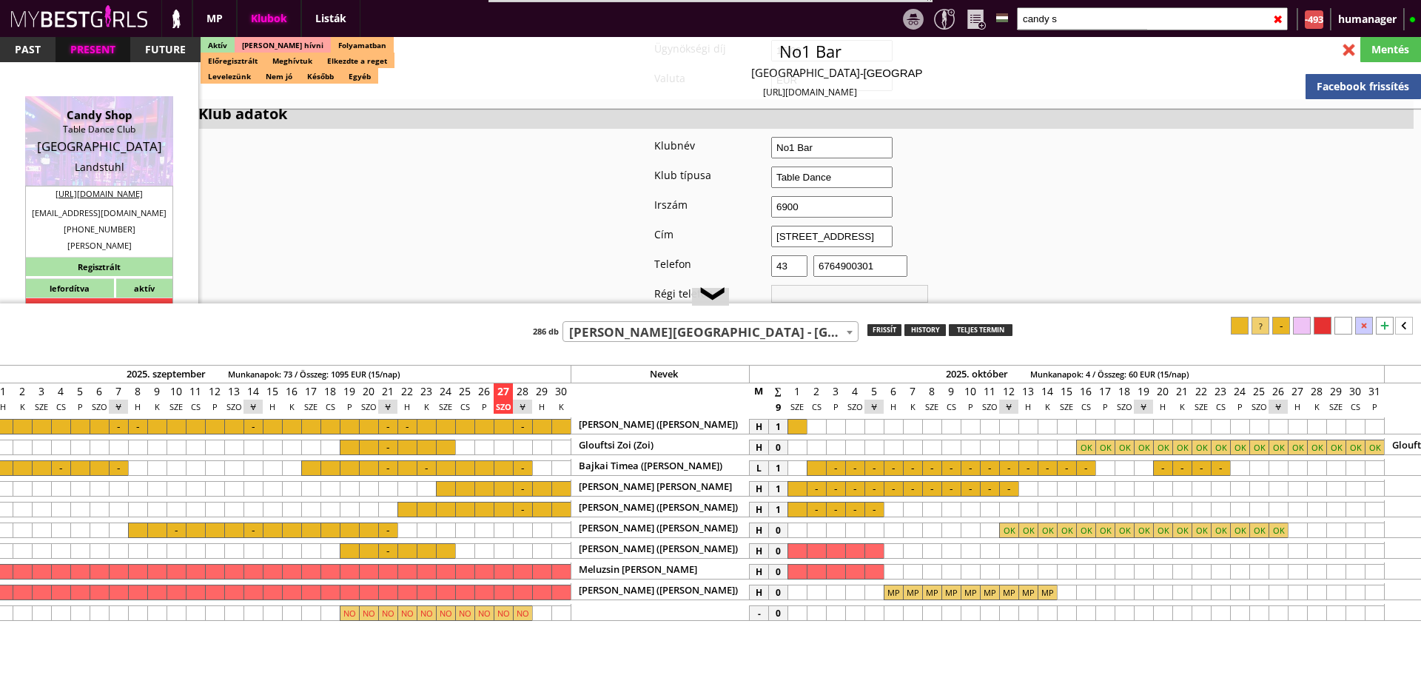
checkbox input "true"
type input "6"
checkbox input "true"
type input "5~8"
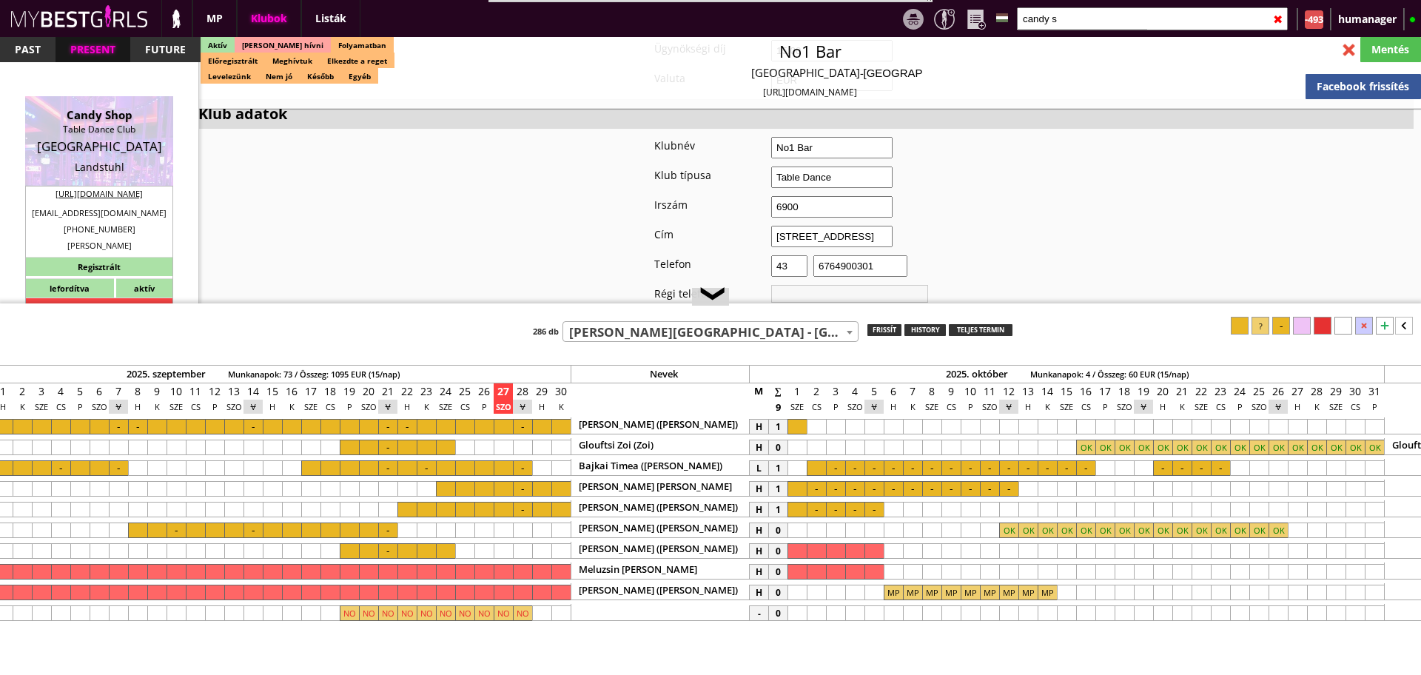
type input "2"
type input "1000-1500"
type input "60.00"
type input "0.00"
checkbox input "false"
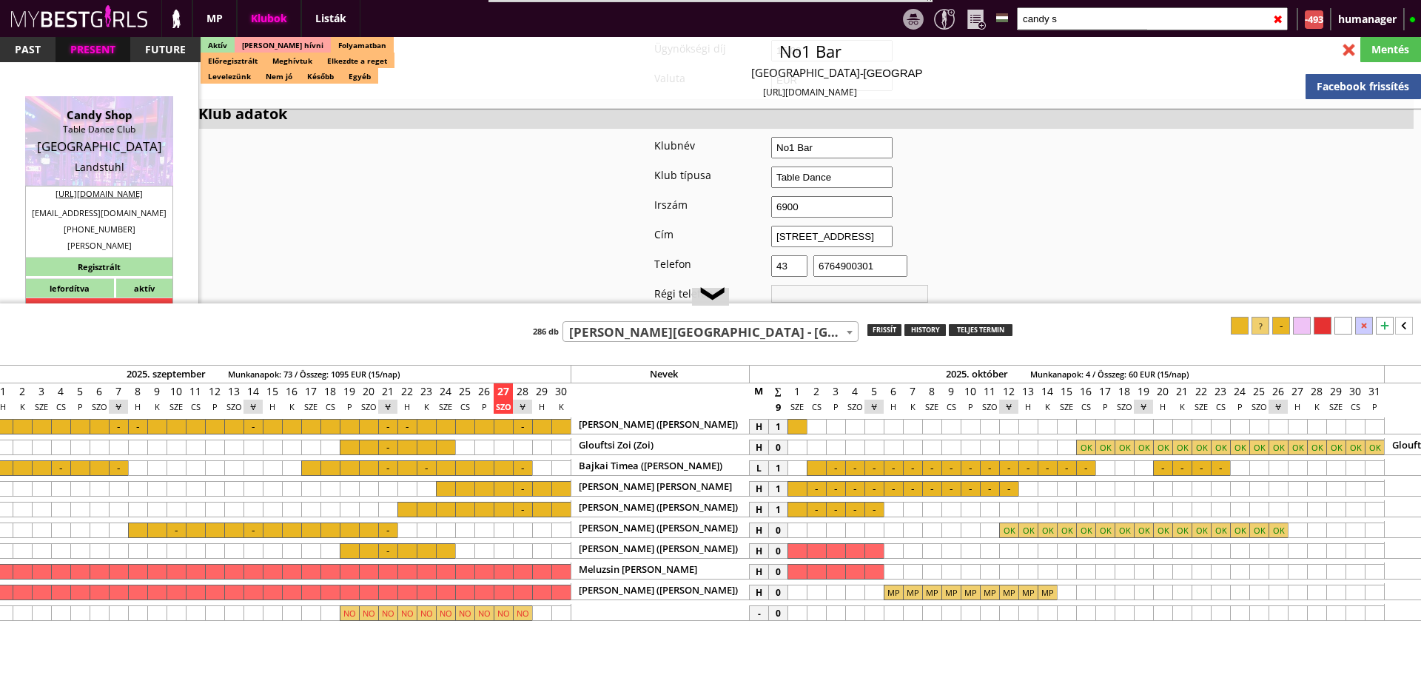
checkbox input "true"
type input "50%"
checkbox input "true"
type input "40"
type input "17"
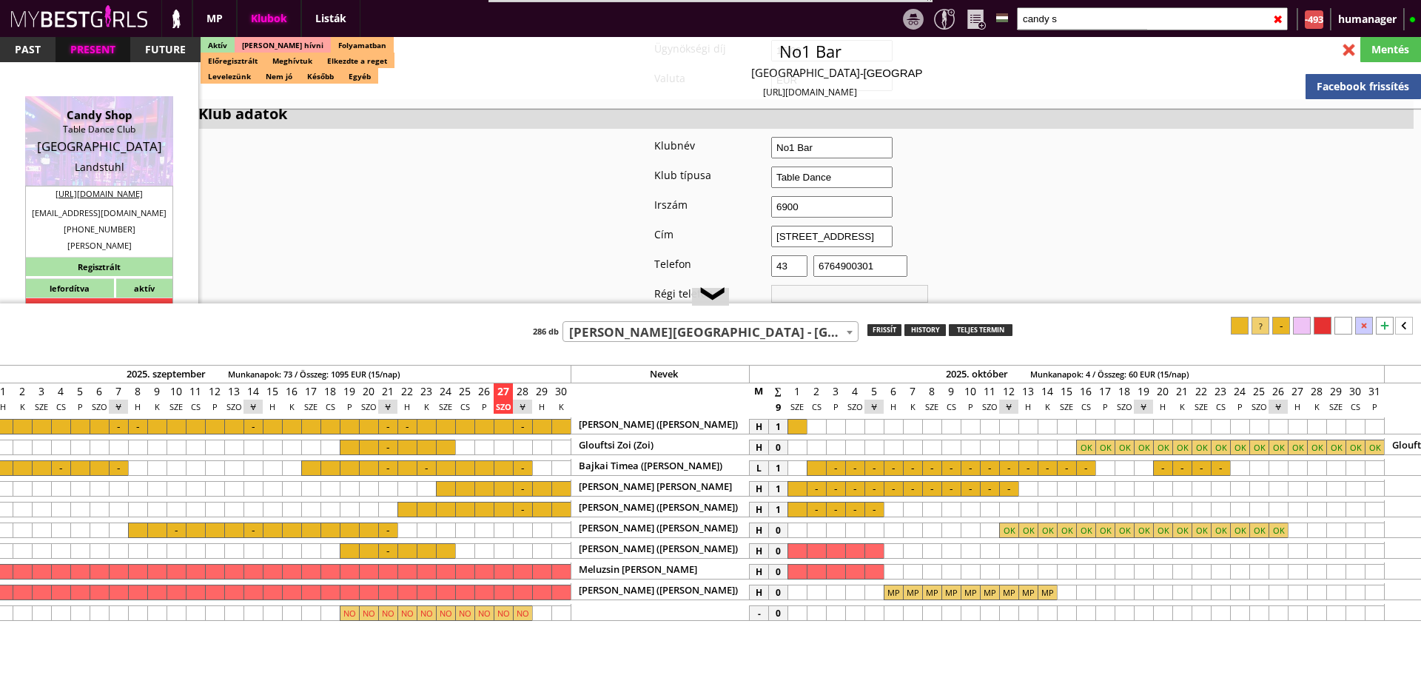
checkbox input "true"
type input "100"
type input "40,5"
checkbox input "true"
type input "20"
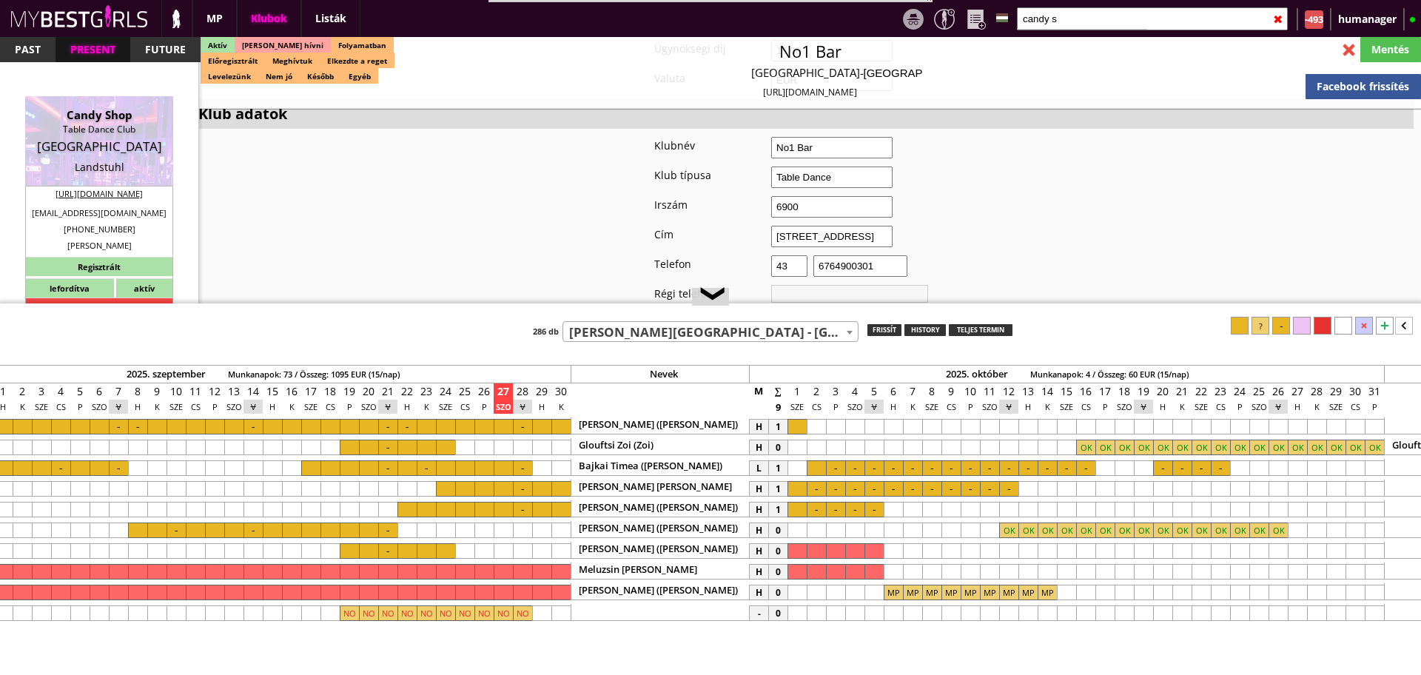
type input "50"
type input "40,5"
checkbox input "true"
type input "30"
type input "50"
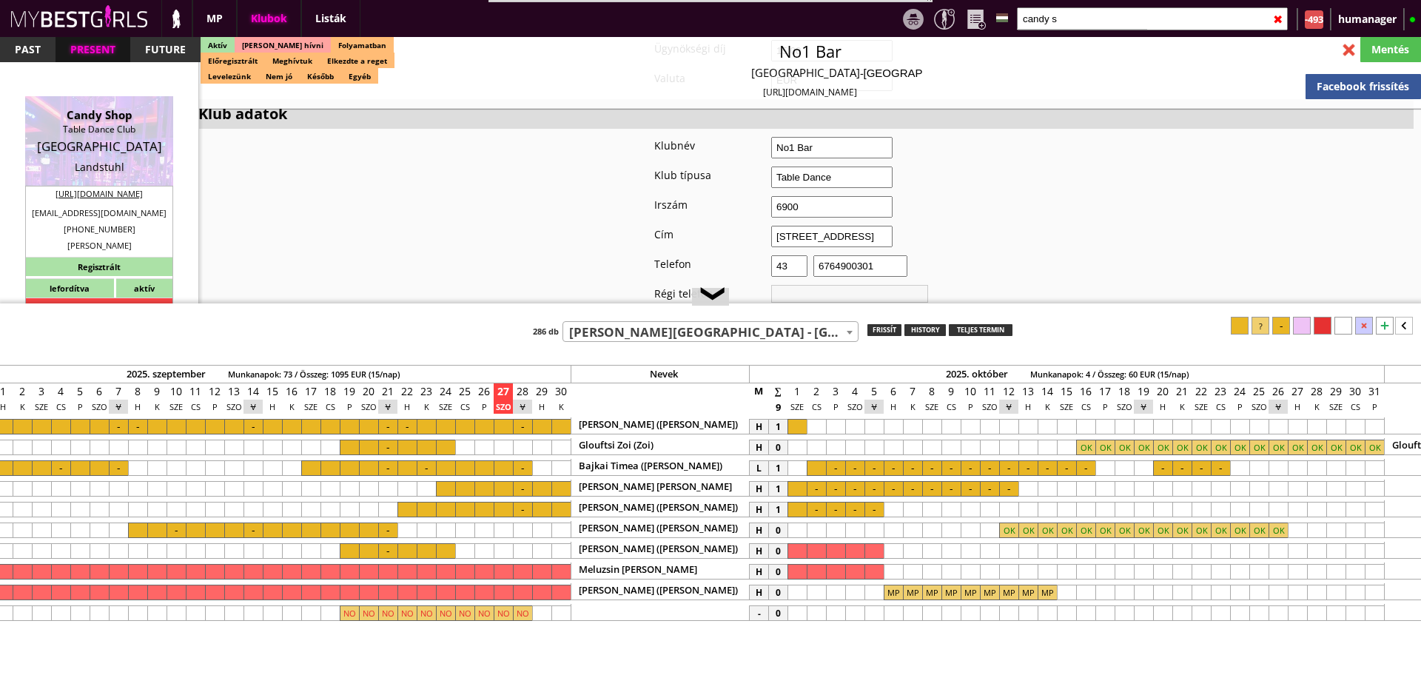
type input "40,5"
checkbox input "true"
type input "100"
type input "1500"
type input "40,5"
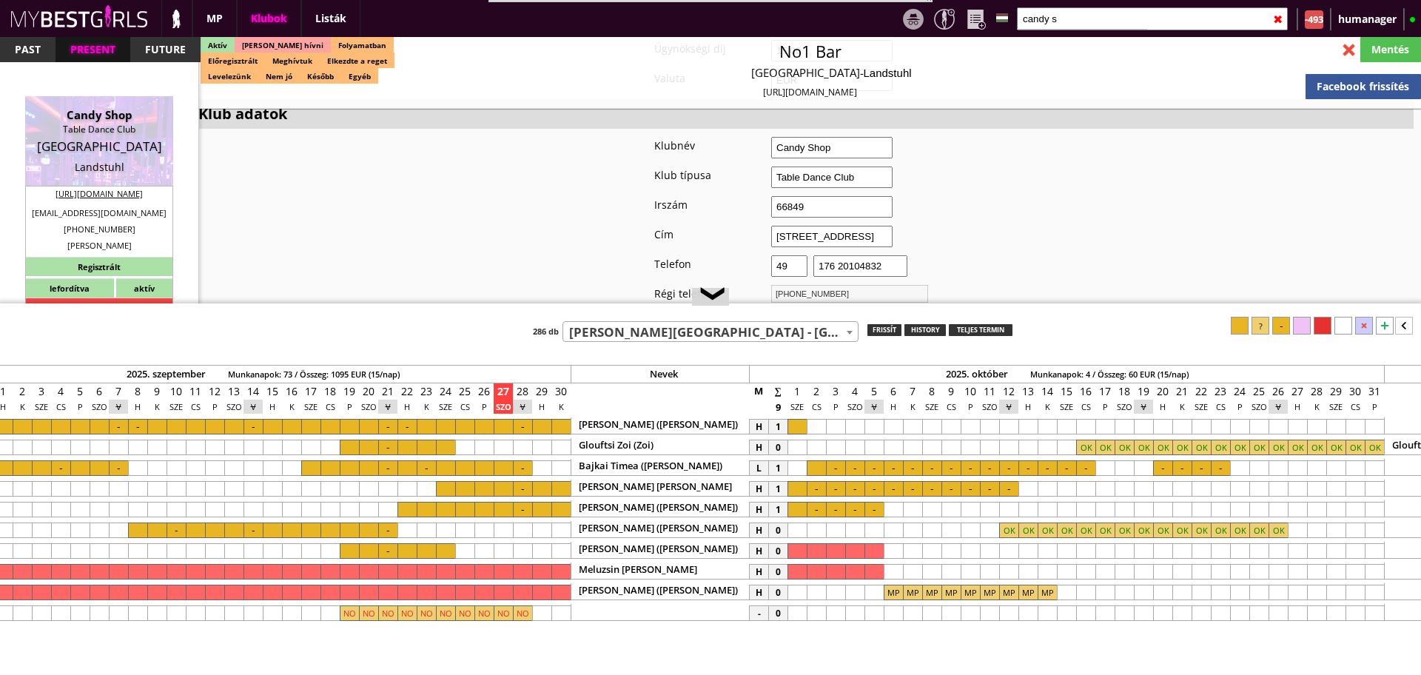
select select "evag981@googlemail.com"
checkbox input "true"
type input "Francia német határon kiemelkedő kereset"
type input "Amerikai katonai bázis Németországban - 60 EUR FIX/nap"
type input "Színapadi tánc, Asztaltánc, Privát tánc, Italkonzumálás"
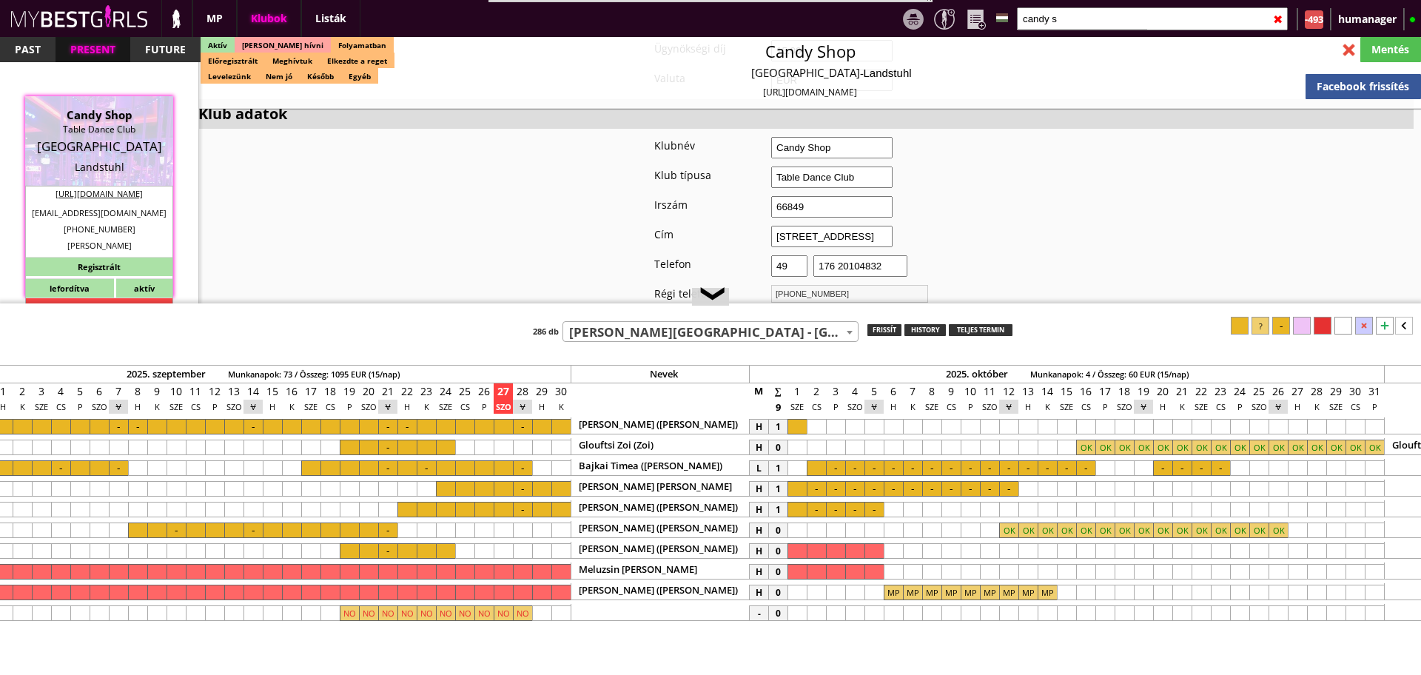
type textarea "The owner has 2 clubs. The clubs located around 100m far from each other. One i…"
type textarea "COUNTRY: Germany Club type: Strip Club Work type: Table dance, private dance, d…"
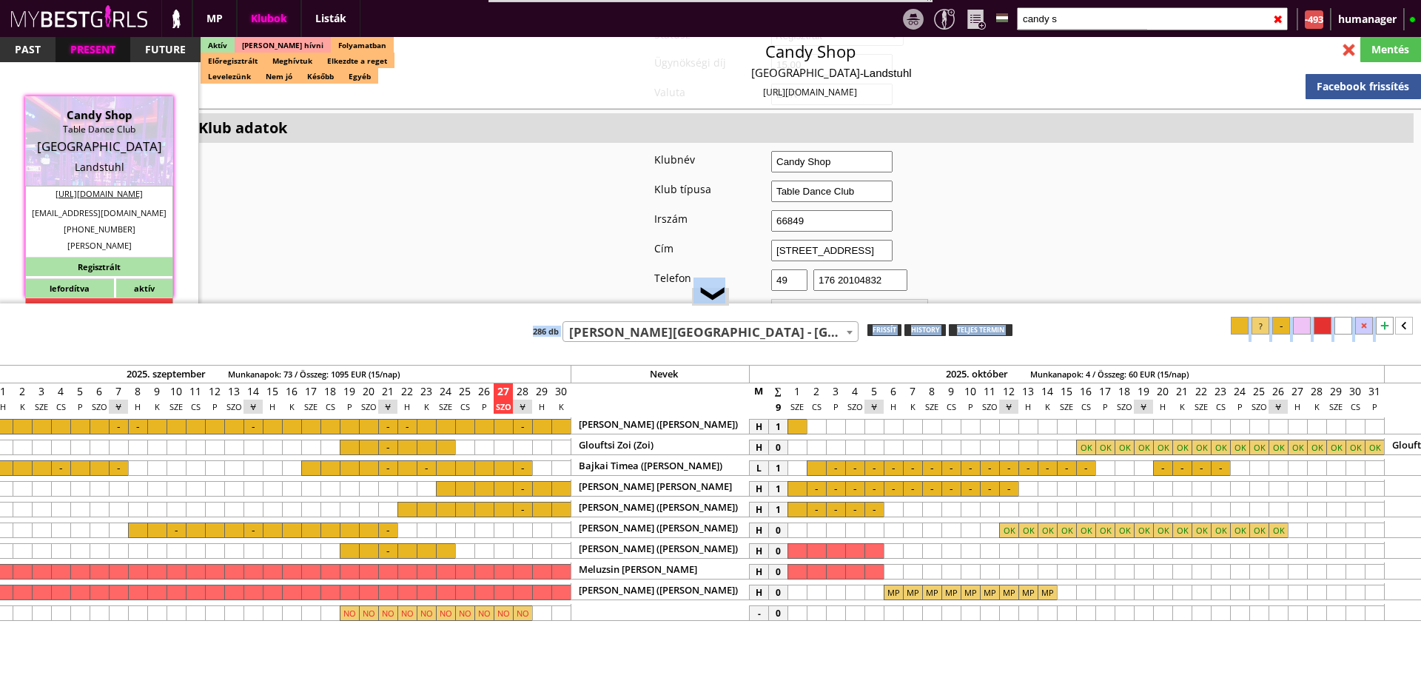
click at [1063, 304] on div "❮ Teszt klub 7th Heaven - Copenhagen - Denmark (#252) A La Charm Club - Hamburg…" at bounding box center [710, 488] width 1421 height 371
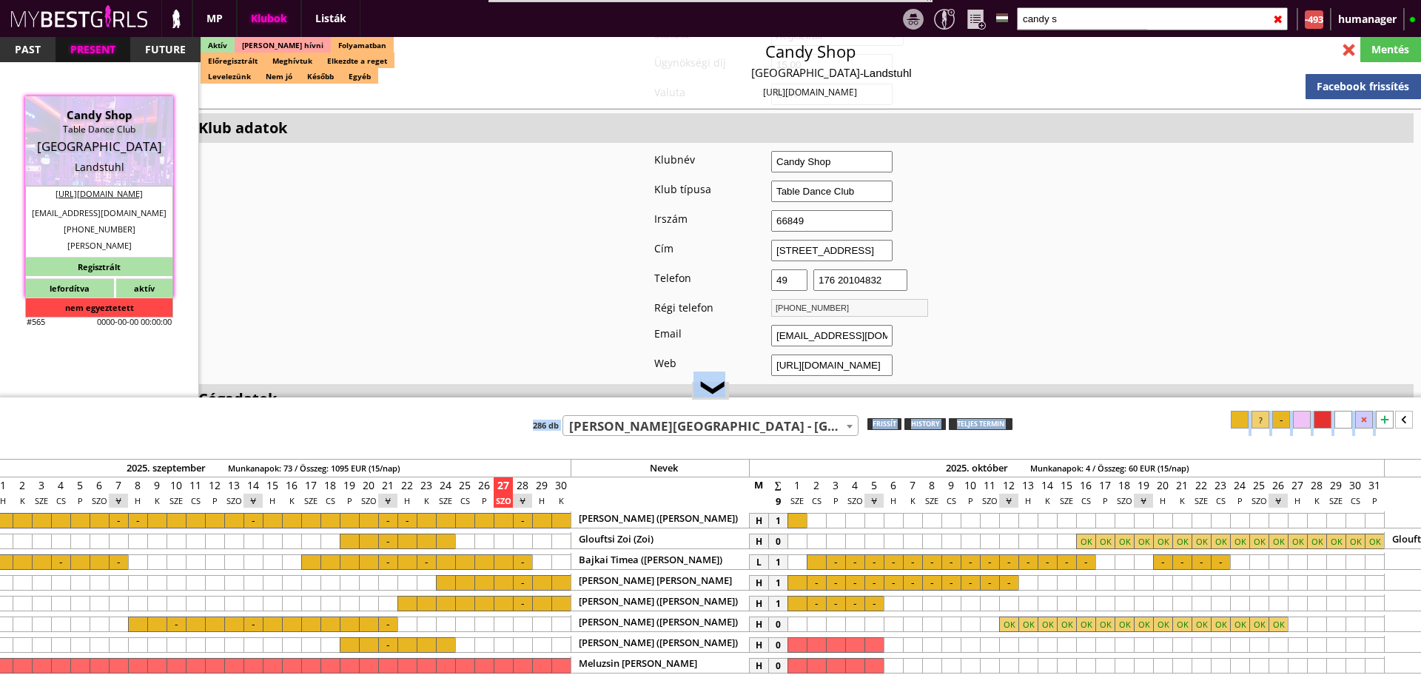
drag, startPoint x: 1063, startPoint y: 304, endPoint x: 1077, endPoint y: 397, distance: 94.4
click at [1077, 397] on div at bounding box center [710, 398] width 1421 height 2
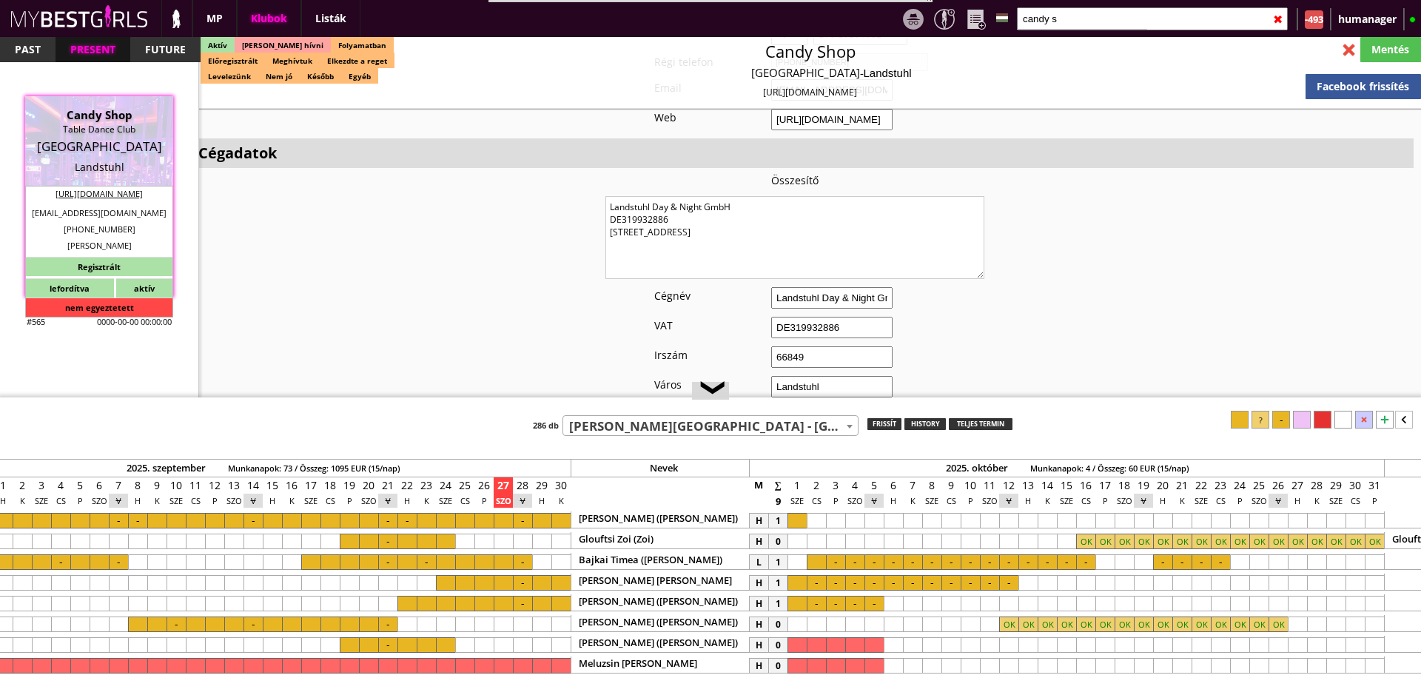
scroll to position [1137, 0]
drag, startPoint x: 764, startPoint y: 225, endPoint x: 602, endPoint y: 228, distance: 162.1
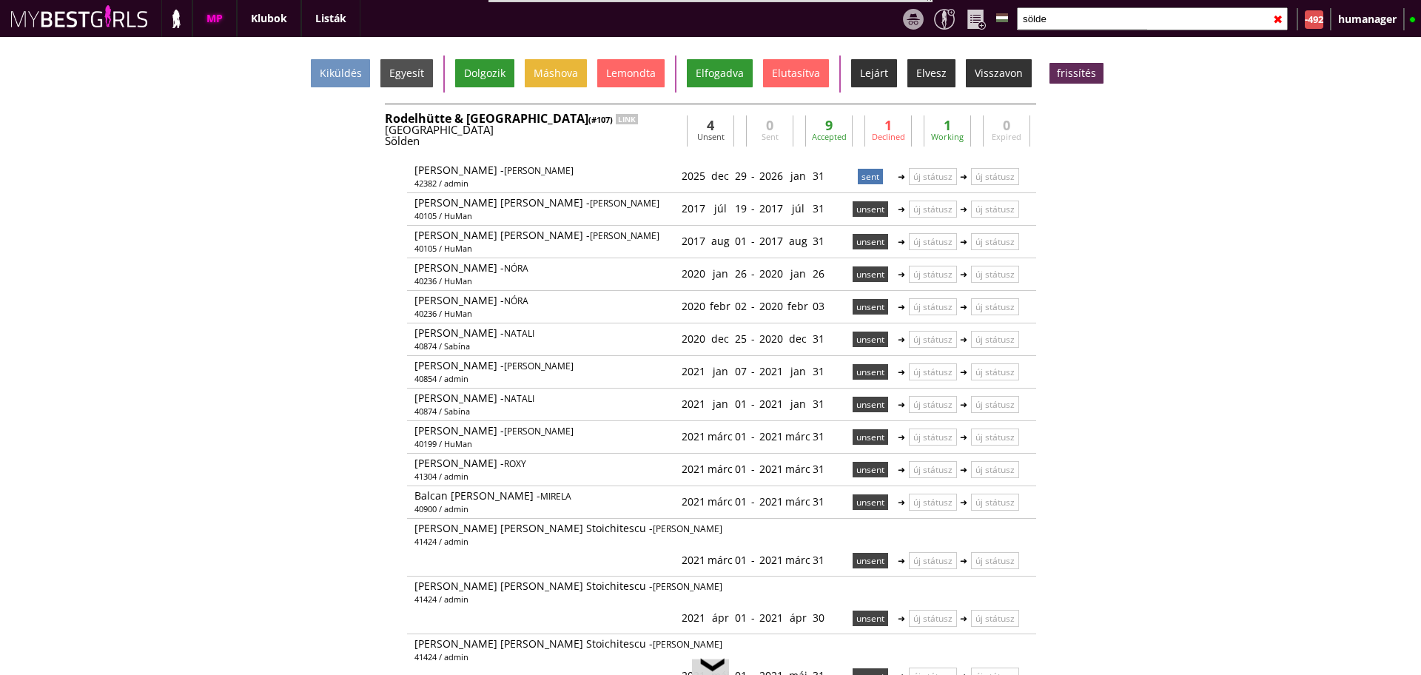
scroll to position [0, 6464]
click at [668, 121] on div "Rodelhütte & Hasenhütte (#107) LINK" at bounding box center [533, 118] width 296 height 12
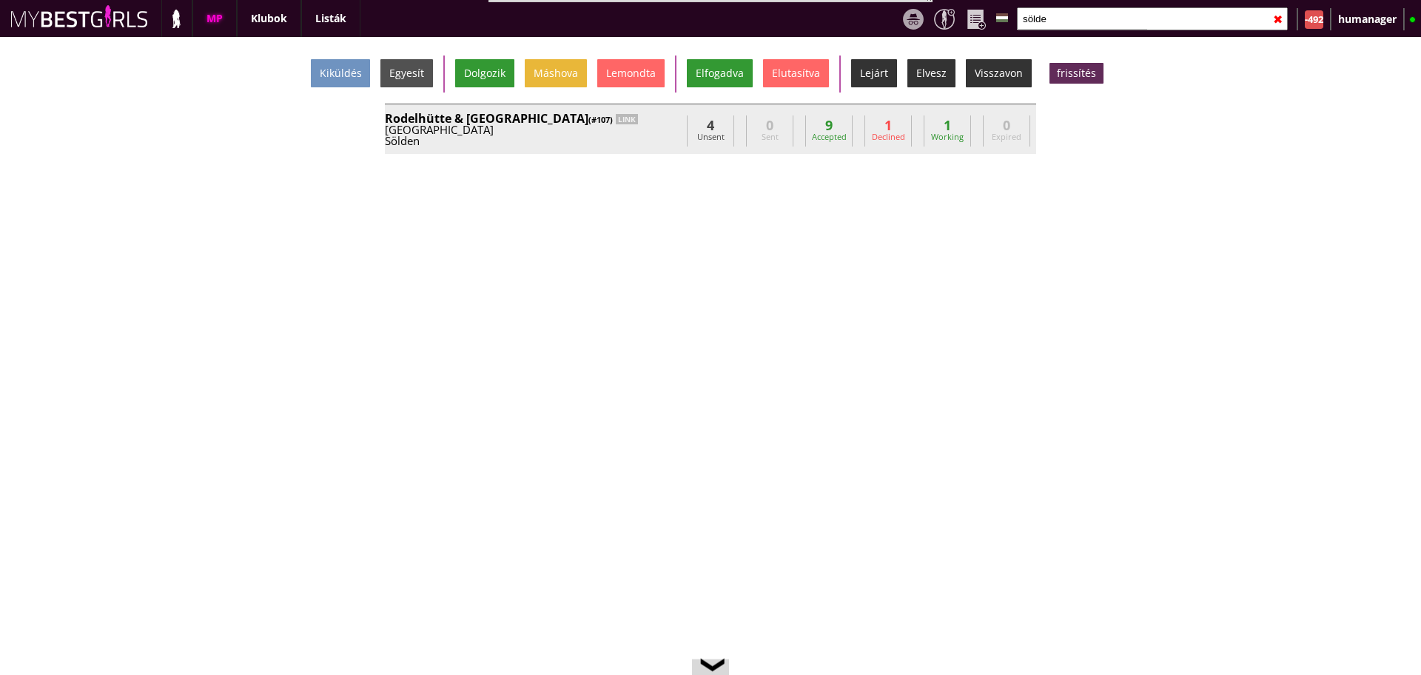
click at [668, 121] on div "Rodelhütte & Hasenhütte (#107) LINK" at bounding box center [533, 118] width 296 height 12
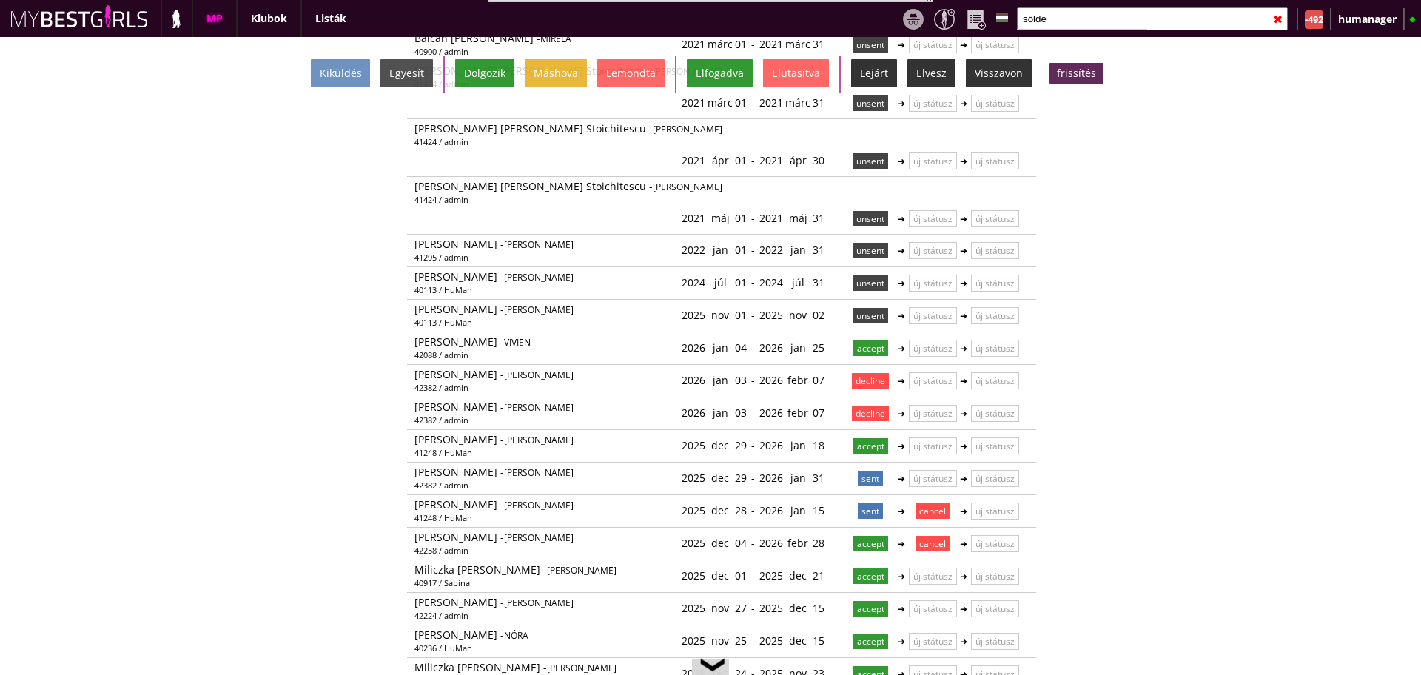
scroll to position [0, 0]
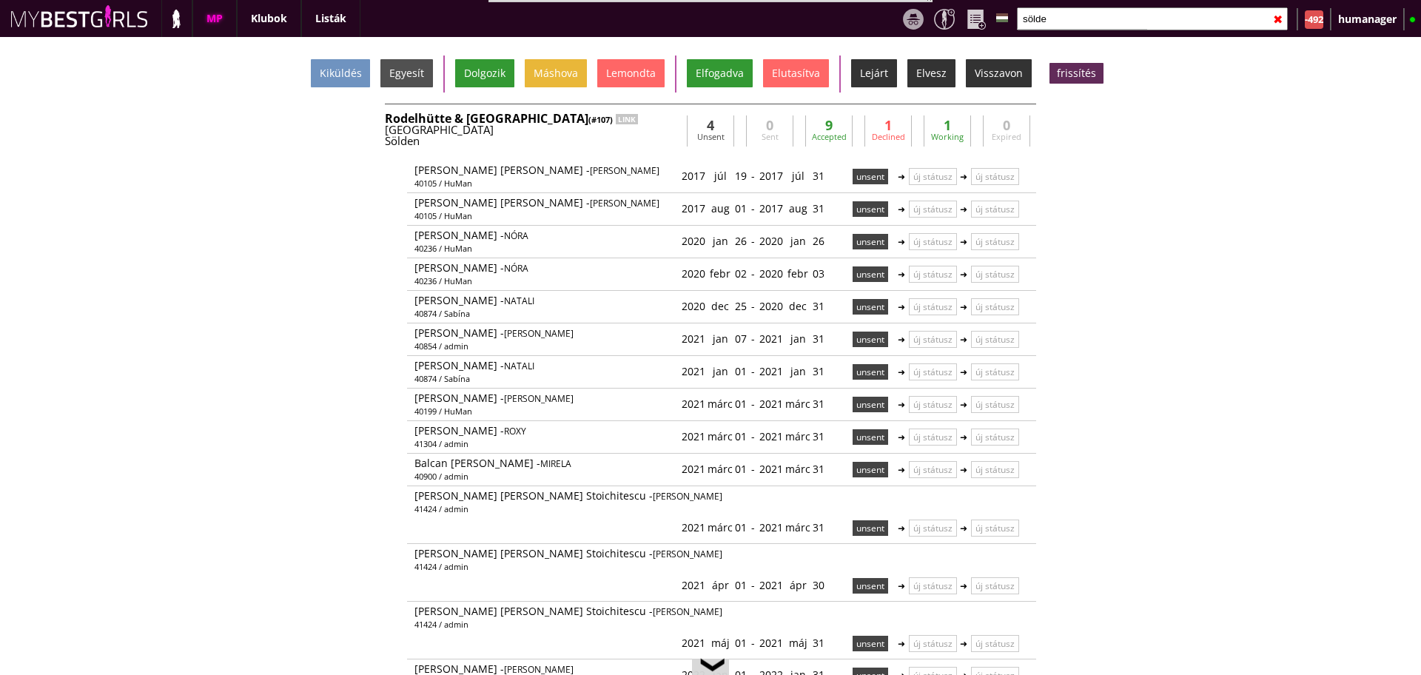
click at [1072, 24] on input "sölde" at bounding box center [1152, 18] width 271 height 23
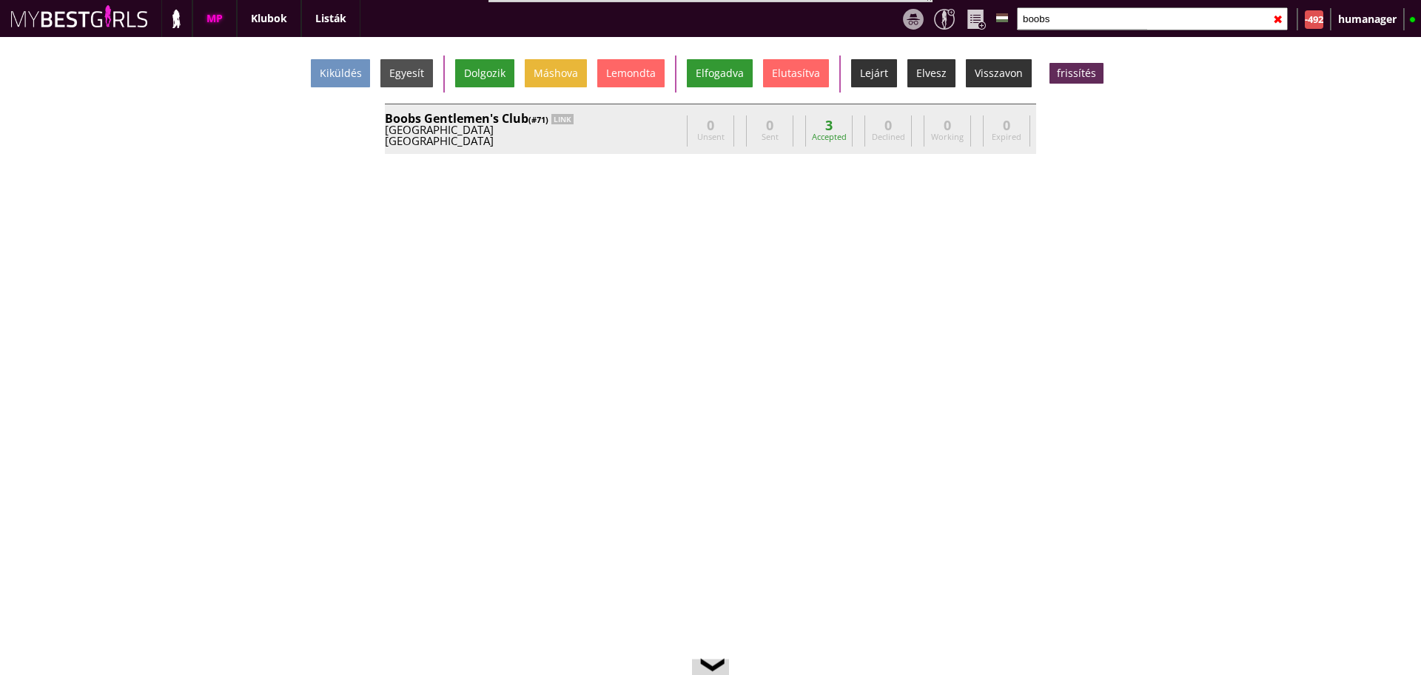
type input "boobs"
click at [643, 115] on div "Boobs Gentlemen's Club (#71) LINK" at bounding box center [533, 118] width 296 height 12
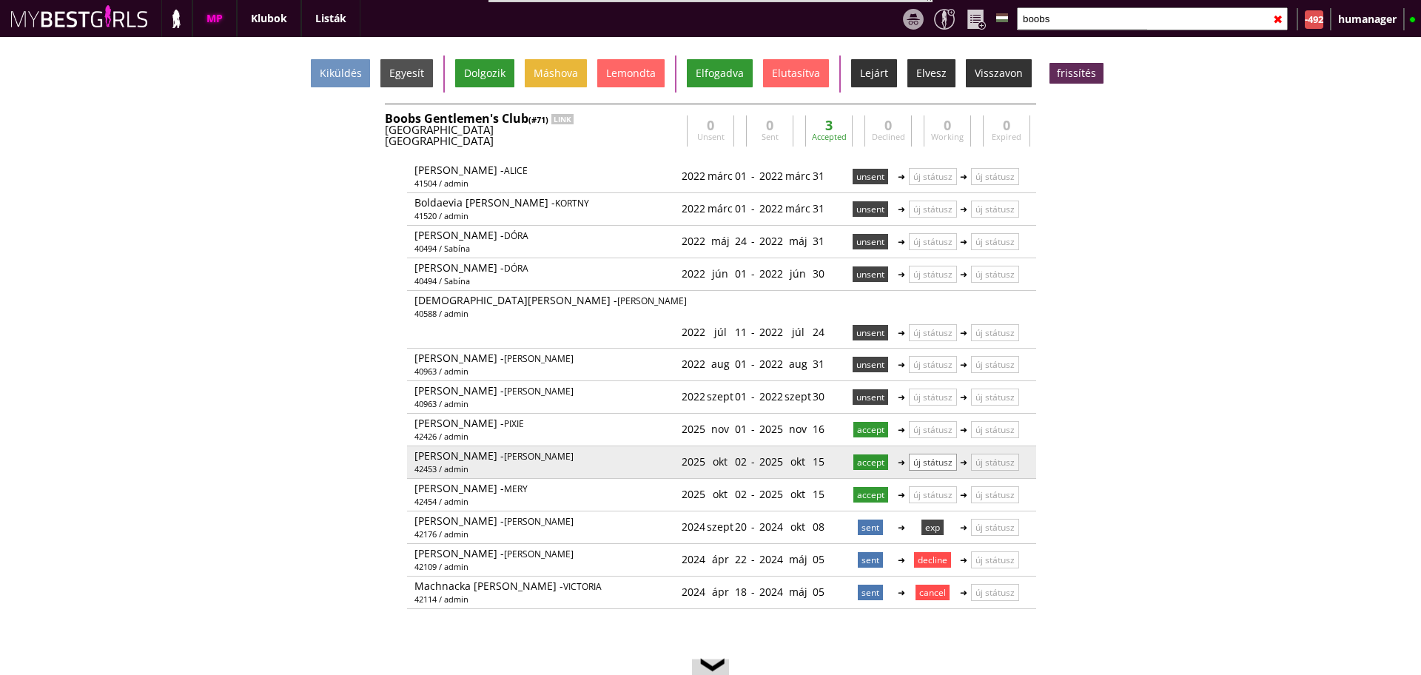
click at [925, 454] on p "új státusz" at bounding box center [933, 462] width 48 height 17
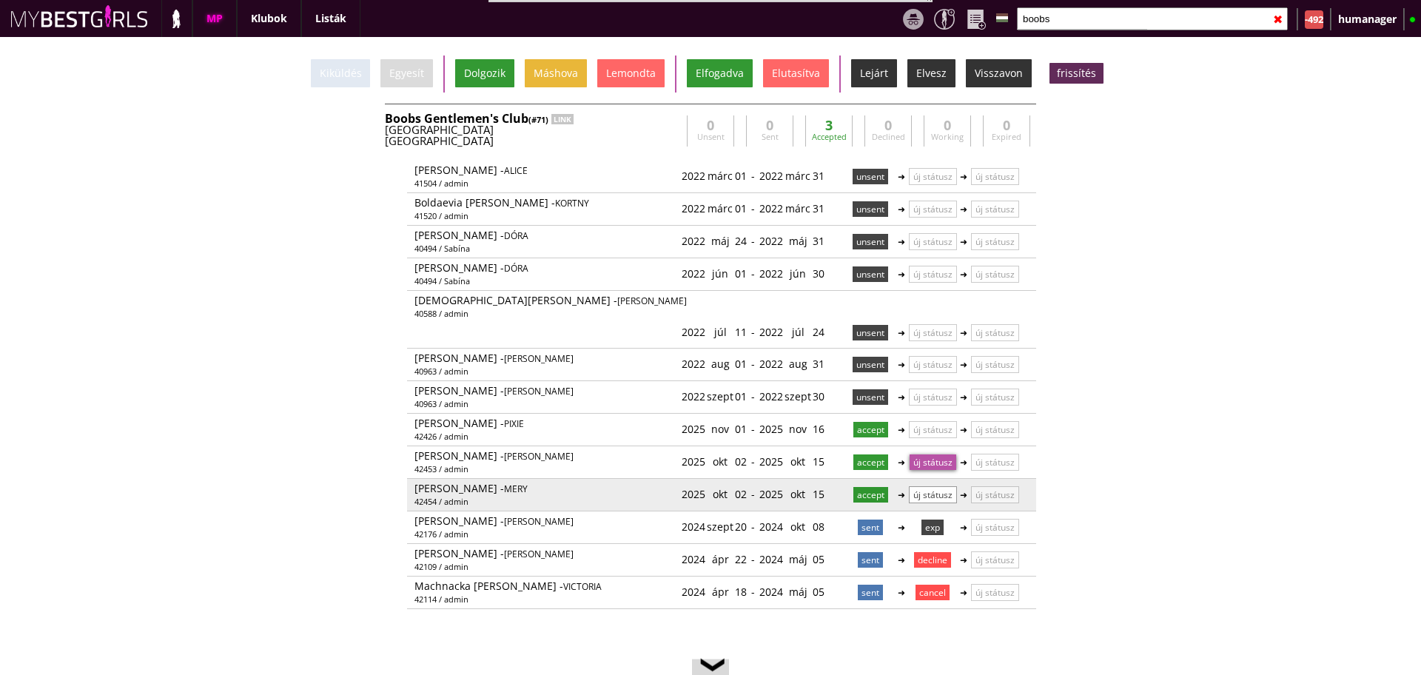
click at [926, 486] on p "új státusz" at bounding box center [933, 494] width 48 height 17
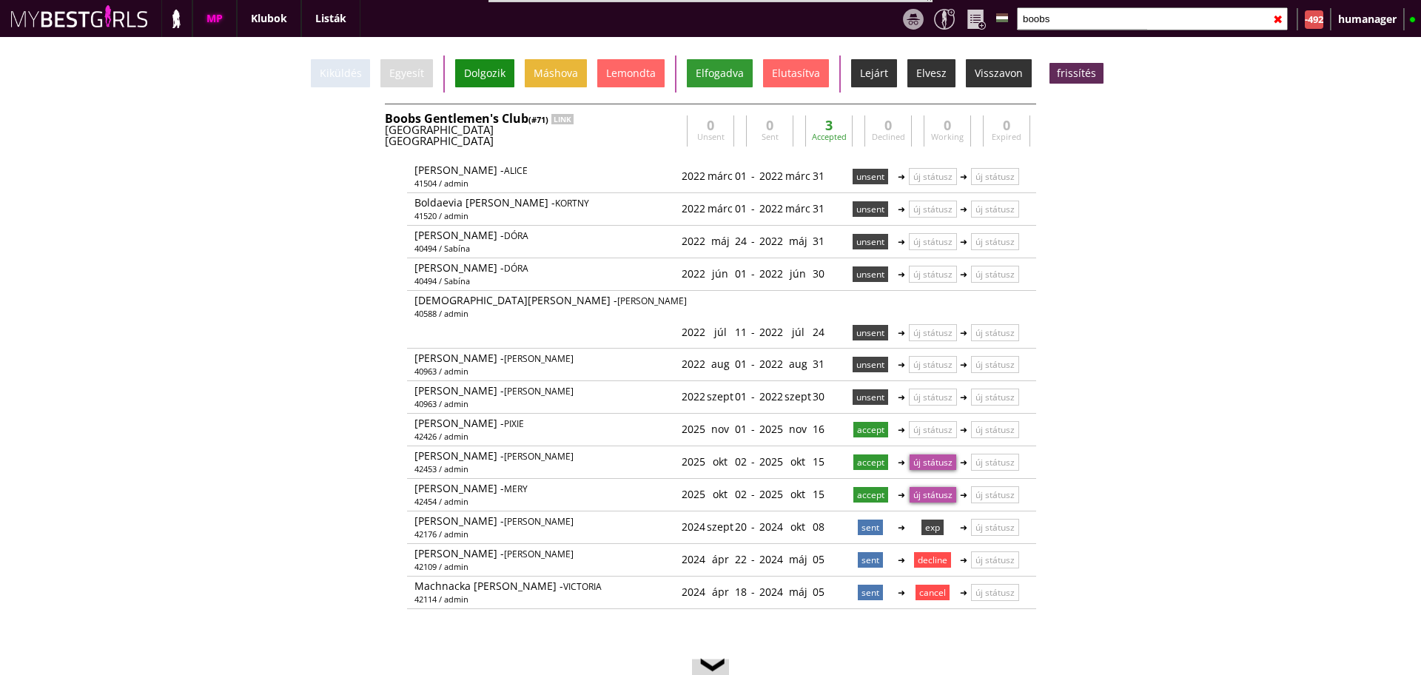
click at [480, 75] on div "Dolgozik" at bounding box center [484, 73] width 59 height 28
drag, startPoint x: 1086, startPoint y: 29, endPoint x: 1074, endPoint y: 20, distance: 14.8
click at [1074, 20] on div "boobs ✖" at bounding box center [1152, 18] width 283 height 37
click at [1074, 20] on input "boobs" at bounding box center [1152, 18] width 271 height 23
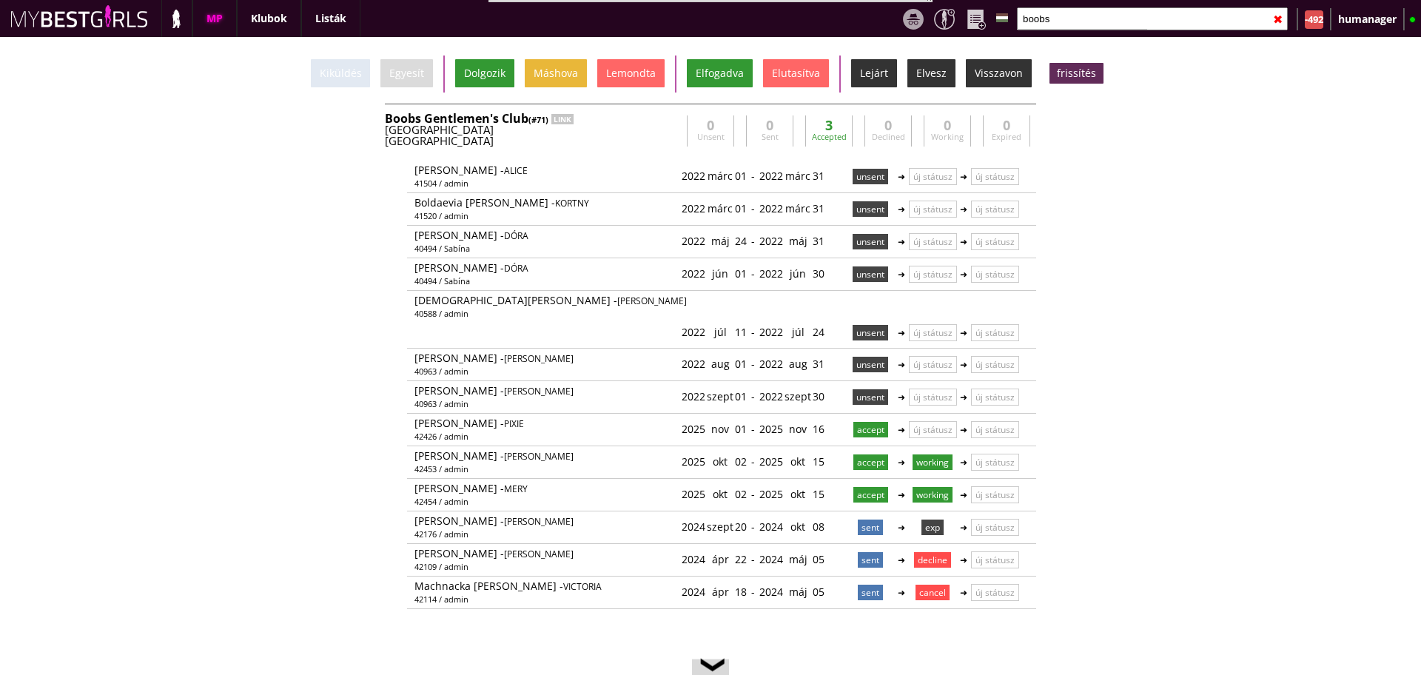
click at [1074, 20] on input "boobs" at bounding box center [1152, 18] width 271 height 23
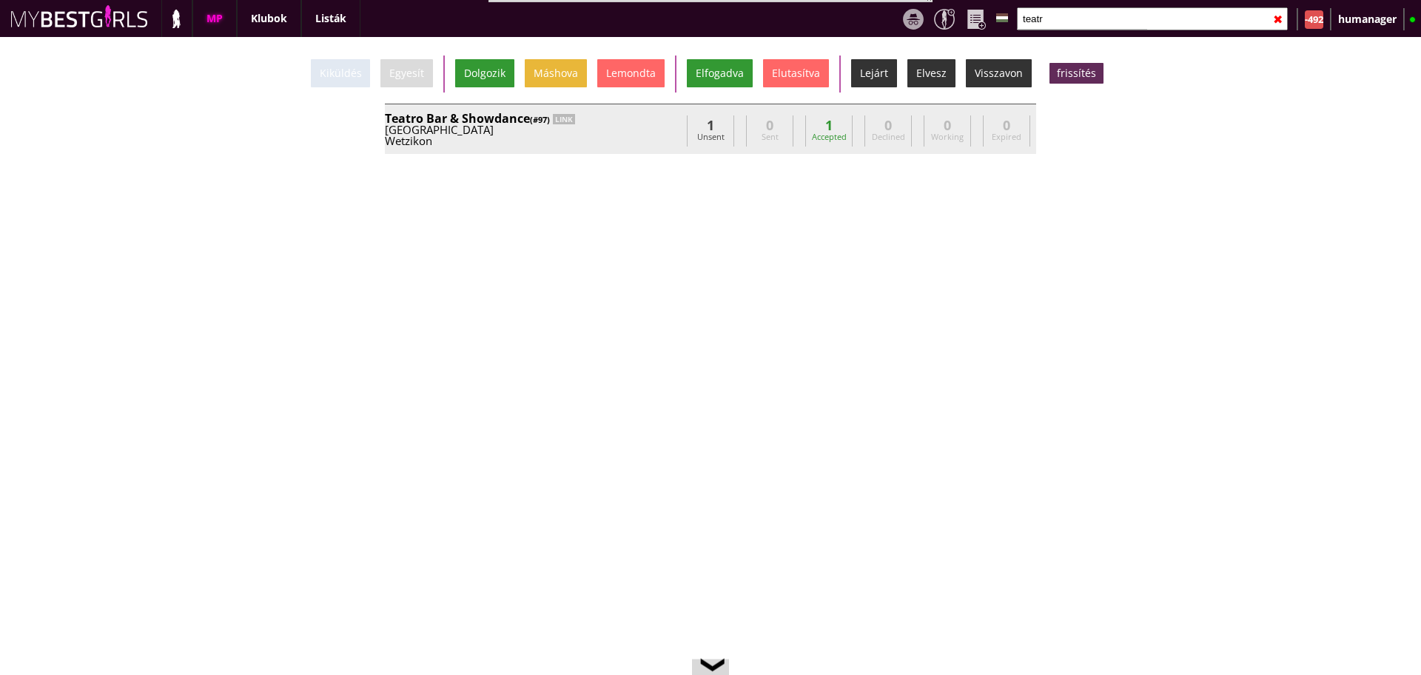
type input "teatr"
click at [678, 108] on div "Teatro Bar & Showdance (#97) LINK Switzerland Wetzikon info@im-design.ch Igor M…" at bounding box center [710, 129] width 651 height 50
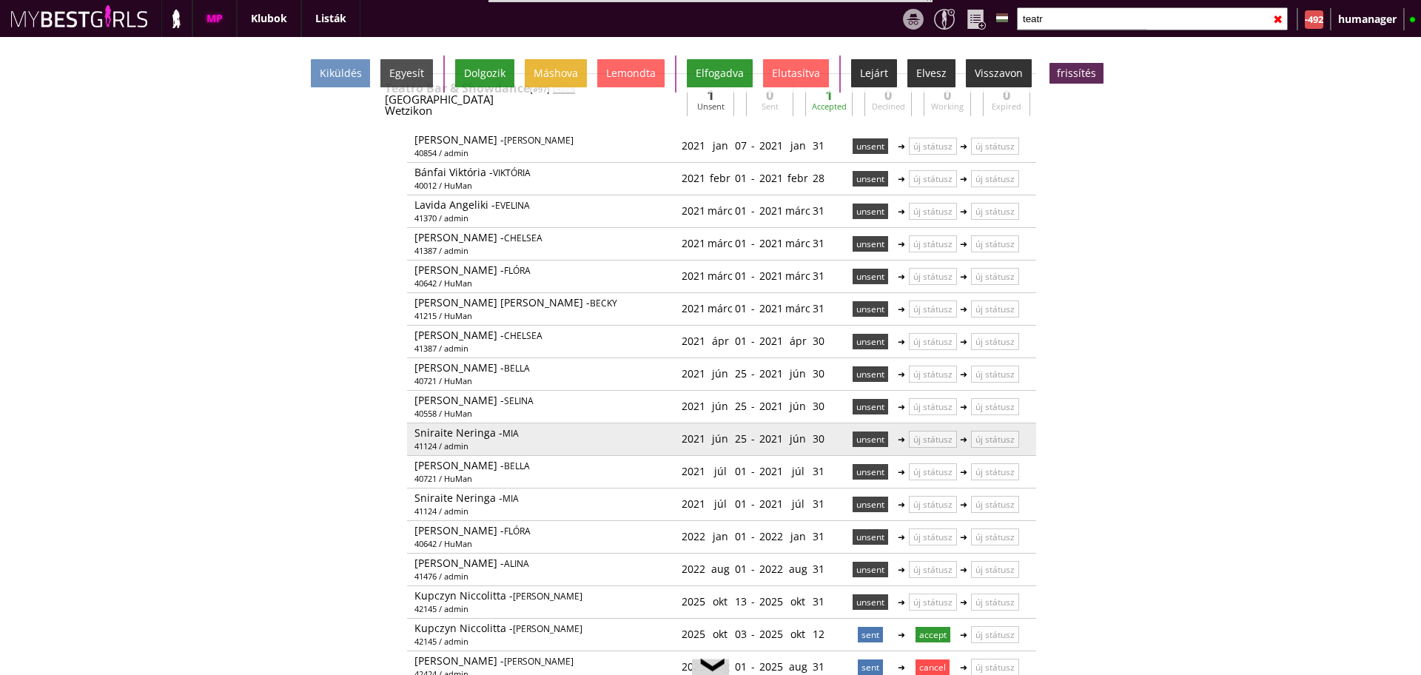
scroll to position [76, 0]
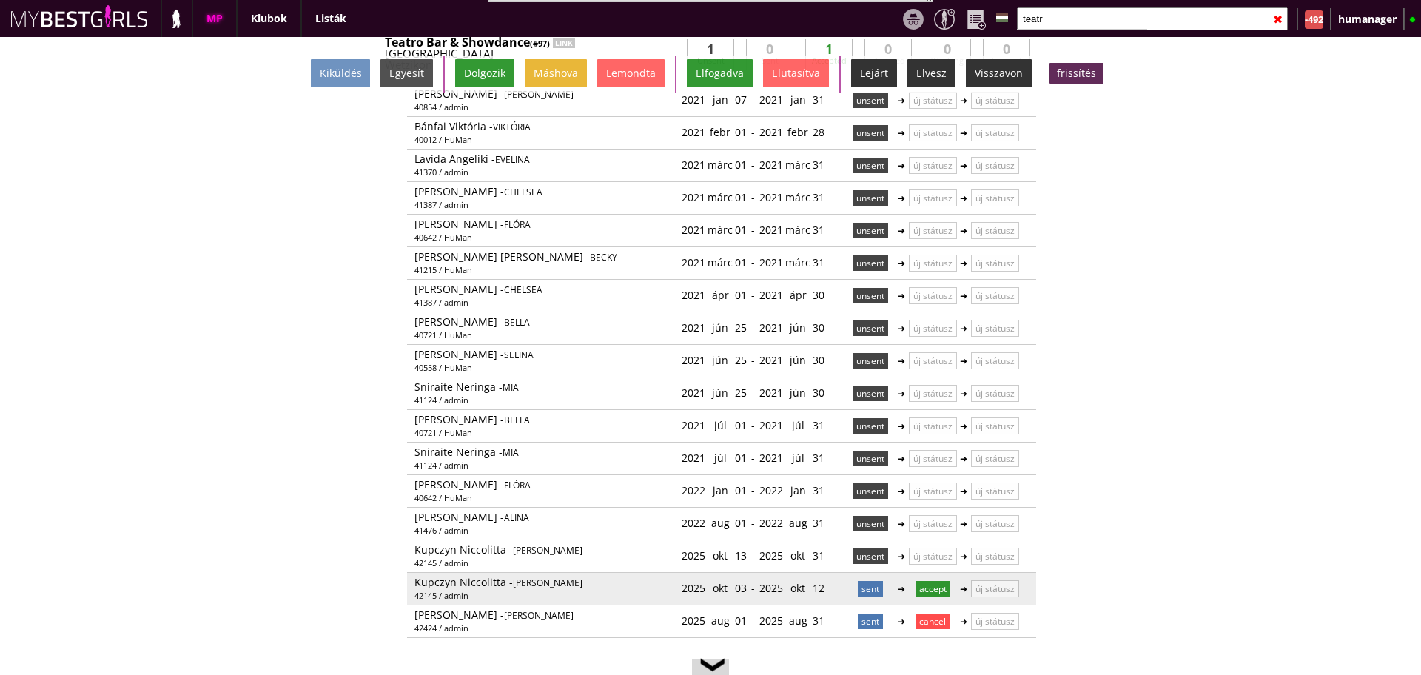
click at [733, 589] on div "2025 okt 03" at bounding box center [713, 588] width 65 height 24
click at [741, 586] on link at bounding box center [747, 588] width 13 height 13
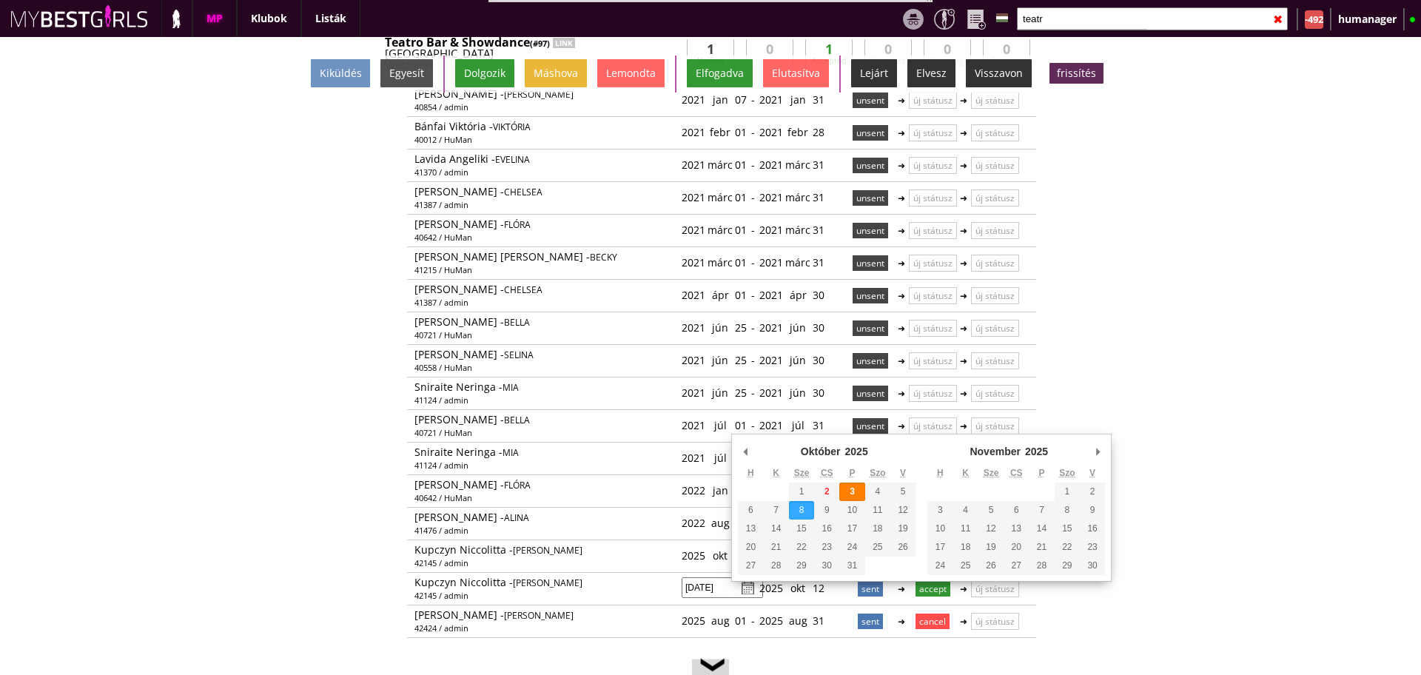
type input "2025-10-08"
